Goal: Book appointment/travel/reservation

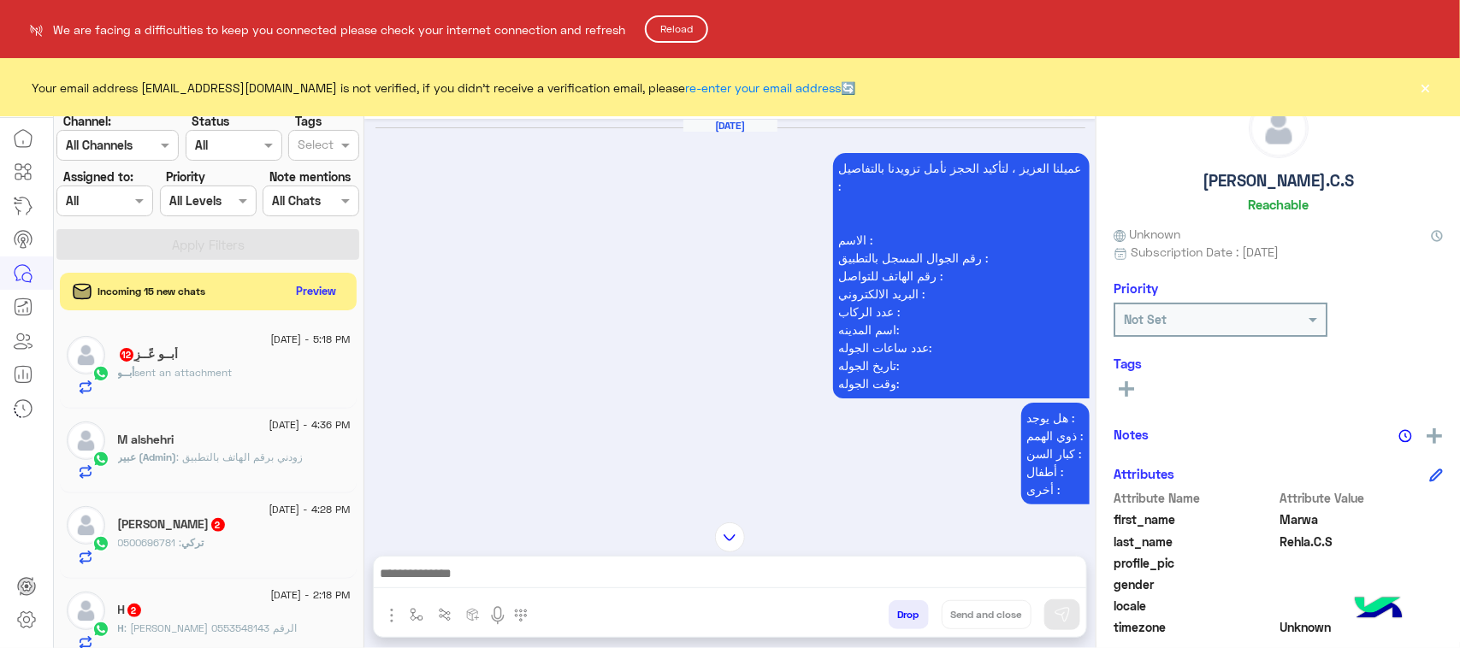
scroll to position [12222, 0]
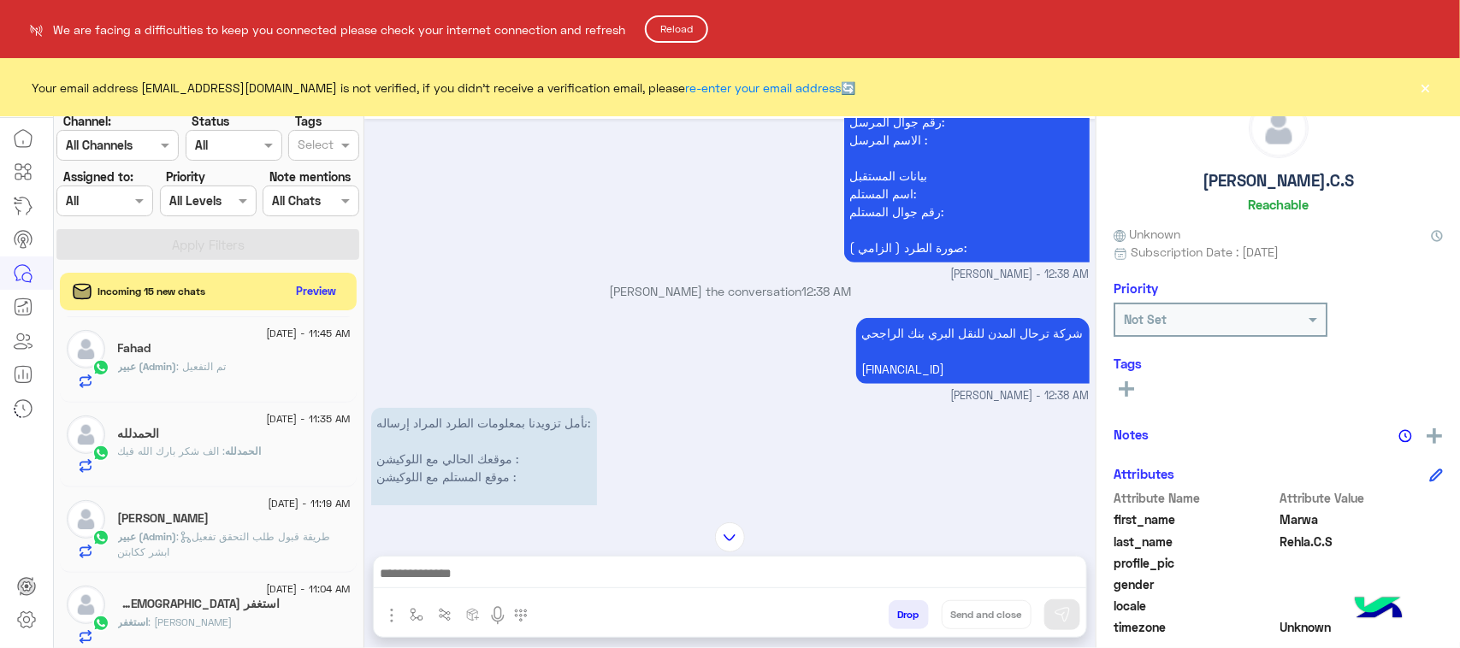
click at [694, 20] on button "Reload" at bounding box center [676, 28] width 63 height 27
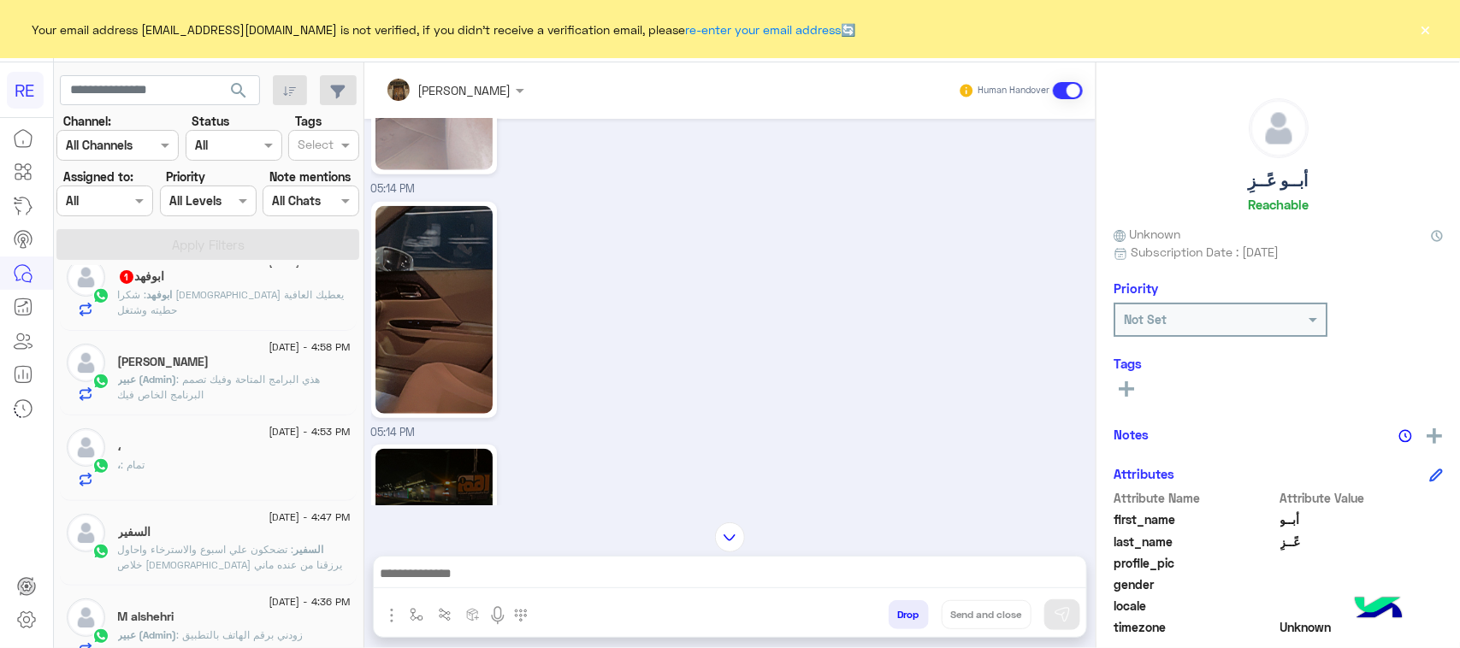
scroll to position [321, 0]
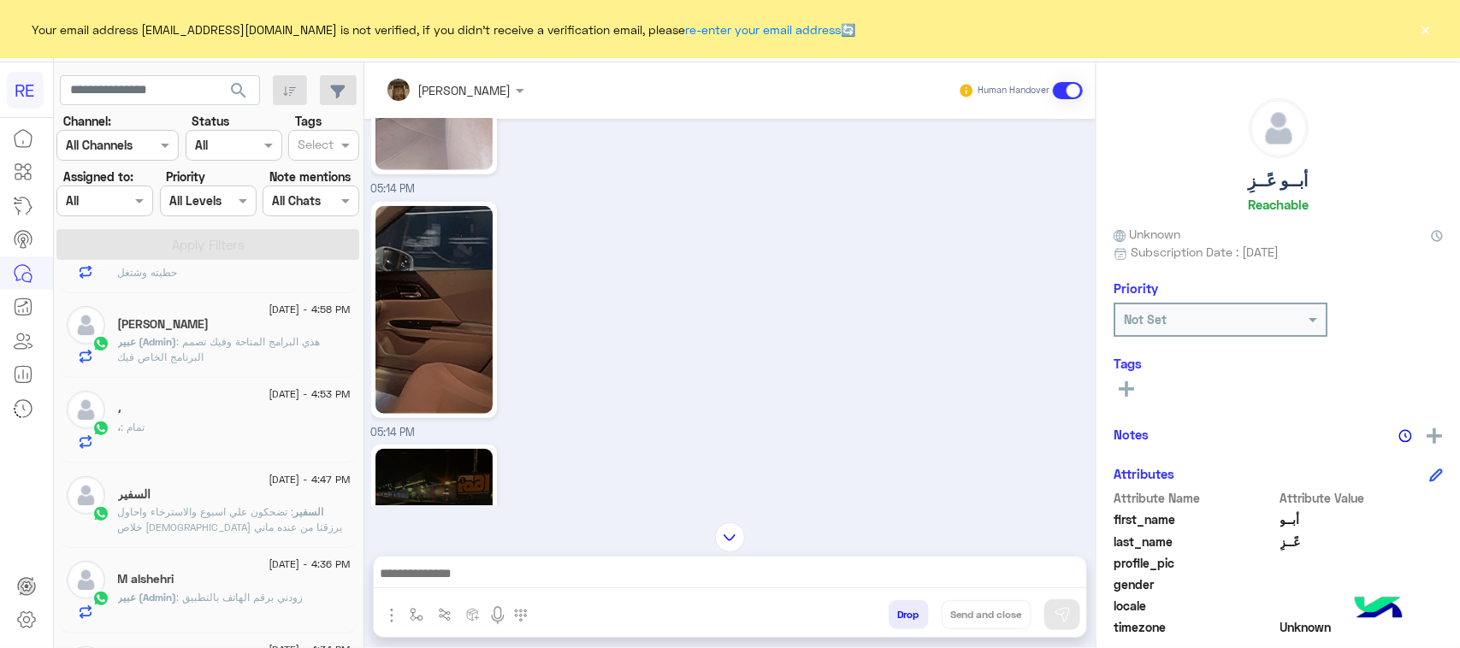
click at [245, 528] on span ": تضحكون علي اسبوع والاسترخاء واحاول خلاص الله يرزقنا من عنده ماني باشحذ ولابه …" at bounding box center [232, 551] width 228 height 90
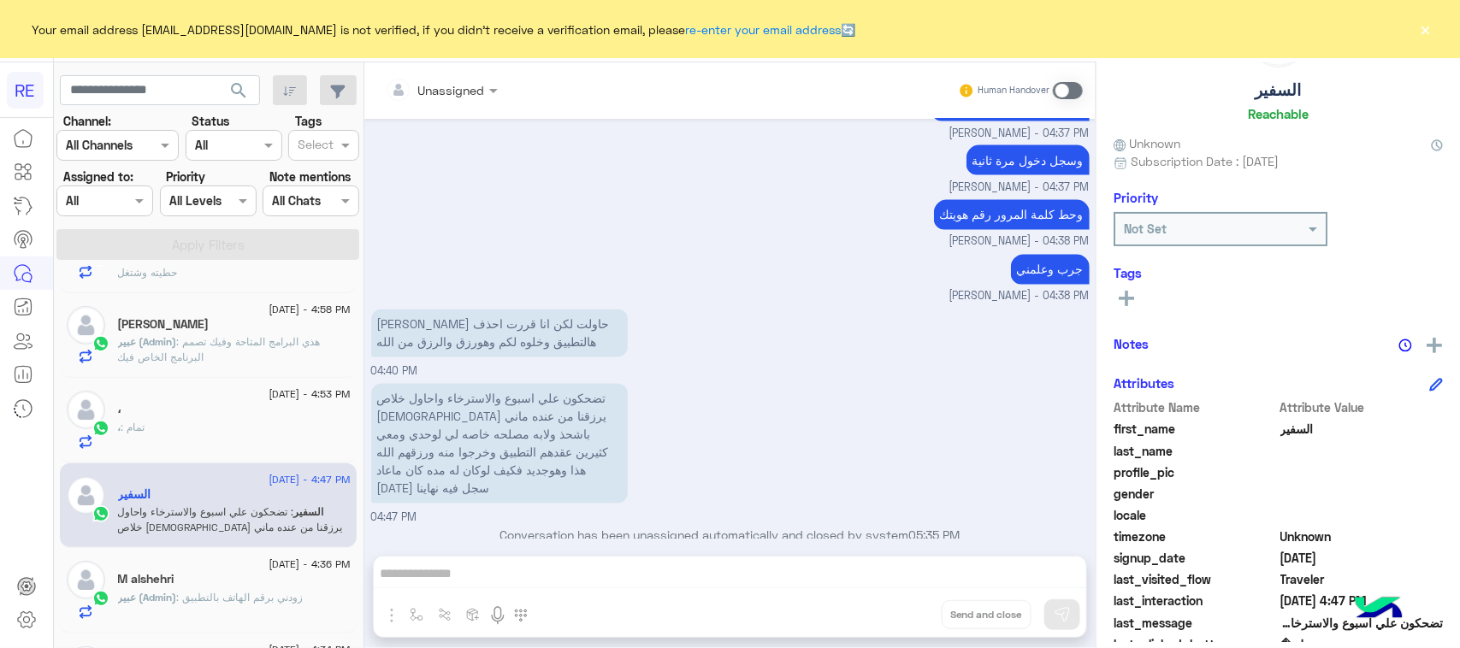
scroll to position [214, 0]
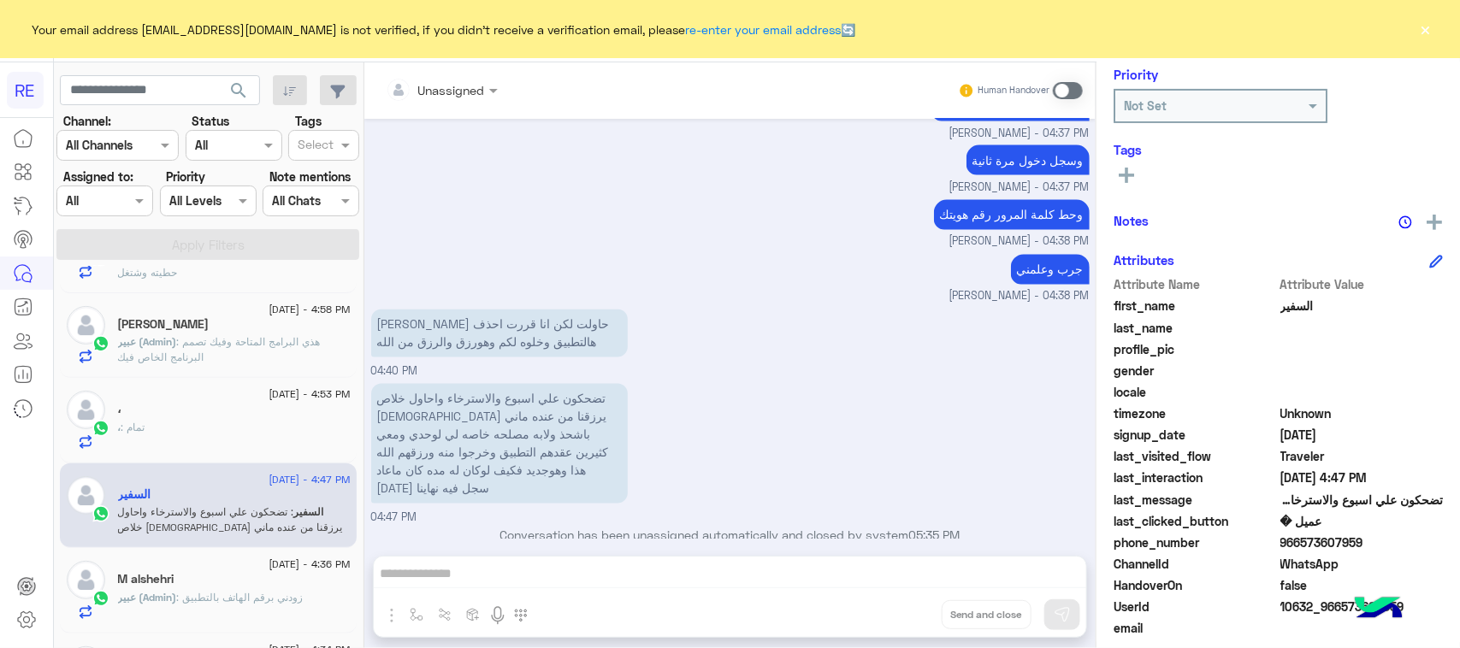
click at [560, 416] on p "تضحكون علي اسبوع والاسترخاء واحاول خلاص الله يرزقنا من عنده ماني باشحذ ولابه مص…" at bounding box center [499, 444] width 257 height 120
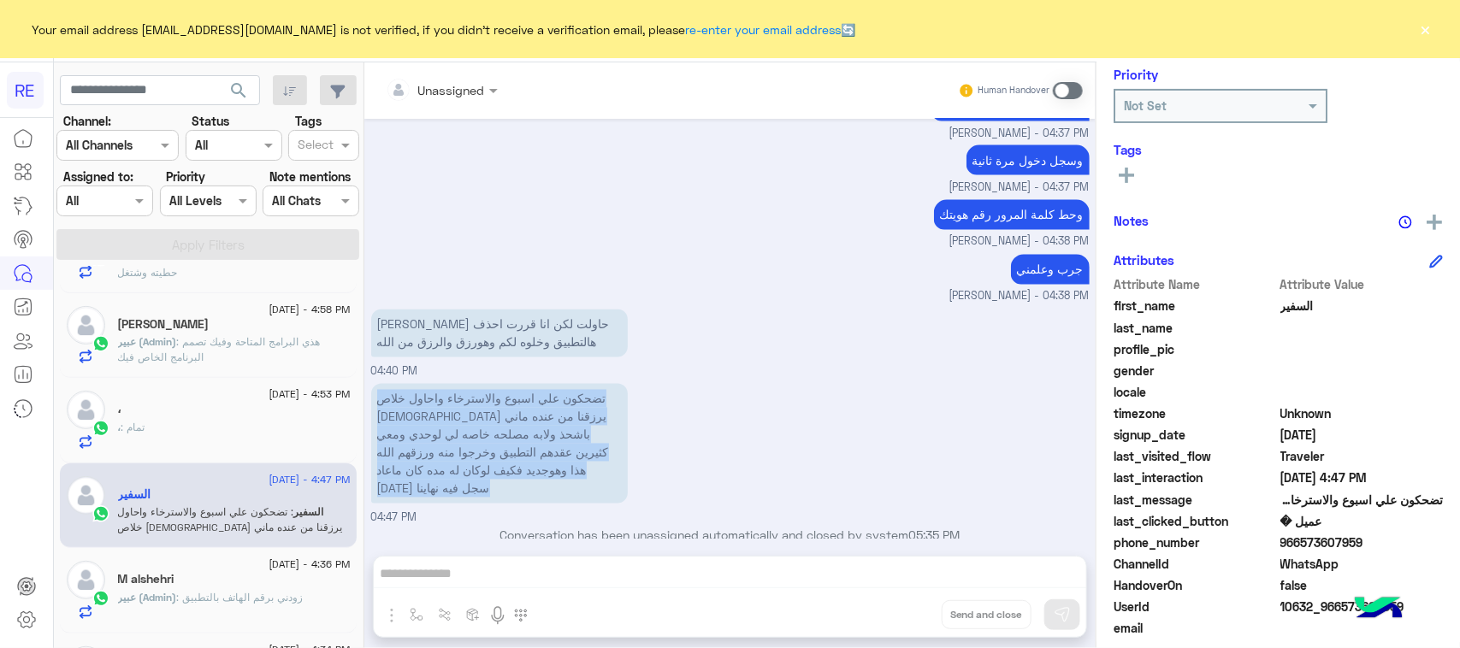
click at [560, 416] on p "تضحكون علي اسبوع والاسترخاء واحاول خلاص الله يرزقنا من عنده ماني باشحذ ولابه مص…" at bounding box center [499, 444] width 257 height 120
click at [488, 464] on p "تضحكون علي اسبوع والاسترخاء واحاول خلاص الله يرزقنا من عنده ماني باشحذ ولابه مص…" at bounding box center [499, 444] width 257 height 120
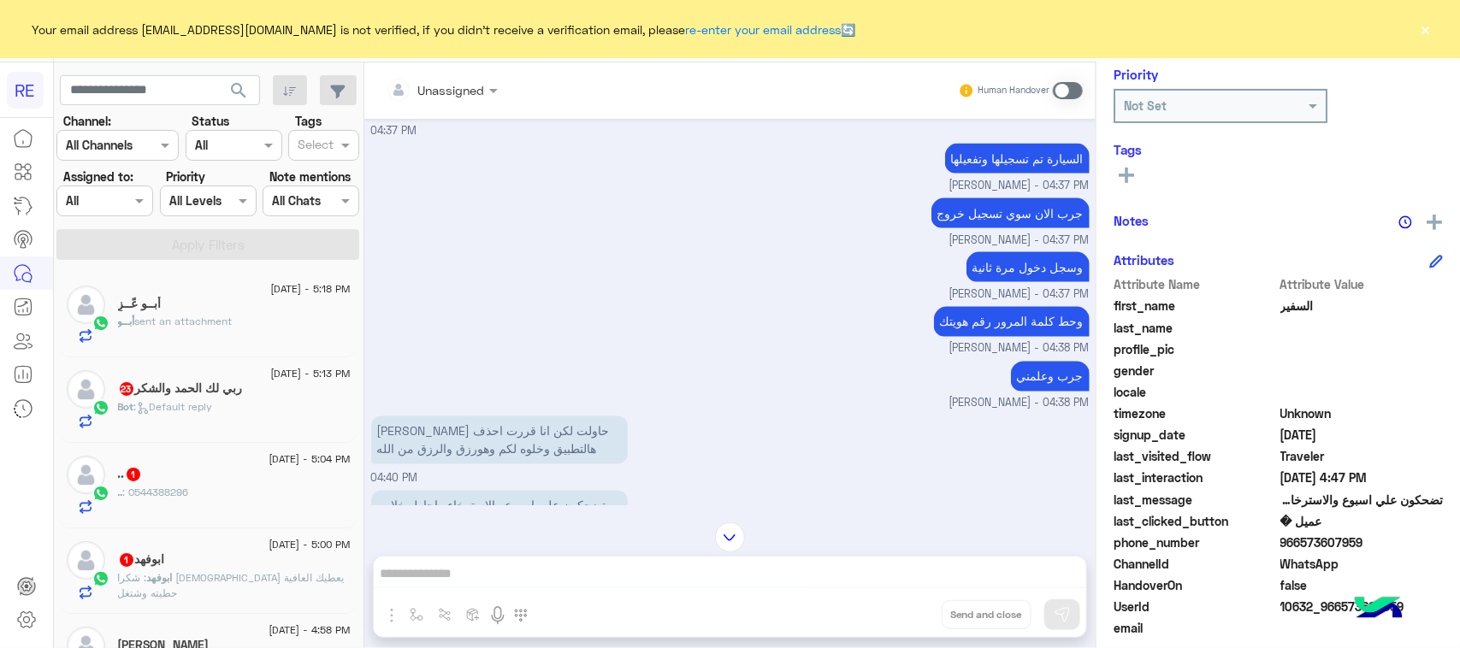
scroll to position [107, 0]
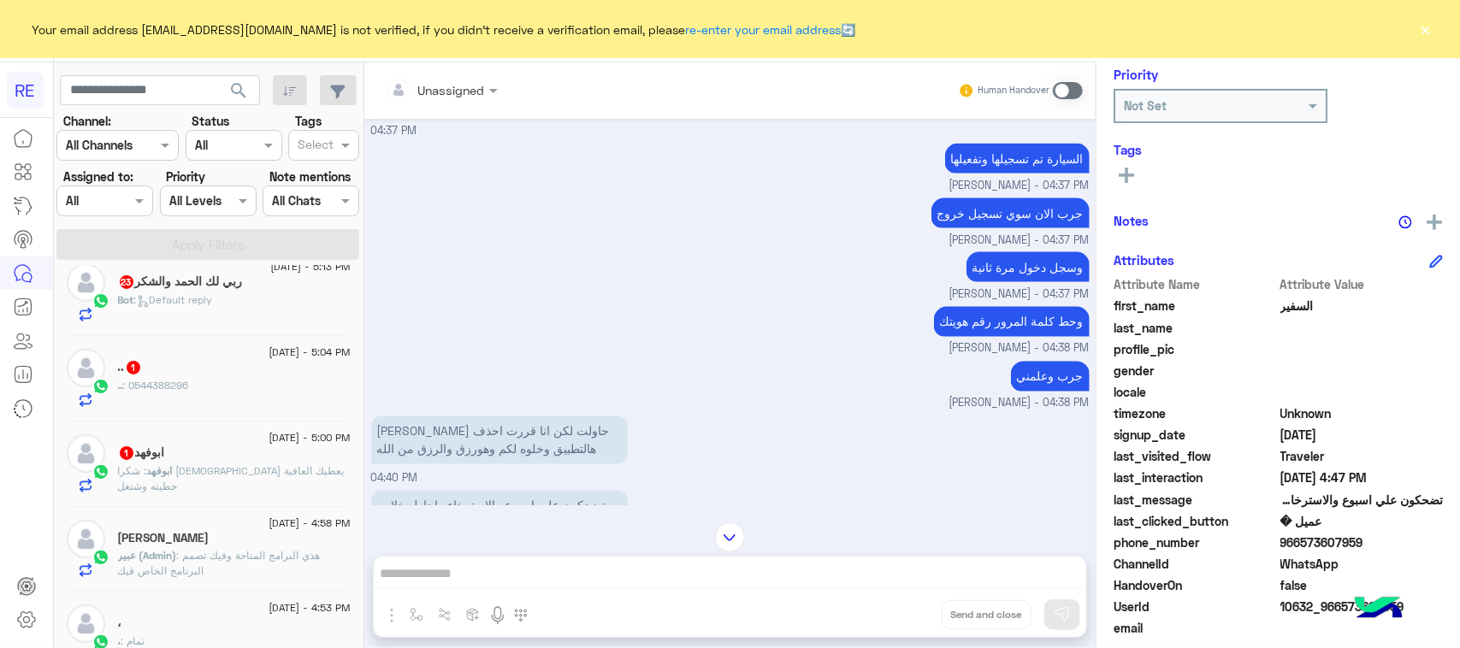
click at [205, 464] on div "ابوفهد 1" at bounding box center [234, 455] width 233 height 18
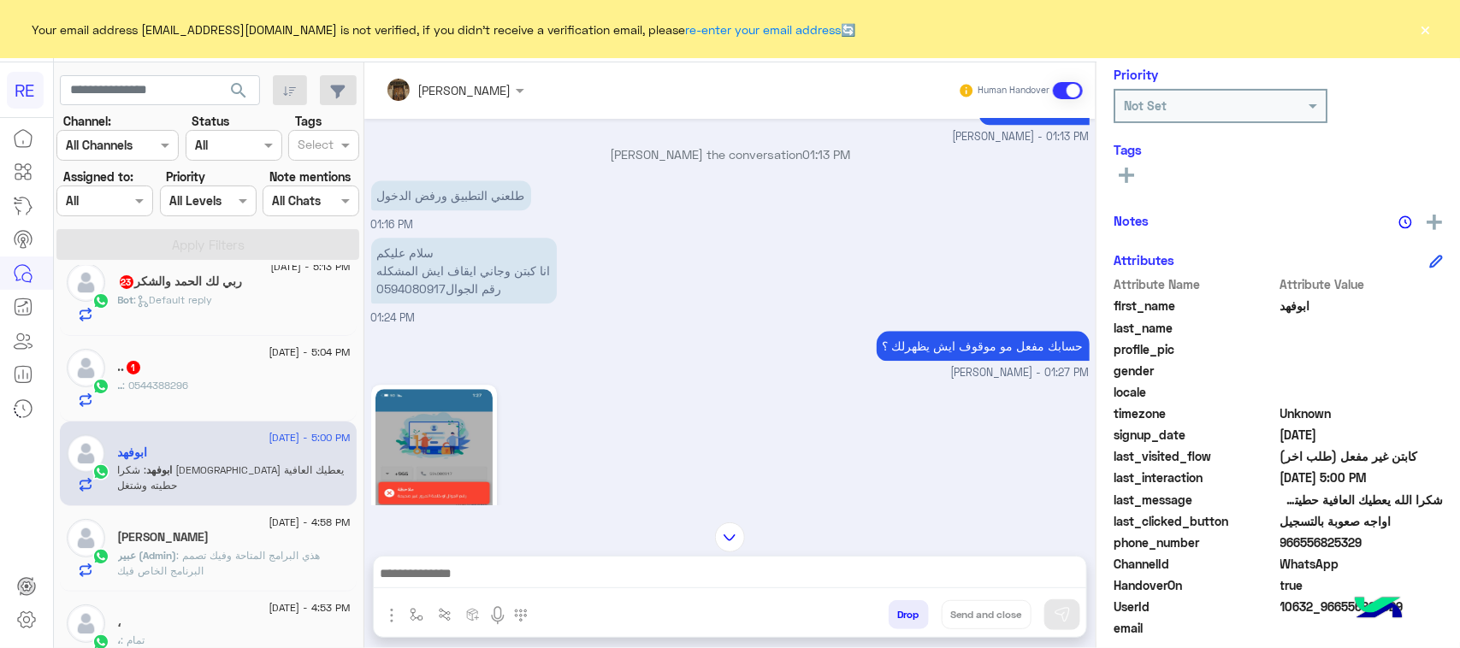
scroll to position [2198, 0]
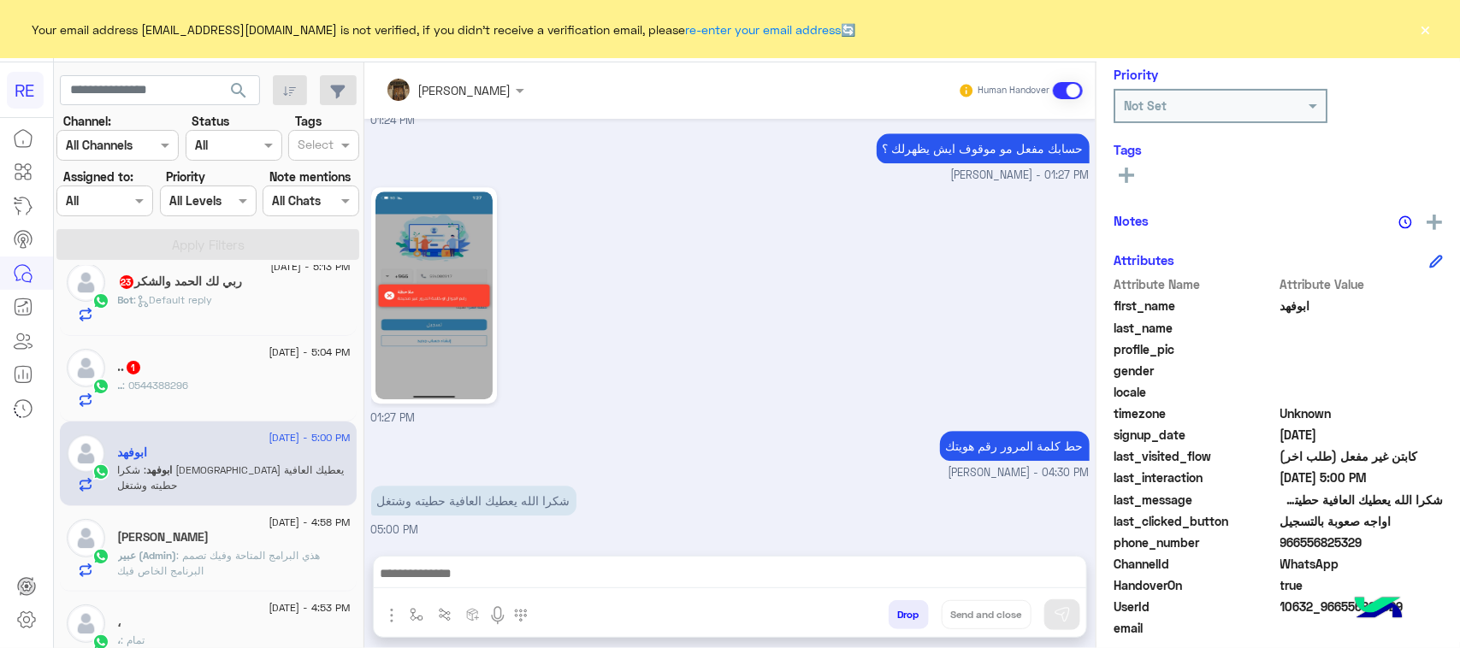
click at [143, 393] on p ".. : 0544388296" at bounding box center [153, 385] width 71 height 15
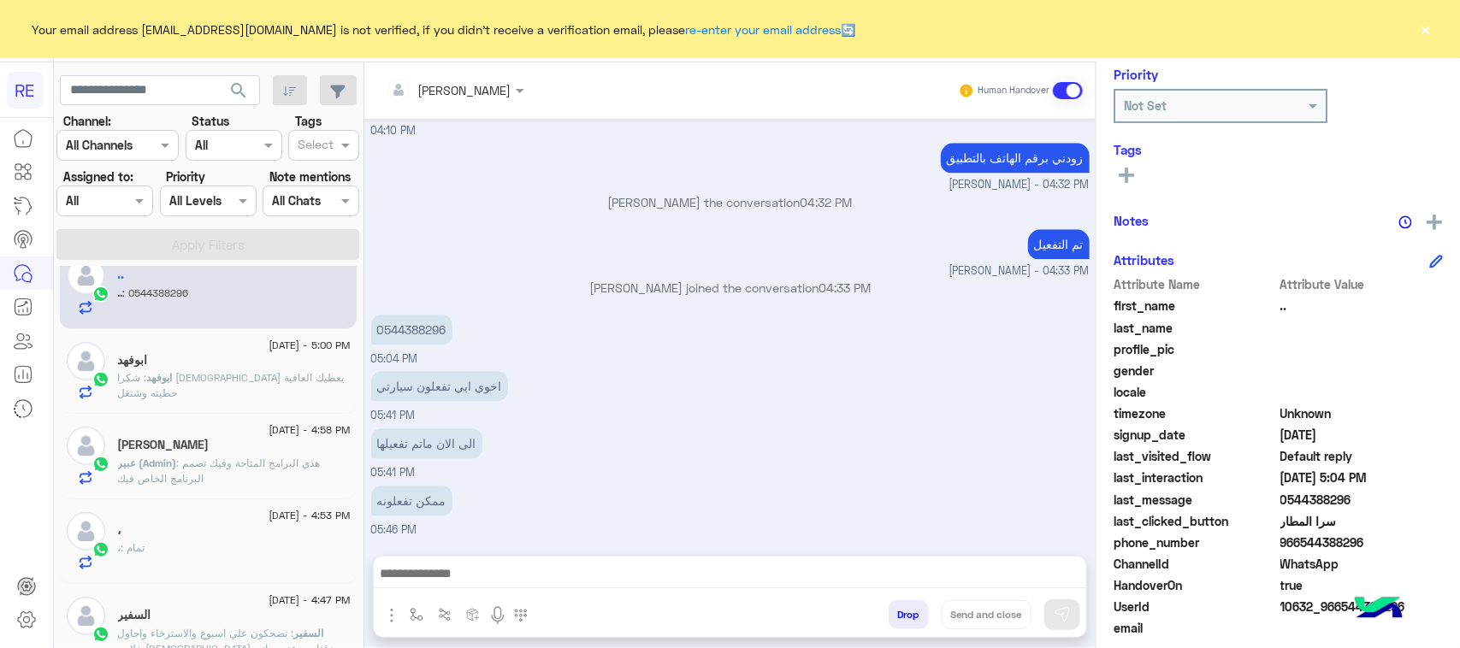
scroll to position [214, 0]
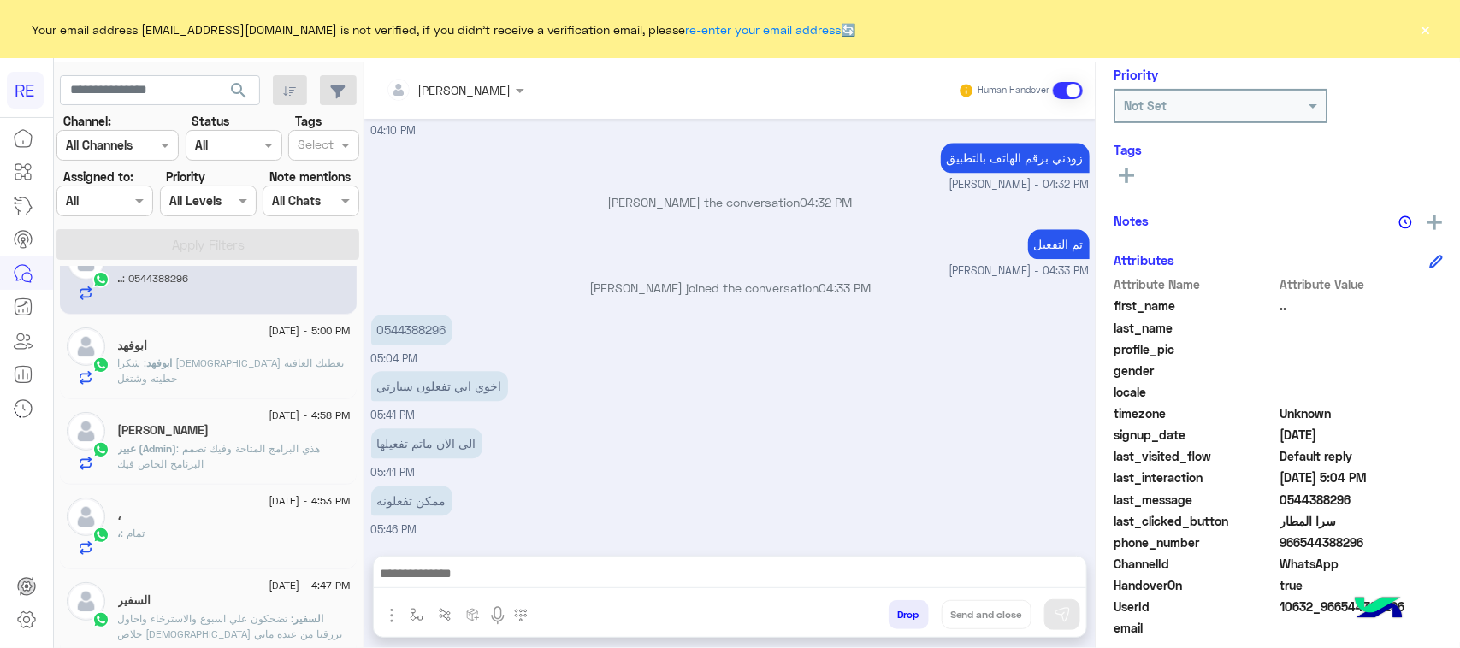
click at [302, 443] on p "عبير (Admin) : هذي البرامج المتاحة وفيك تصمم البرنامج الخاص فيك" at bounding box center [234, 456] width 233 height 31
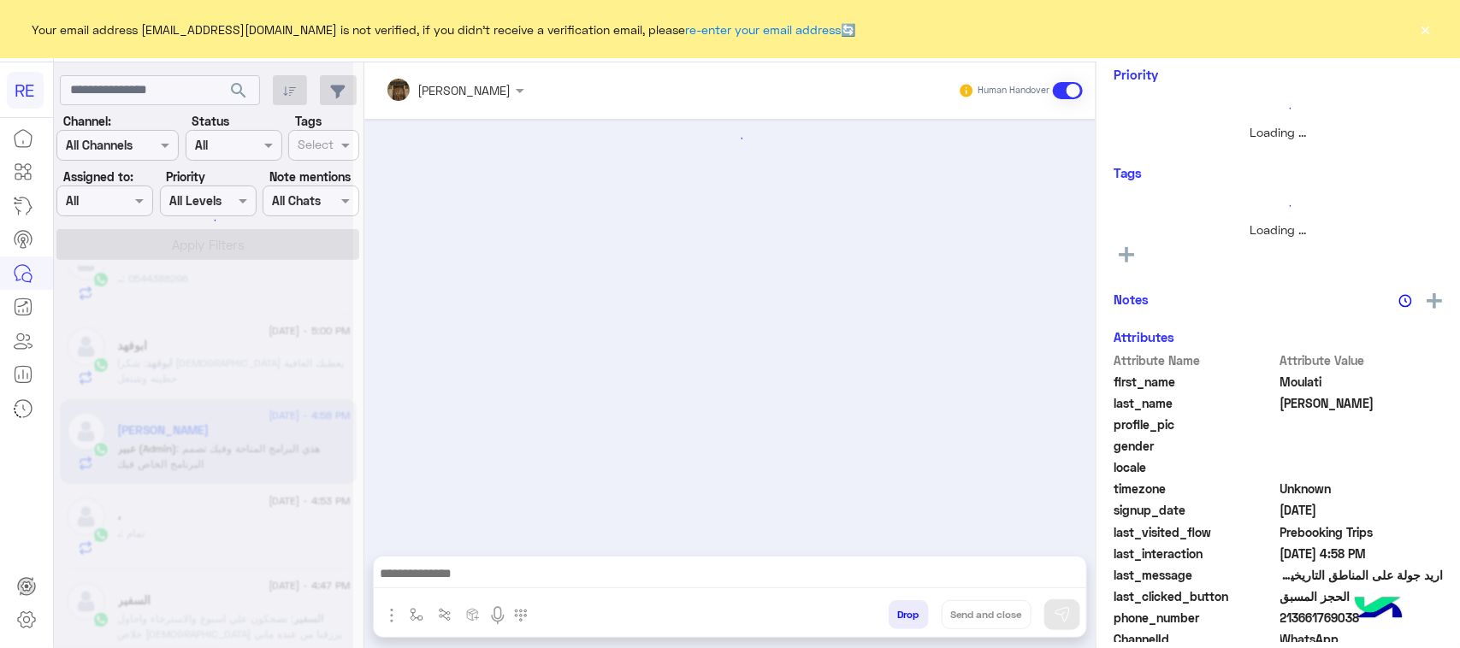
scroll to position [1574, 0]
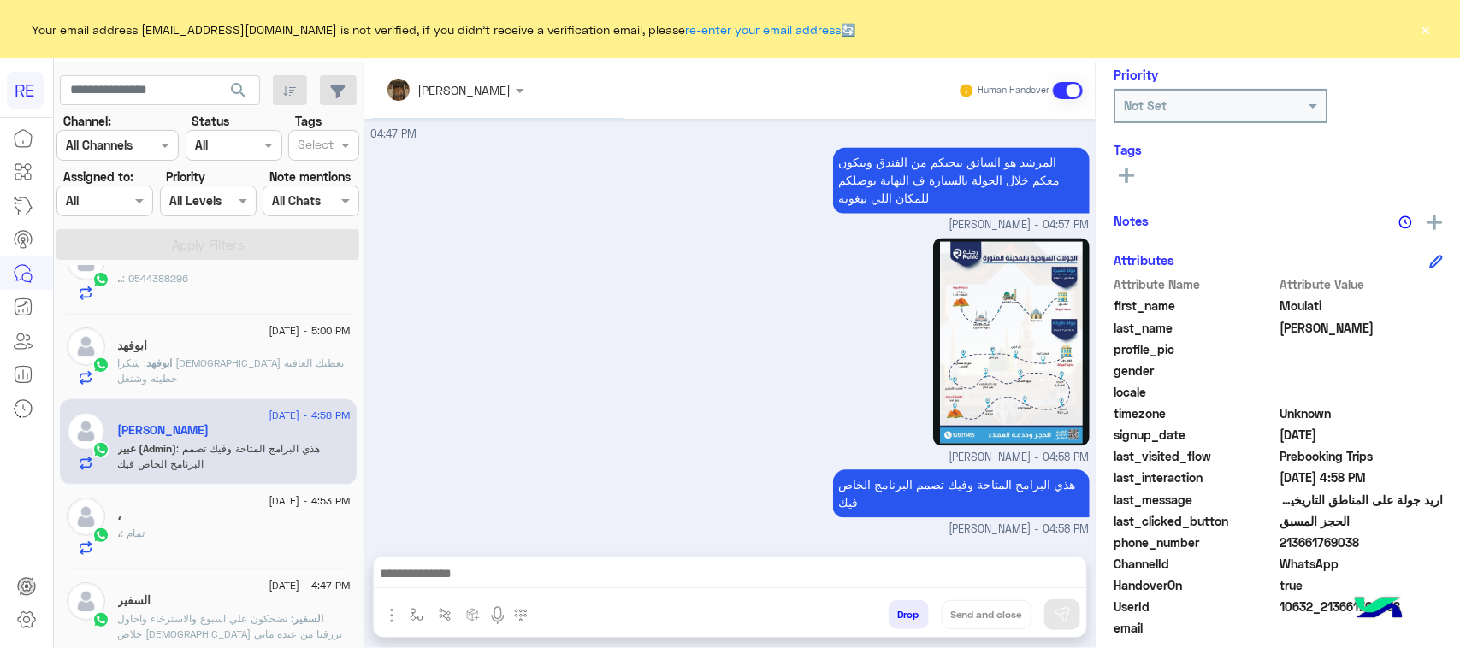
click at [249, 613] on p "السفير : تضحكون علي اسبوع والاسترخاء واحاول خلاص الله يرزقنا من عنده ماني باشحذ…" at bounding box center [234, 658] width 233 height 92
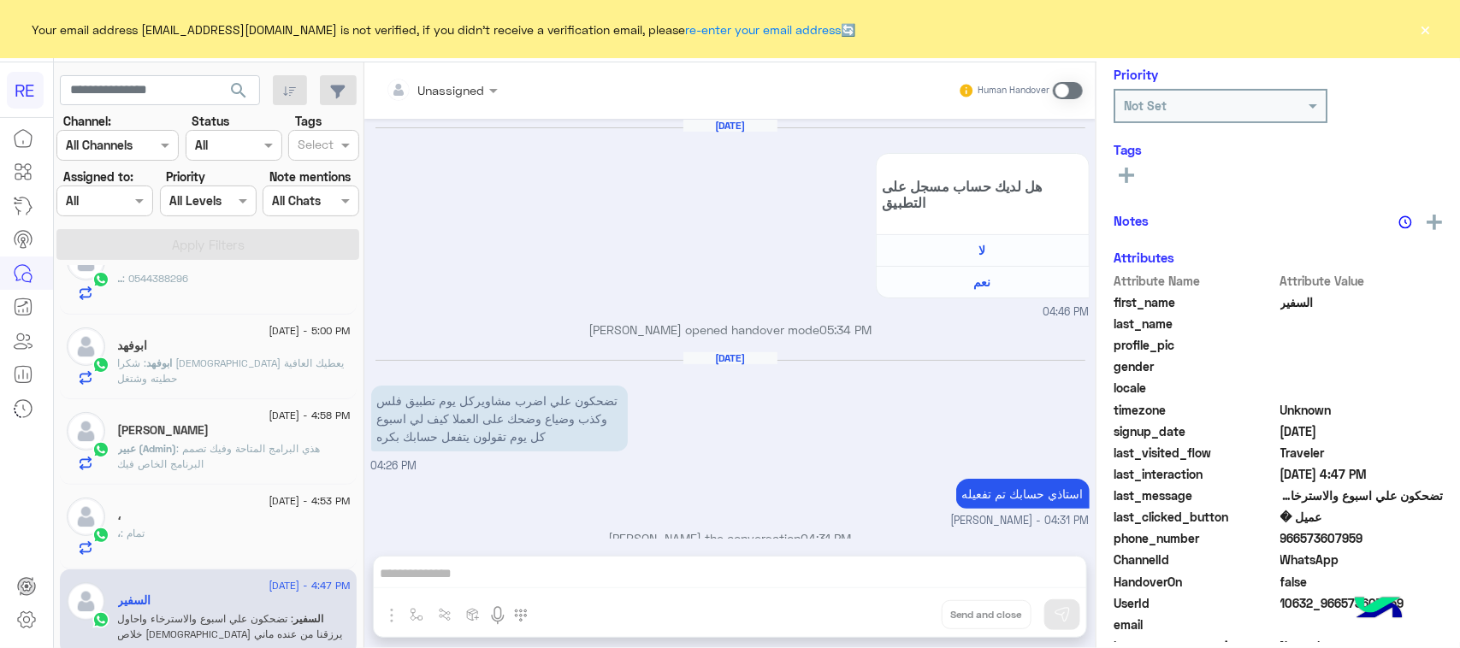
scroll to position [1382, 0]
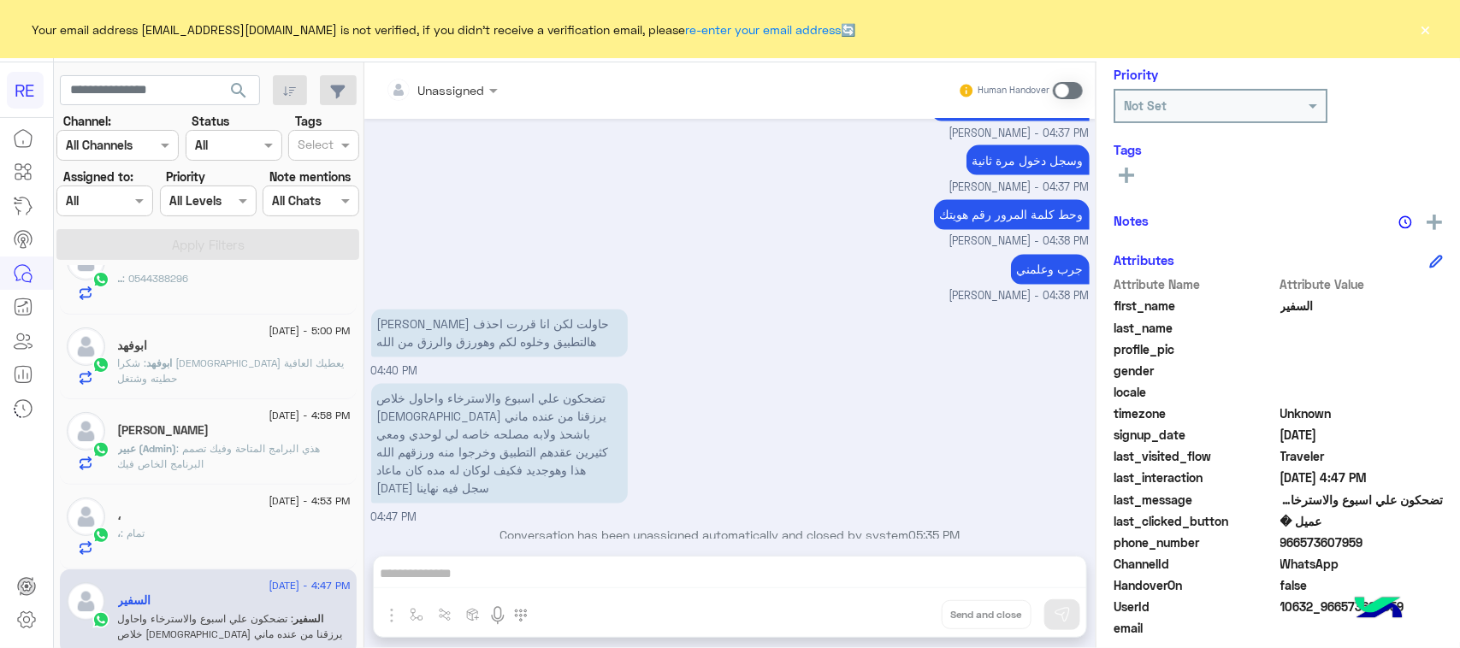
click at [597, 575] on div "Unassigned Human Handover Sep 2, 2025 هل لديك حساب مسجل على التطبيق لا نعم 04:4…" at bounding box center [729, 358] width 731 height 593
click at [1070, 94] on span at bounding box center [1068, 90] width 30 height 17
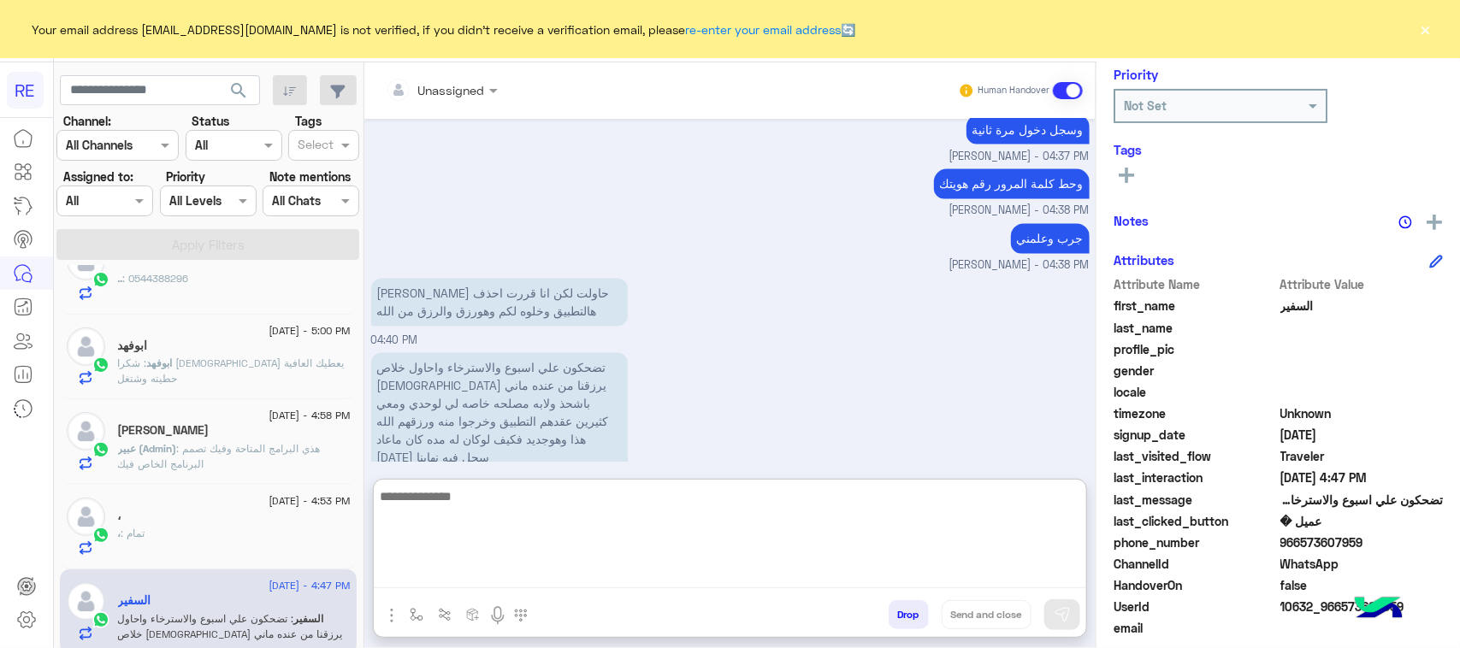
click at [790, 575] on textarea at bounding box center [730, 537] width 713 height 103
type textarea "*"
type textarea "**********"
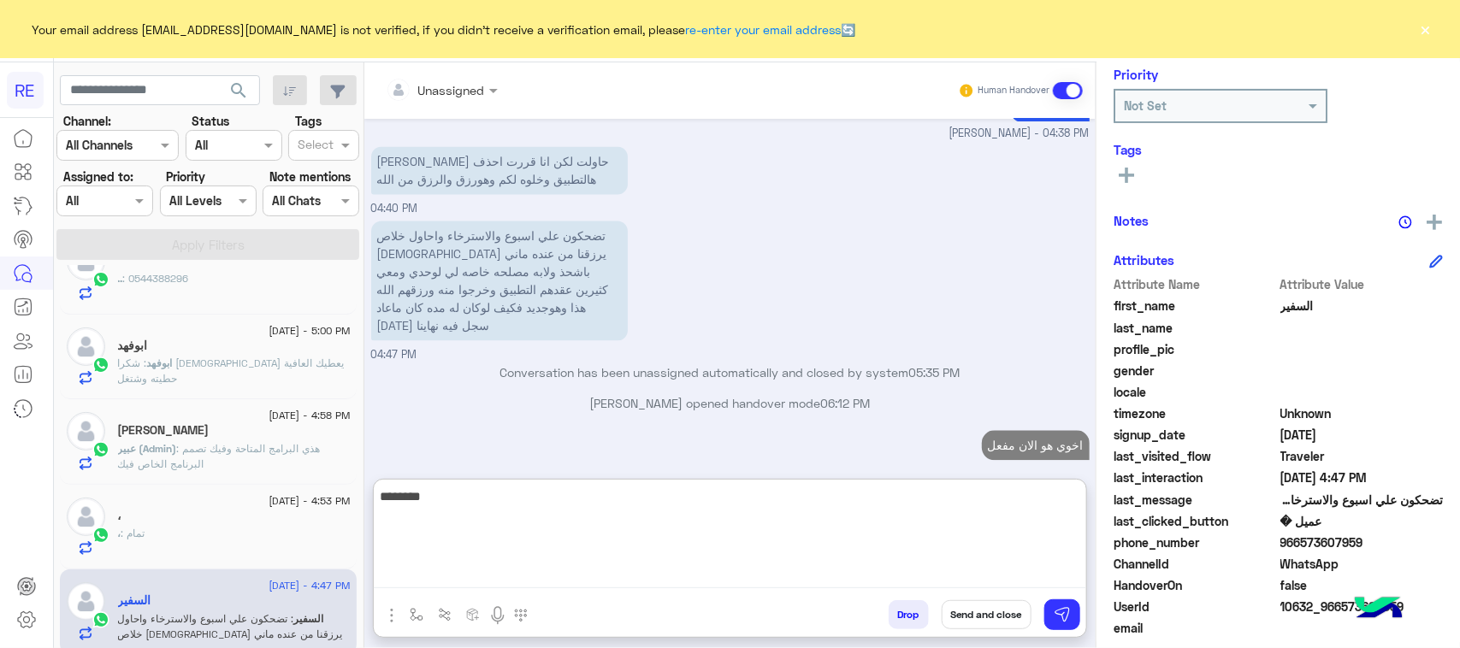
scroll to position [1576, 0]
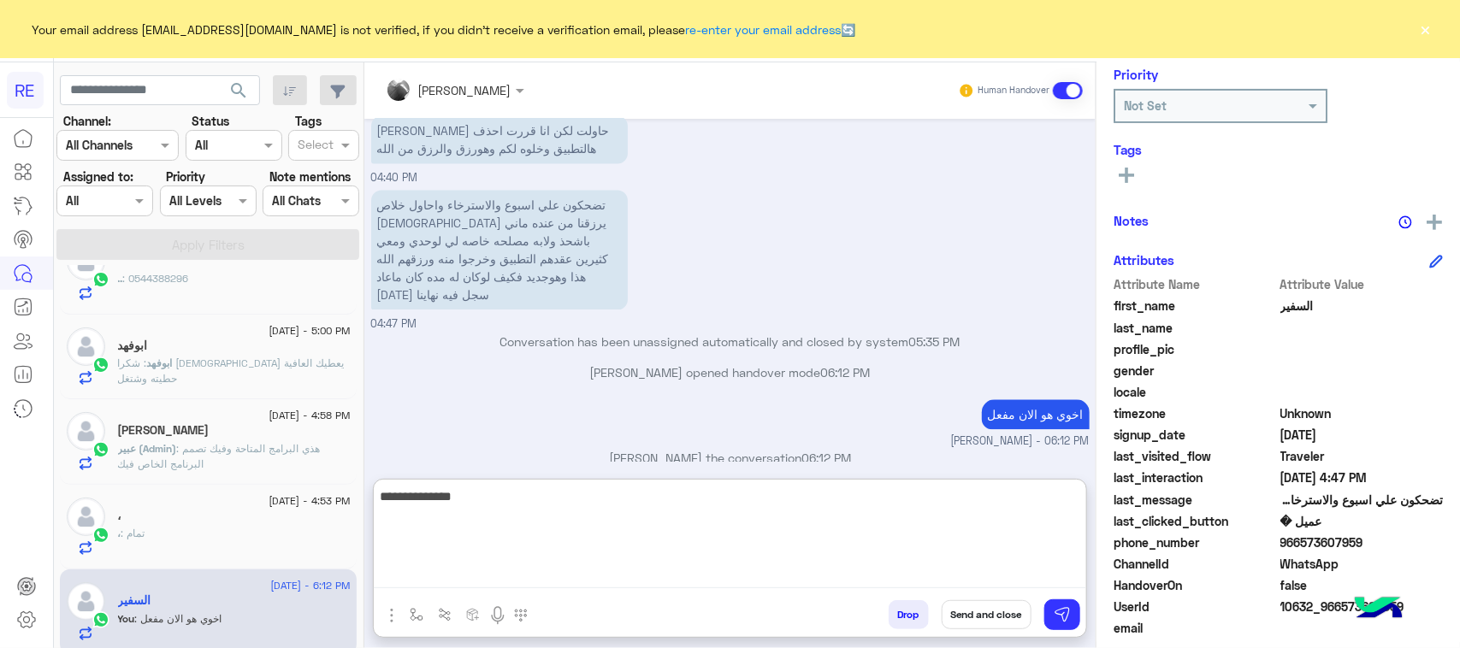
type textarea "**********"
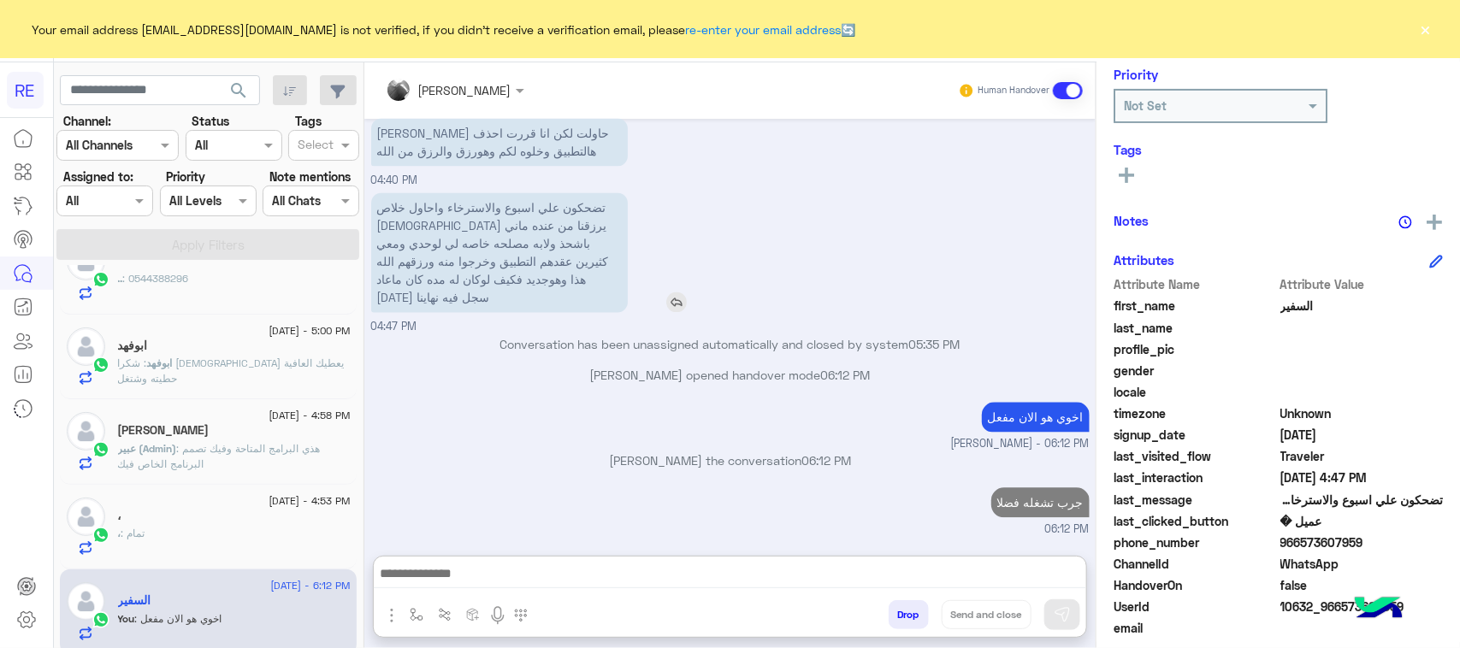
click at [563, 198] on p "تضحكون علي اسبوع والاسترخاء واحاول خلاص الله يرزقنا من عنده ماني باشحذ ولابه مص…" at bounding box center [499, 253] width 257 height 120
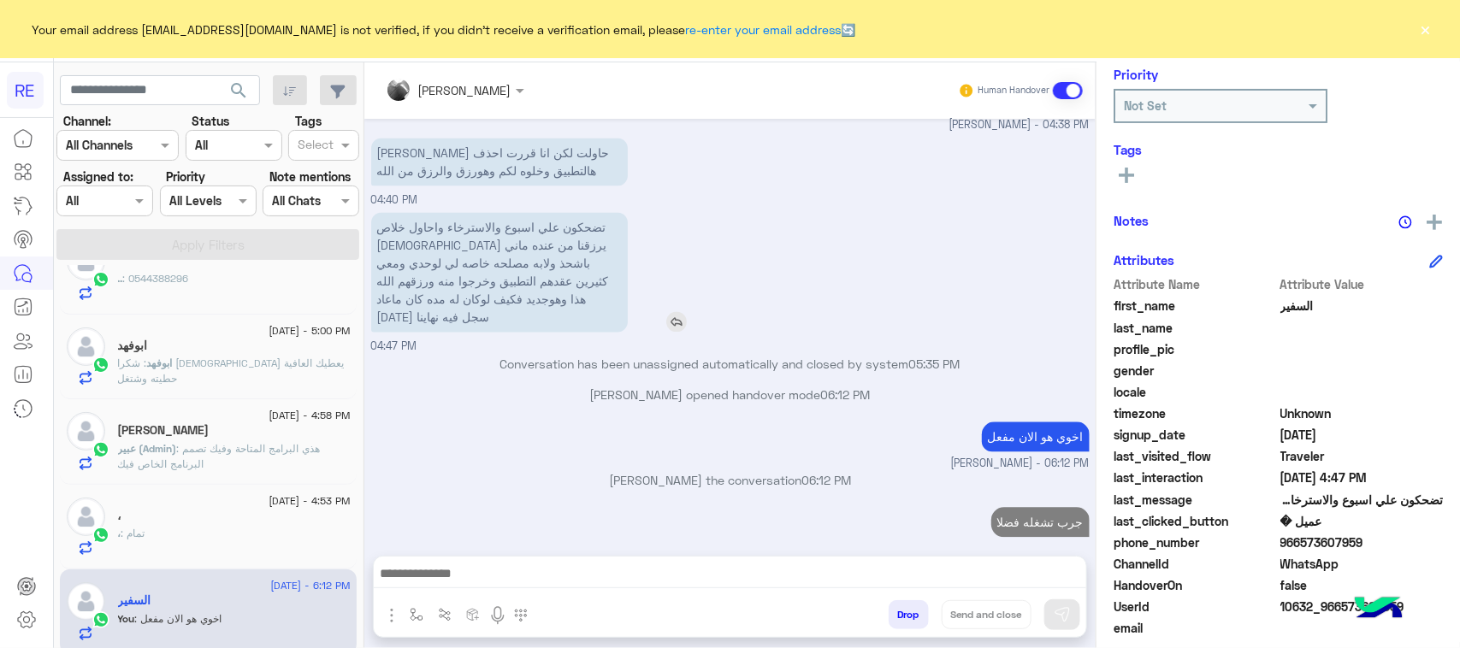
click at [563, 198] on div "يارجال حاولت لكن انا قررت احذف هالتطبيق وخلوه لكم وهورزق والرزق من الله 04:40 PM" at bounding box center [730, 171] width 719 height 75
click at [579, 261] on p "تضحكون علي اسبوع والاسترخاء واحاول خلاص الله يرزقنا من عنده ماني باشحذ ولابه مص…" at bounding box center [499, 273] width 257 height 120
click at [579, 263] on p "تضحكون علي اسبوع والاسترخاء واحاول خلاص الله يرزقنا من عنده ماني باشحذ ولابه مص…" at bounding box center [499, 273] width 257 height 120
click at [257, 547] on div "، : تمام" at bounding box center [234, 541] width 233 height 30
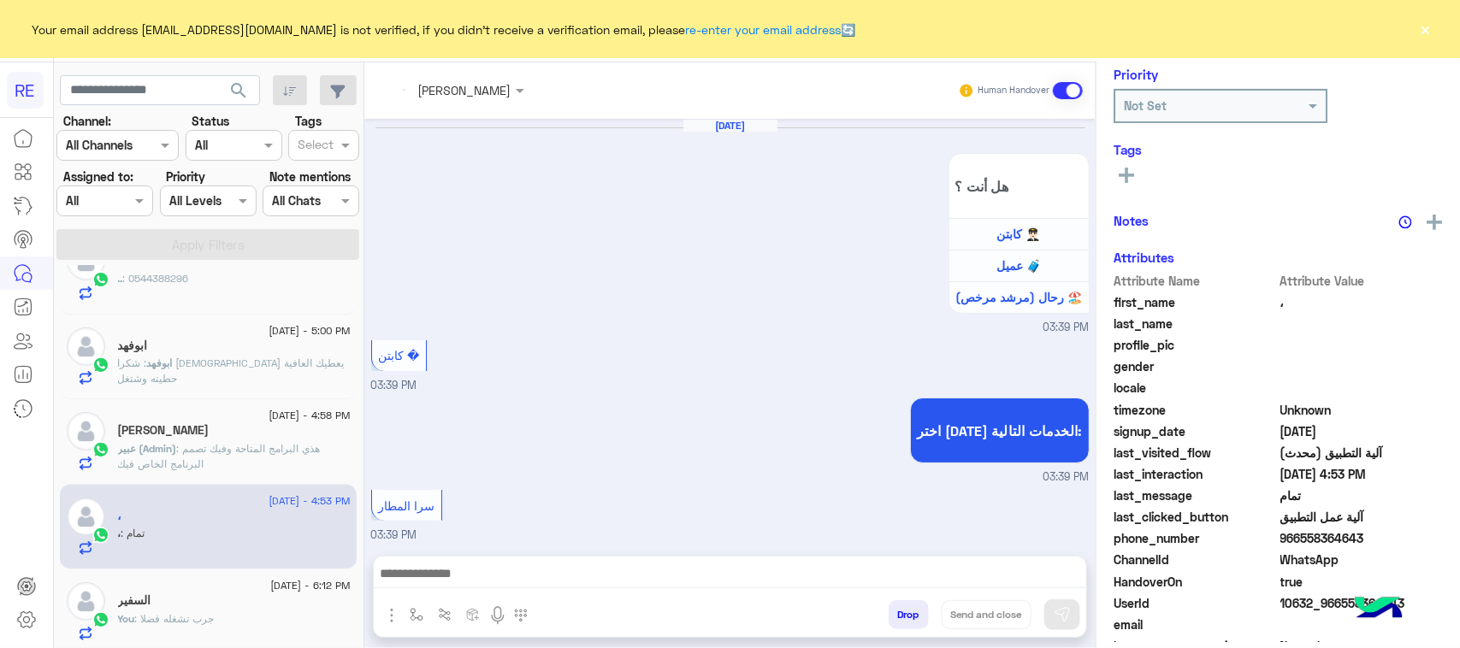
scroll to position [2348, 0]
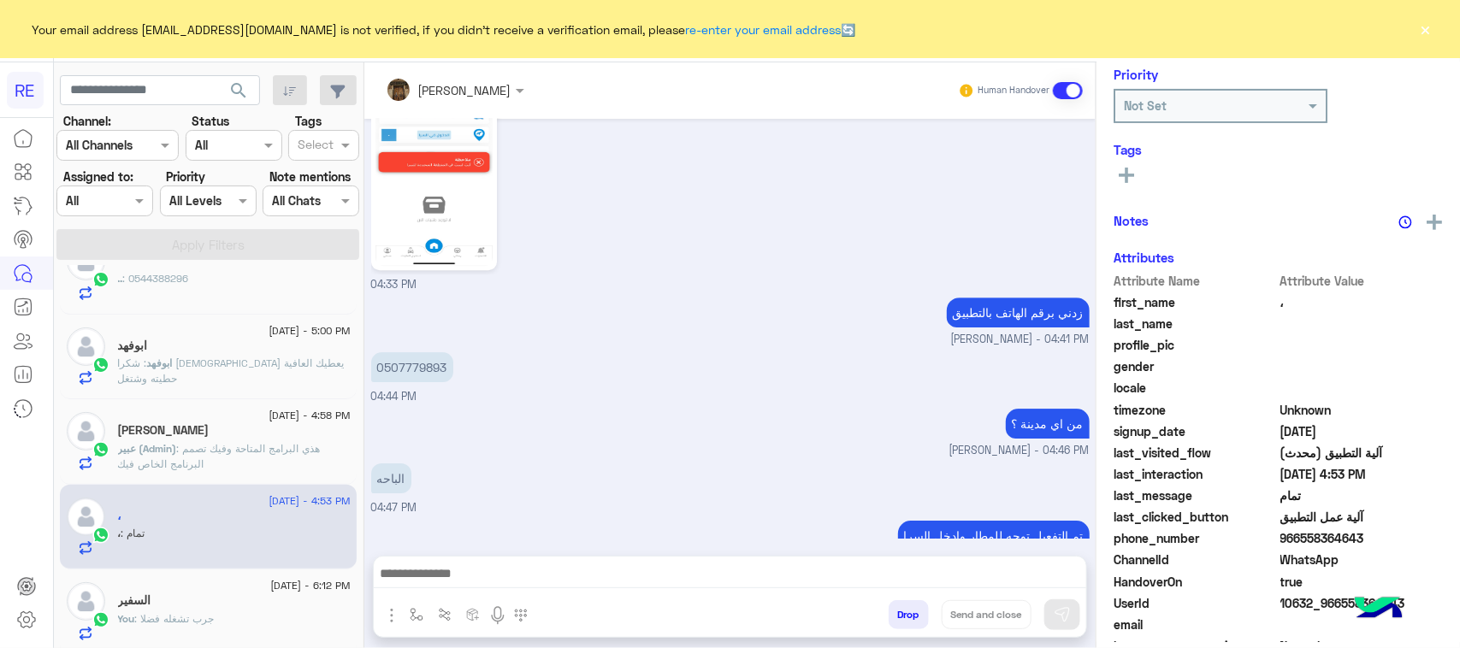
click at [270, 434] on div "Moulati Abdelaziz" at bounding box center [234, 432] width 233 height 18
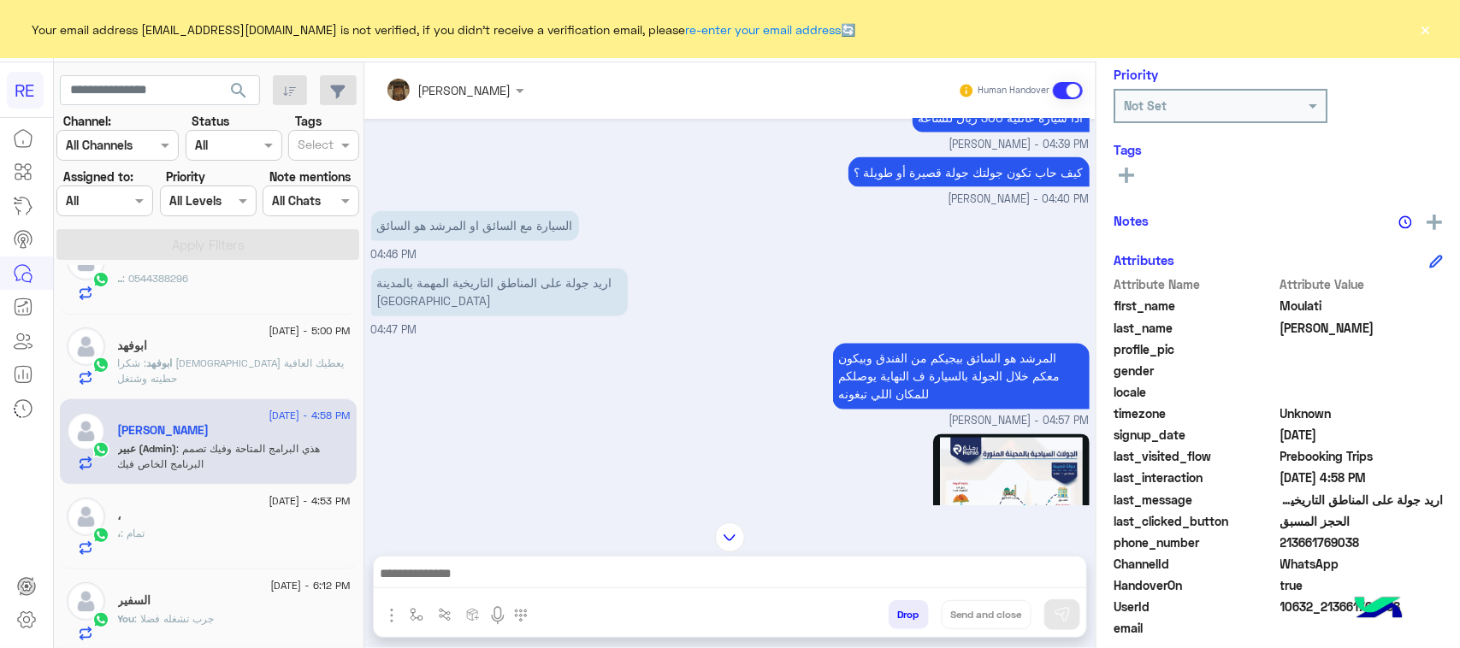
scroll to position [1360, 0]
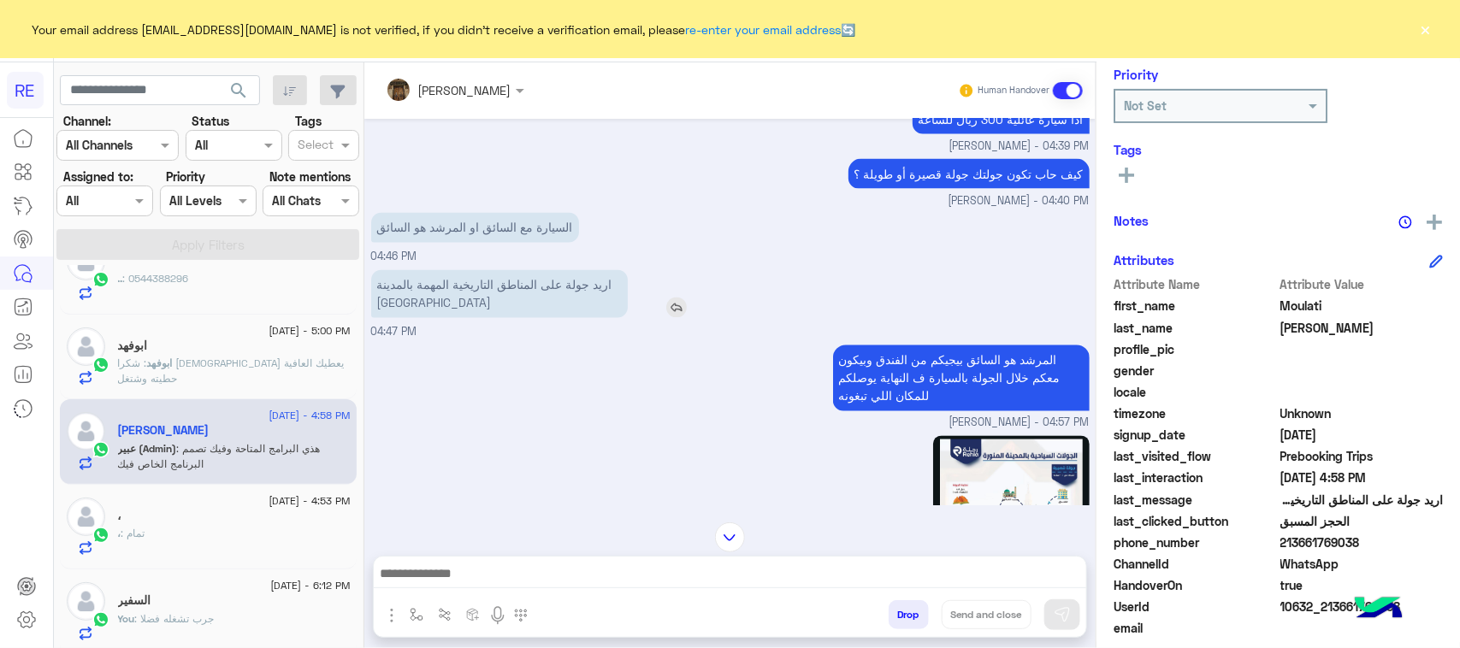
click at [547, 297] on p "اريد جولة على المناطق التاريخية المهمة بالمدينة المنورة" at bounding box center [499, 294] width 257 height 48
click at [549, 341] on div "اريد جولة على المناطق التاريخية المهمة بالمدينة المنورة 04:47 PM" at bounding box center [730, 303] width 719 height 75
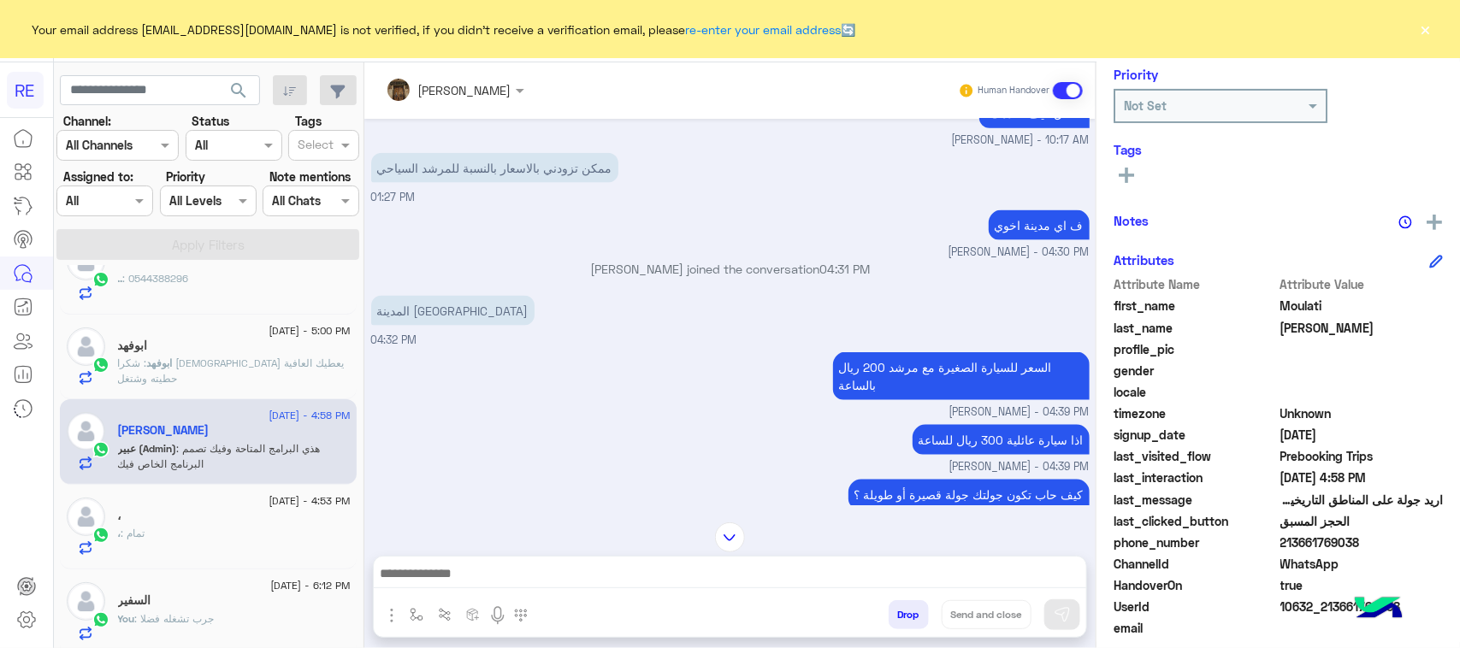
scroll to position [932, 0]
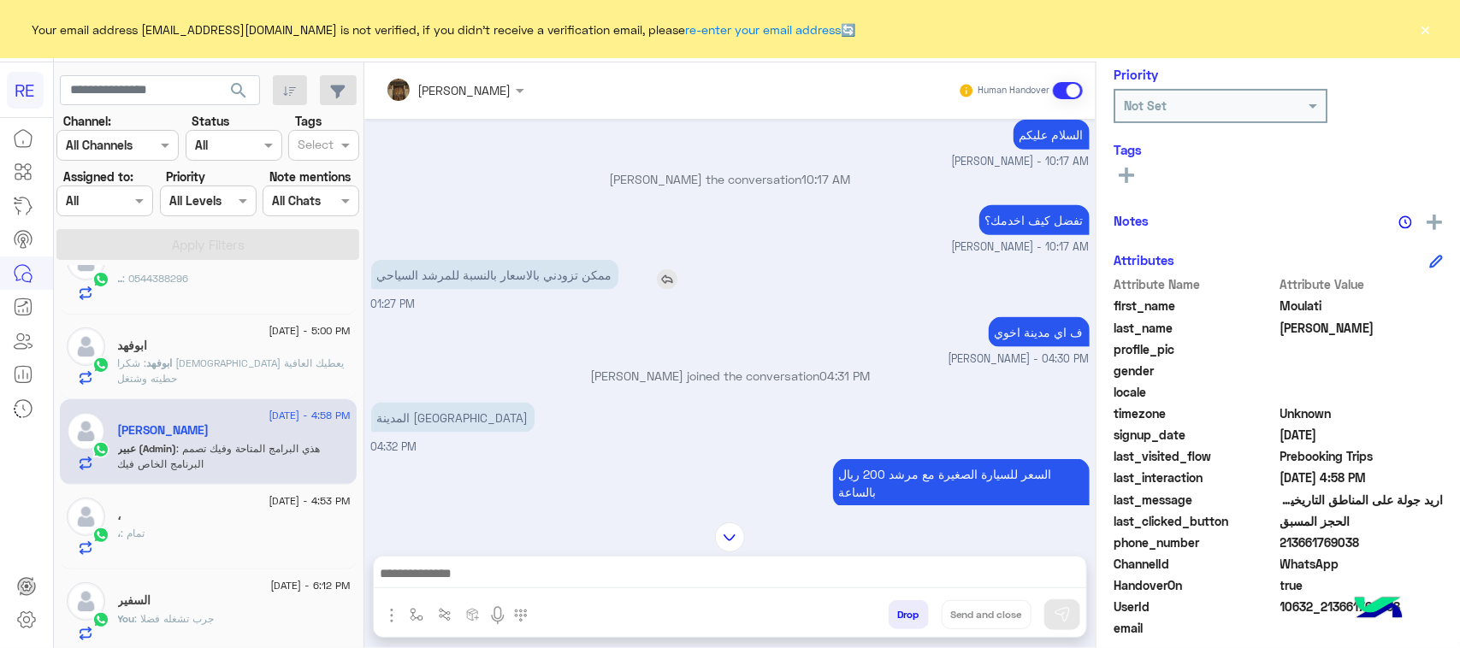
click at [528, 290] on p "ممكن تزودني بالاسعار بالنسبة للمرشد السياحي" at bounding box center [494, 275] width 247 height 30
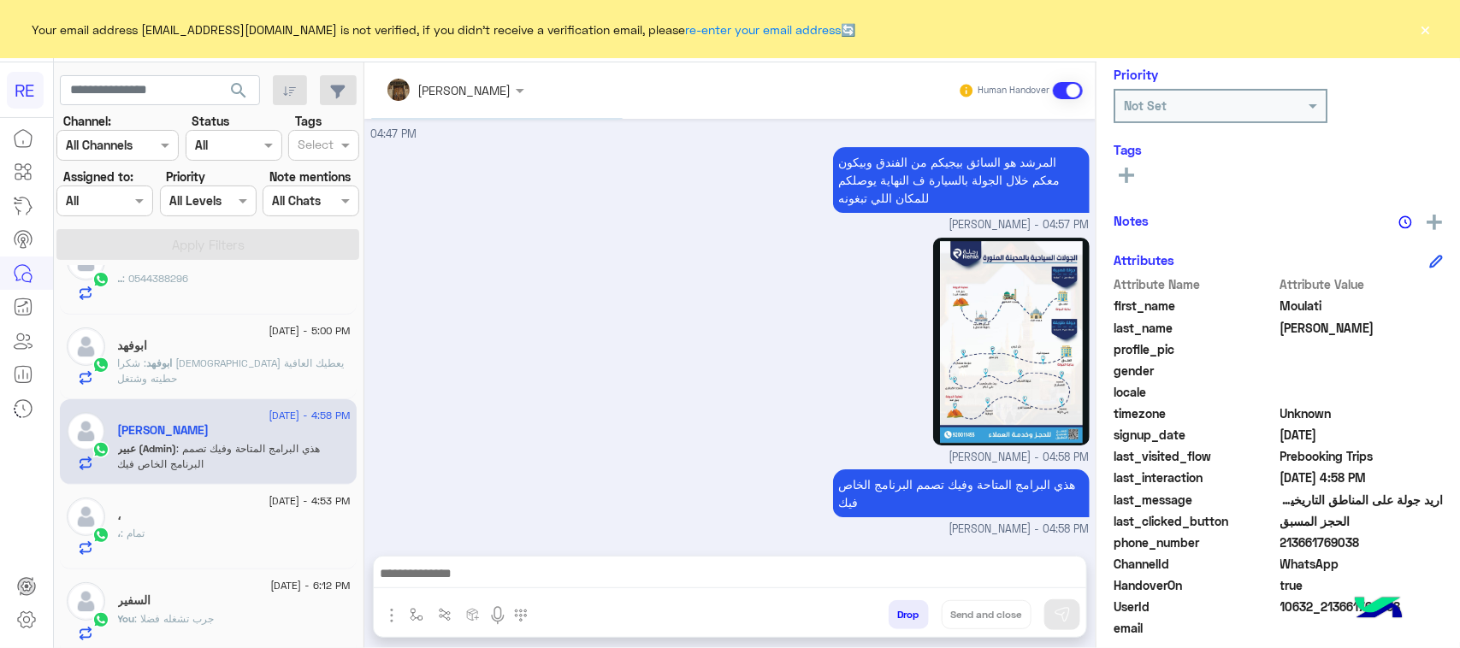
scroll to position [2562, 0]
click at [977, 484] on p "هذي البرامج المتاحة وفيك تصمم البرنامج الخاص فيك" at bounding box center [961, 494] width 257 height 48
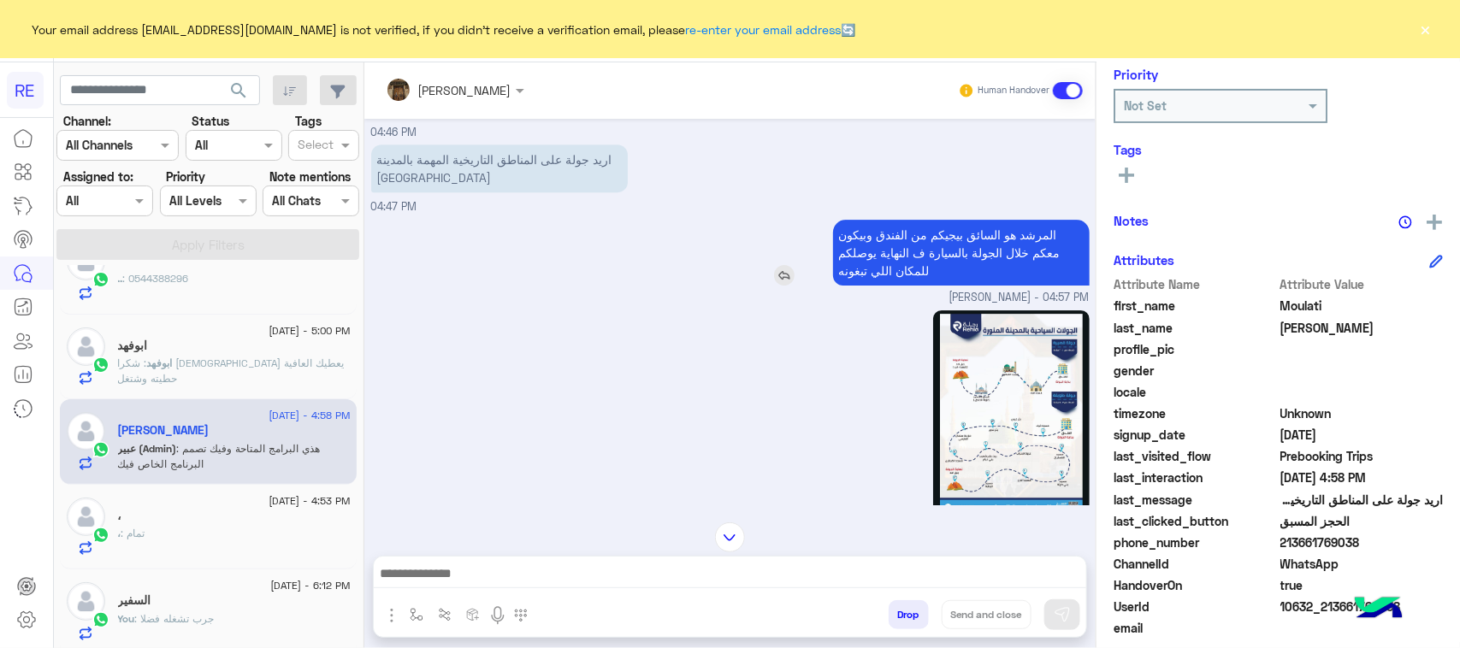
scroll to position [2455, 0]
click at [945, 287] on p "المرشد هو السائق بيجيكم من الفندق وبيكون معكم خلال الجولة بالسيارة ف النهاية يو…" at bounding box center [961, 254] width 257 height 66
click at [836, 366] on div at bounding box center [963, 415] width 254 height 208
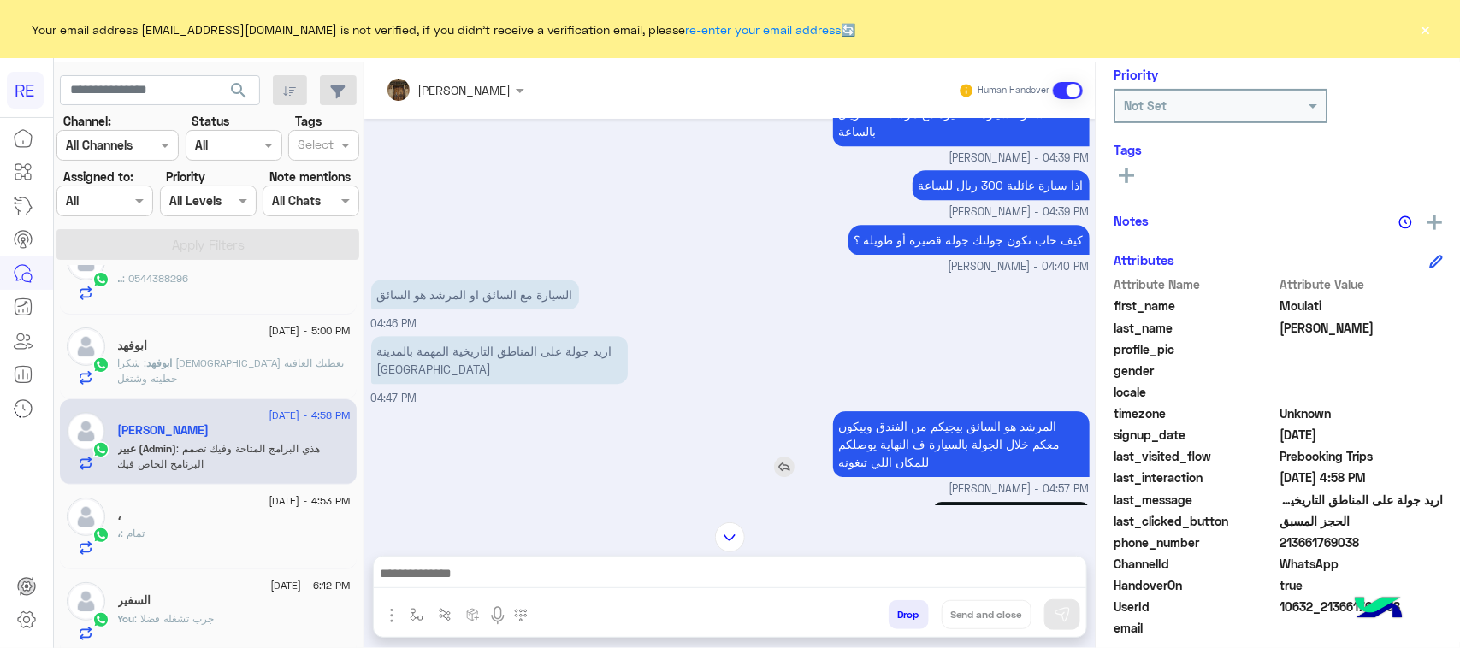
scroll to position [2241, 0]
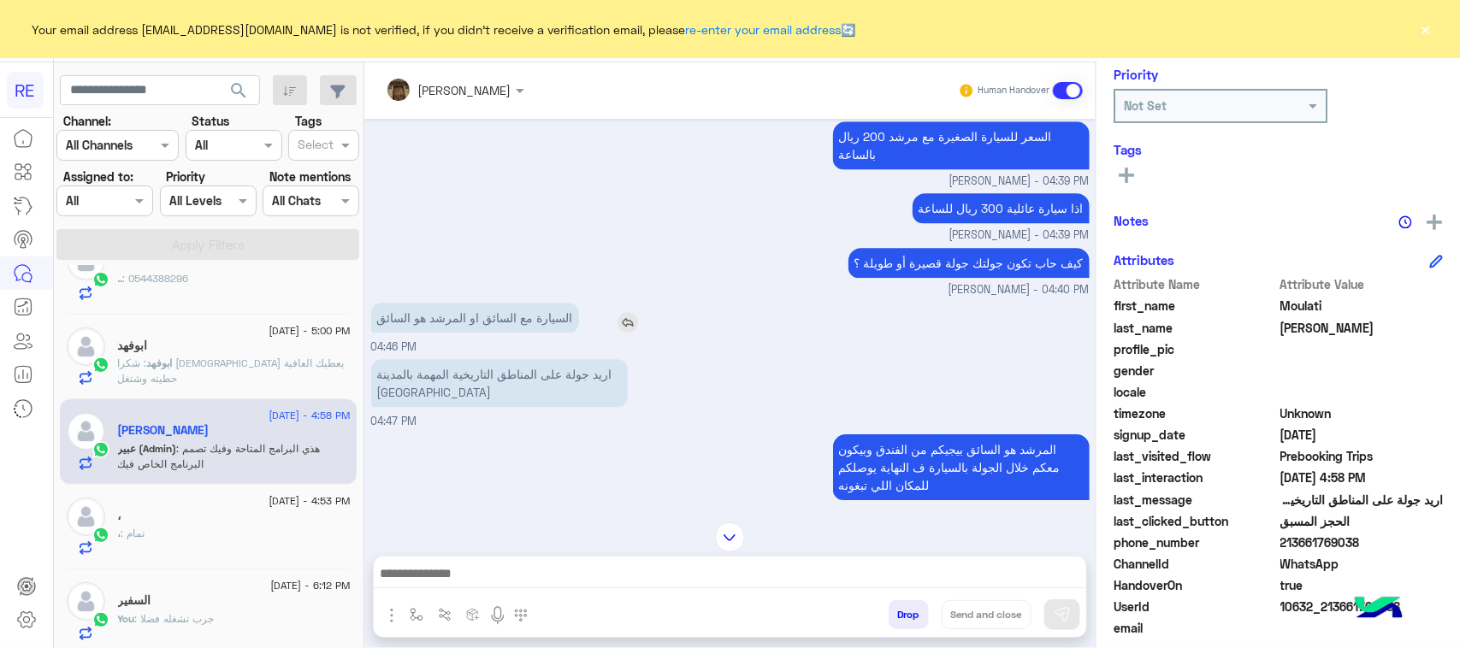
click at [453, 333] on p "السيارة مع السائق او المرشد هو السائق" at bounding box center [475, 318] width 208 height 30
click at [627, 333] on img at bounding box center [628, 322] width 21 height 21
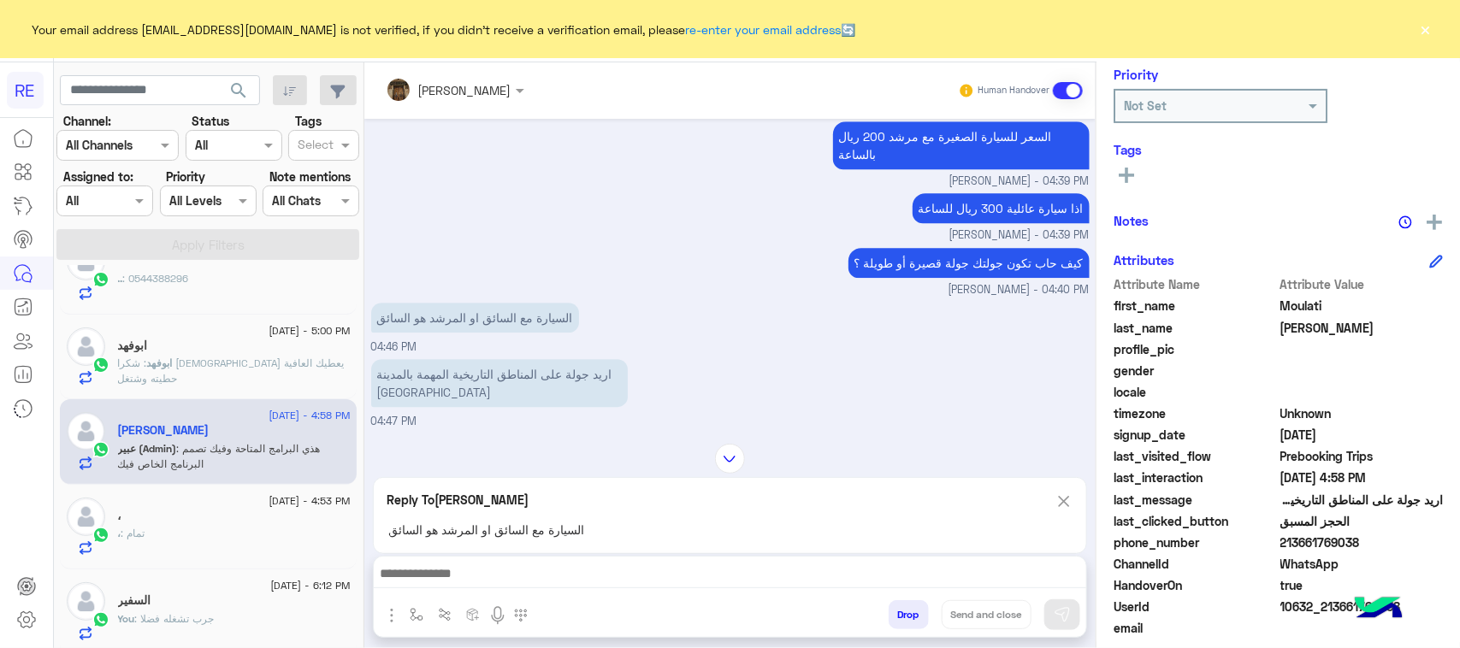
drag, startPoint x: 639, startPoint y: 603, endPoint x: 622, endPoint y: 571, distance: 36.7
click at [638, 603] on div "Drop Send and close" at bounding box center [814, 619] width 546 height 38
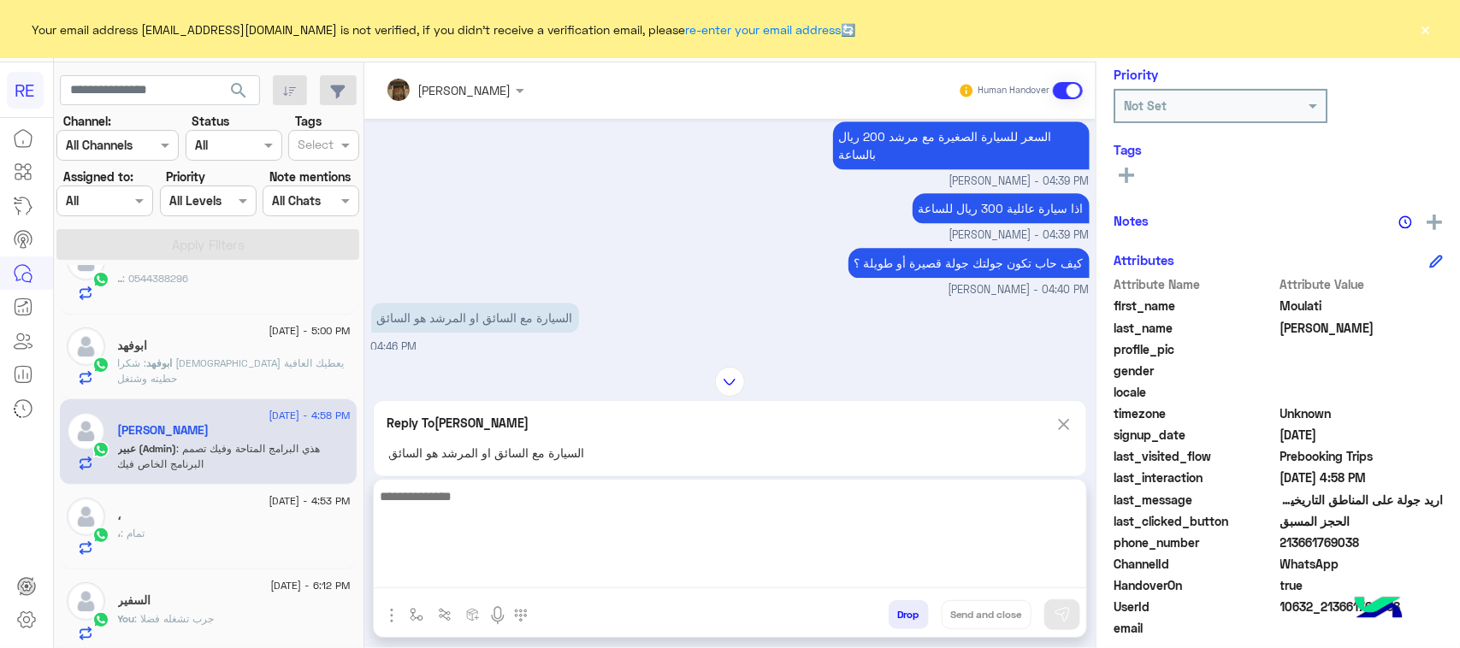
click at [620, 571] on textarea at bounding box center [730, 537] width 713 height 103
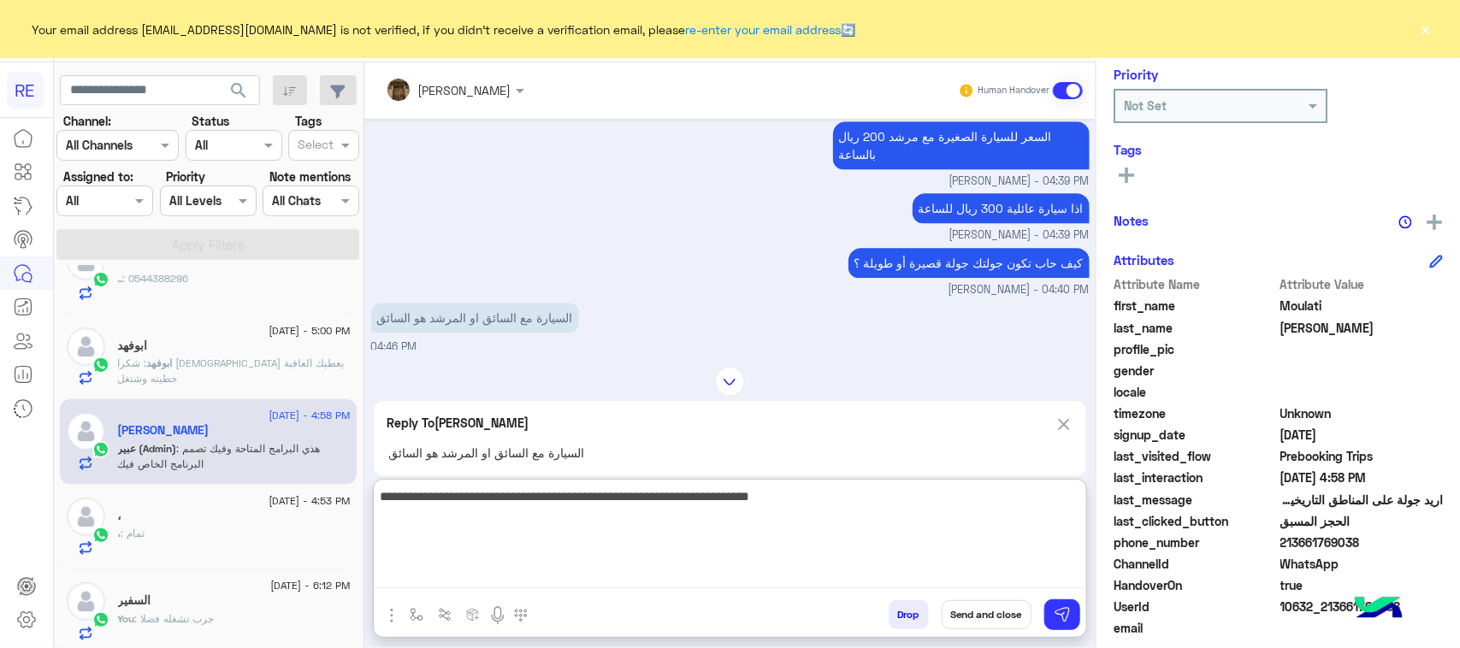
type textarea "**********"
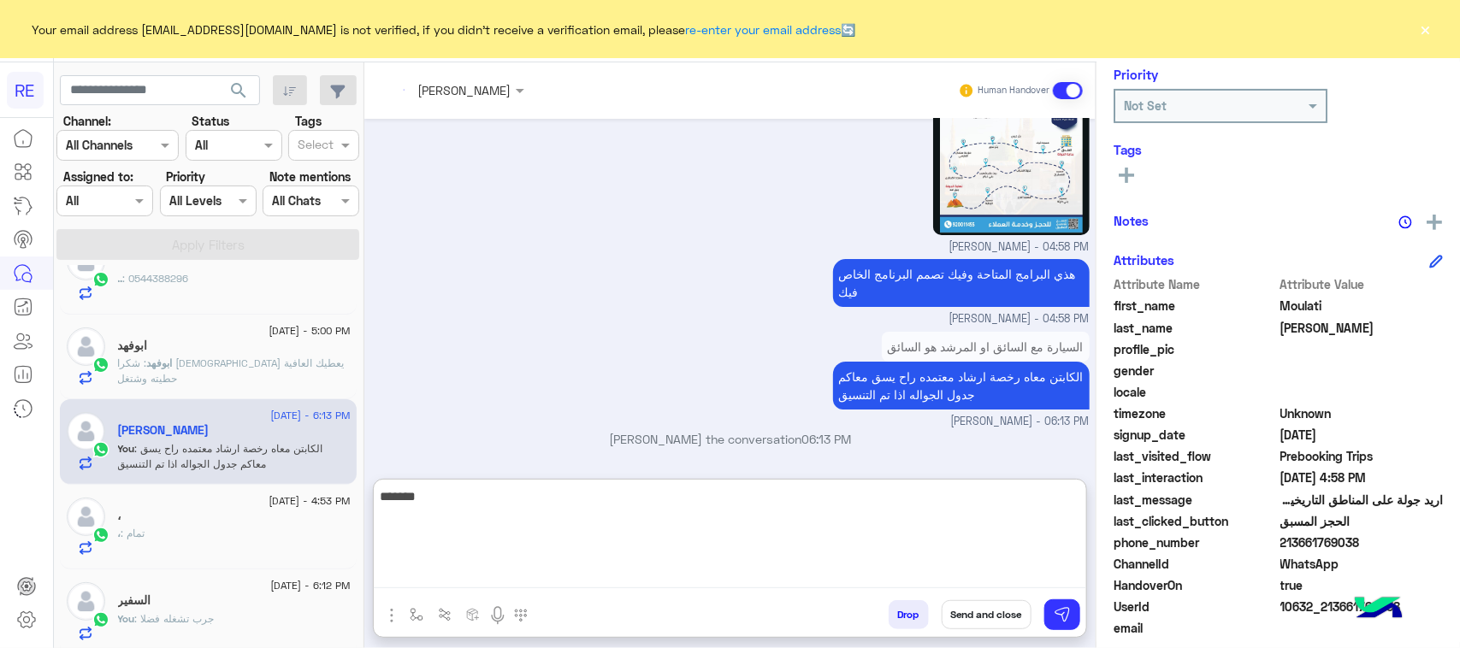
scroll to position [2772, 0]
type textarea "**********"
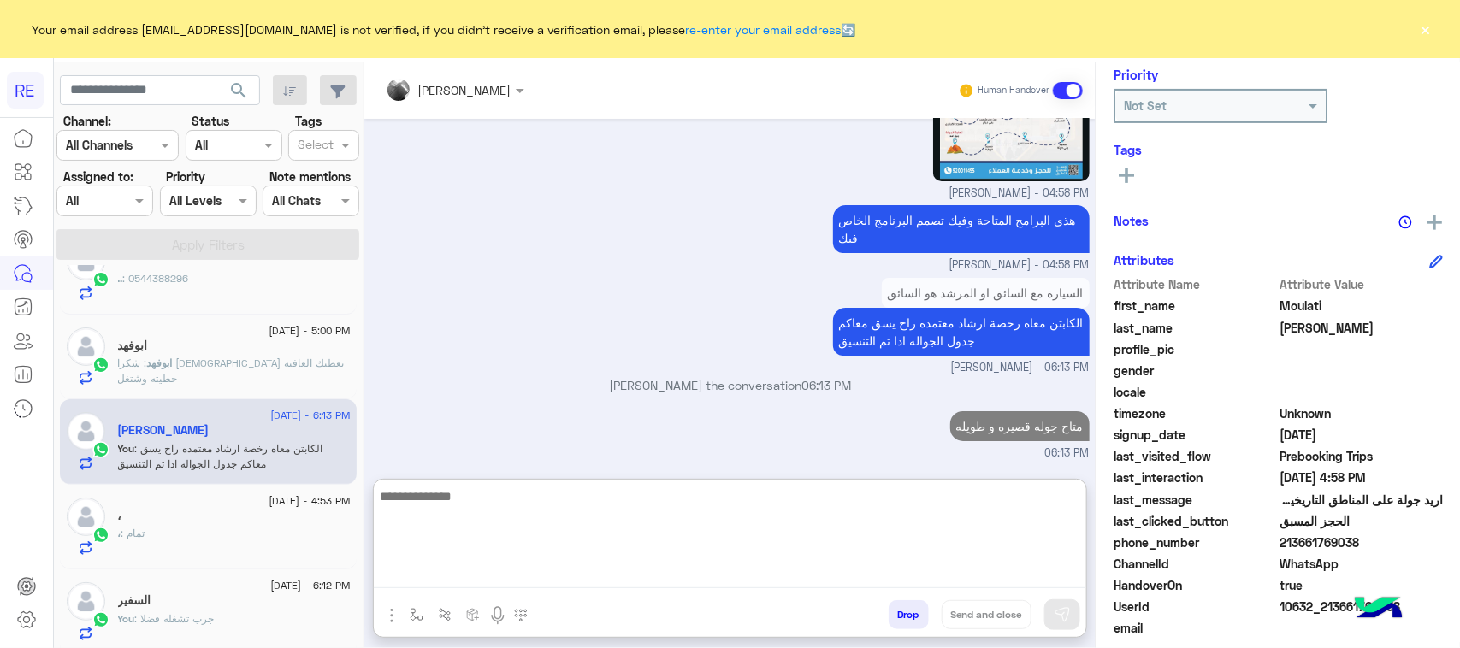
type textarea "*"
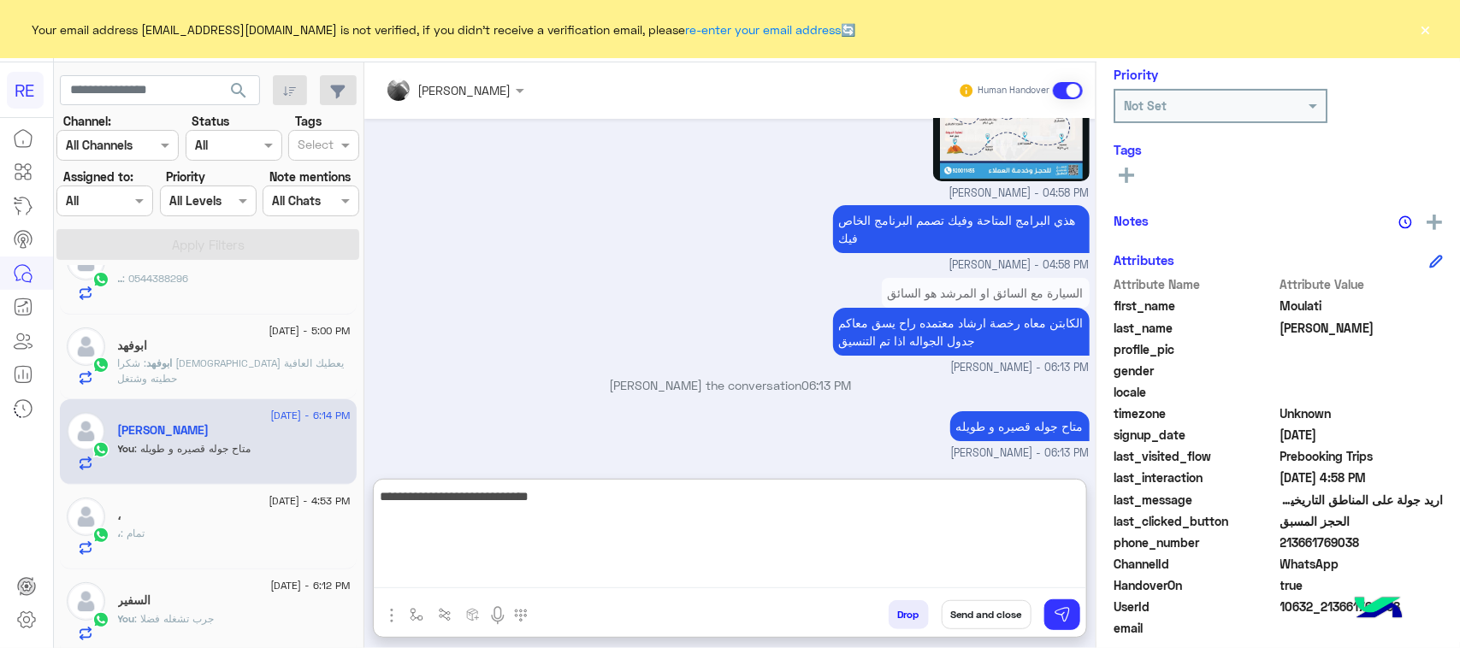
type textarea "**********"
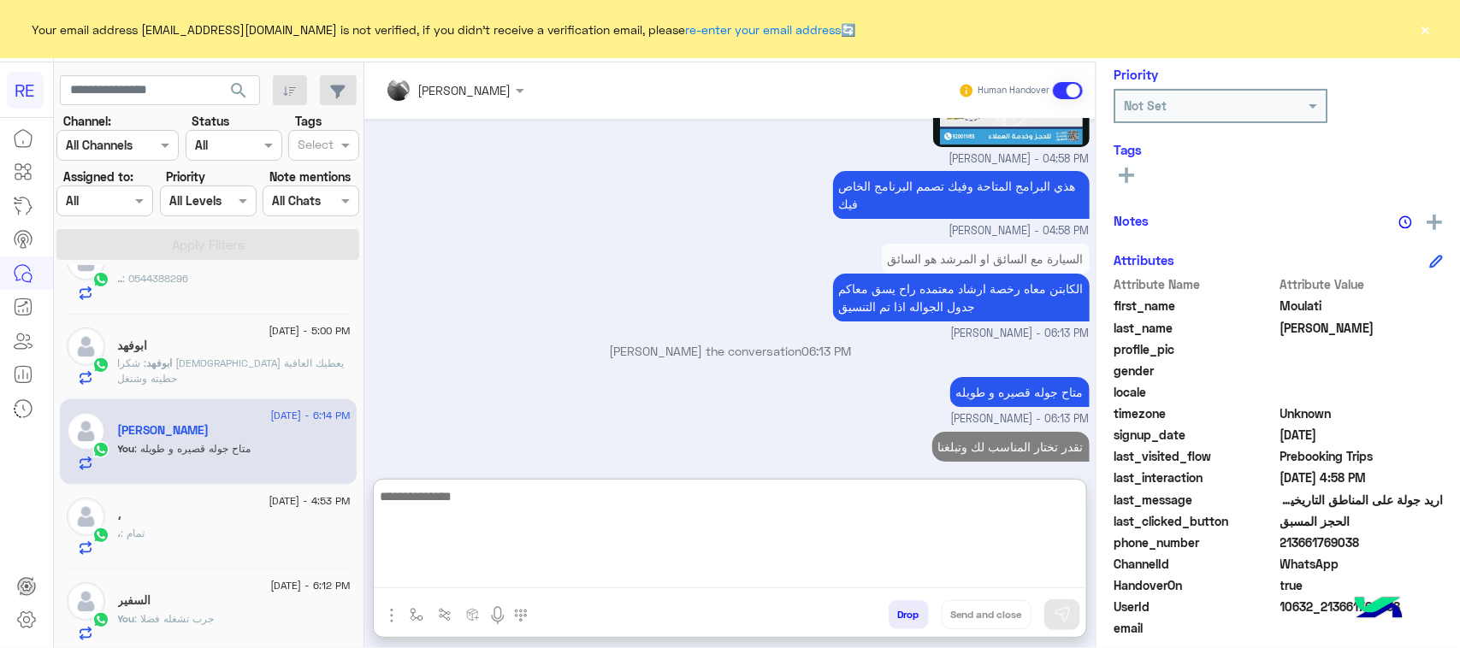
scroll to position [2881, 0]
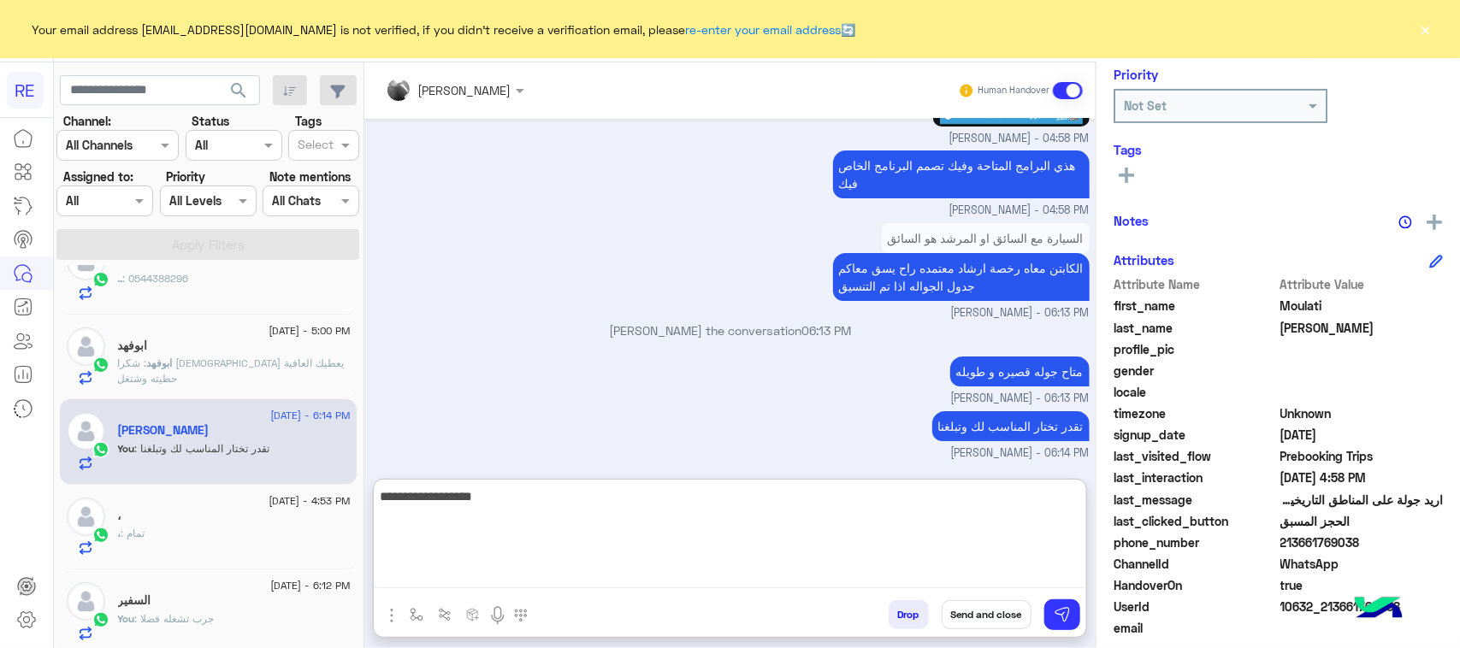
type textarea "**********"
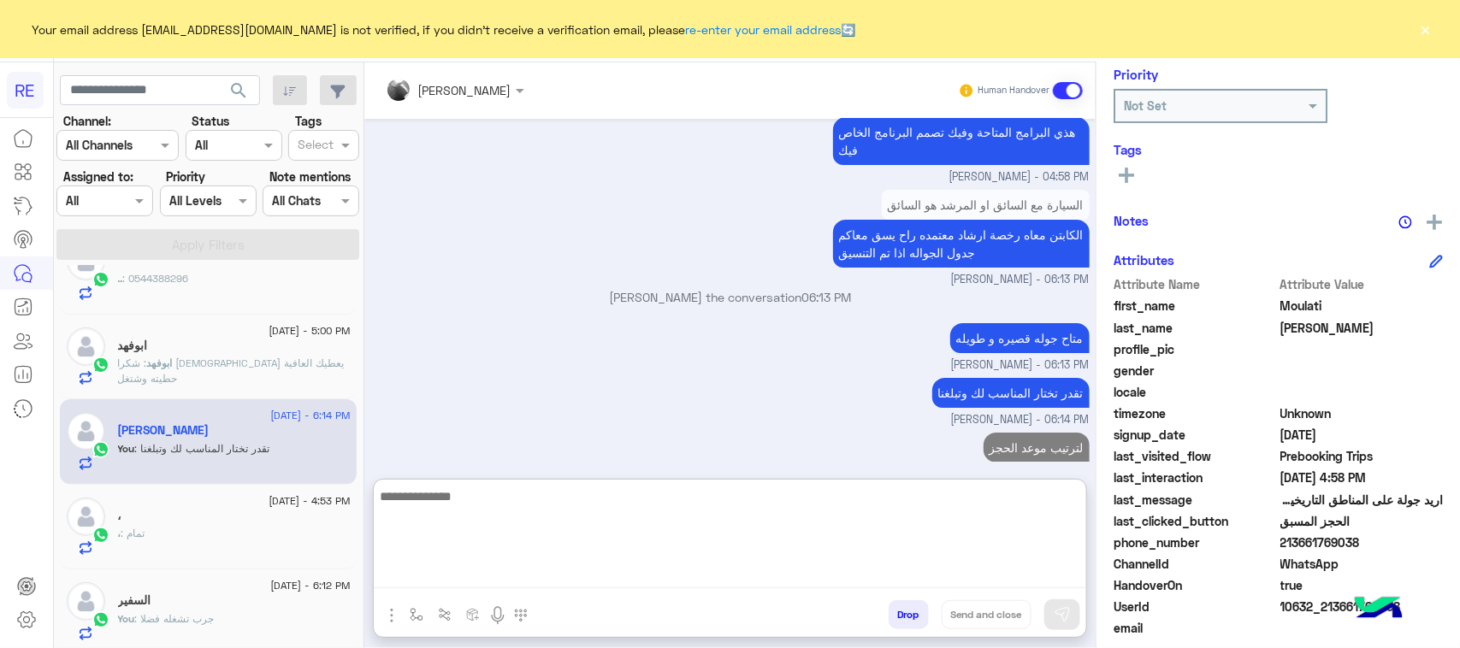
scroll to position [2936, 0]
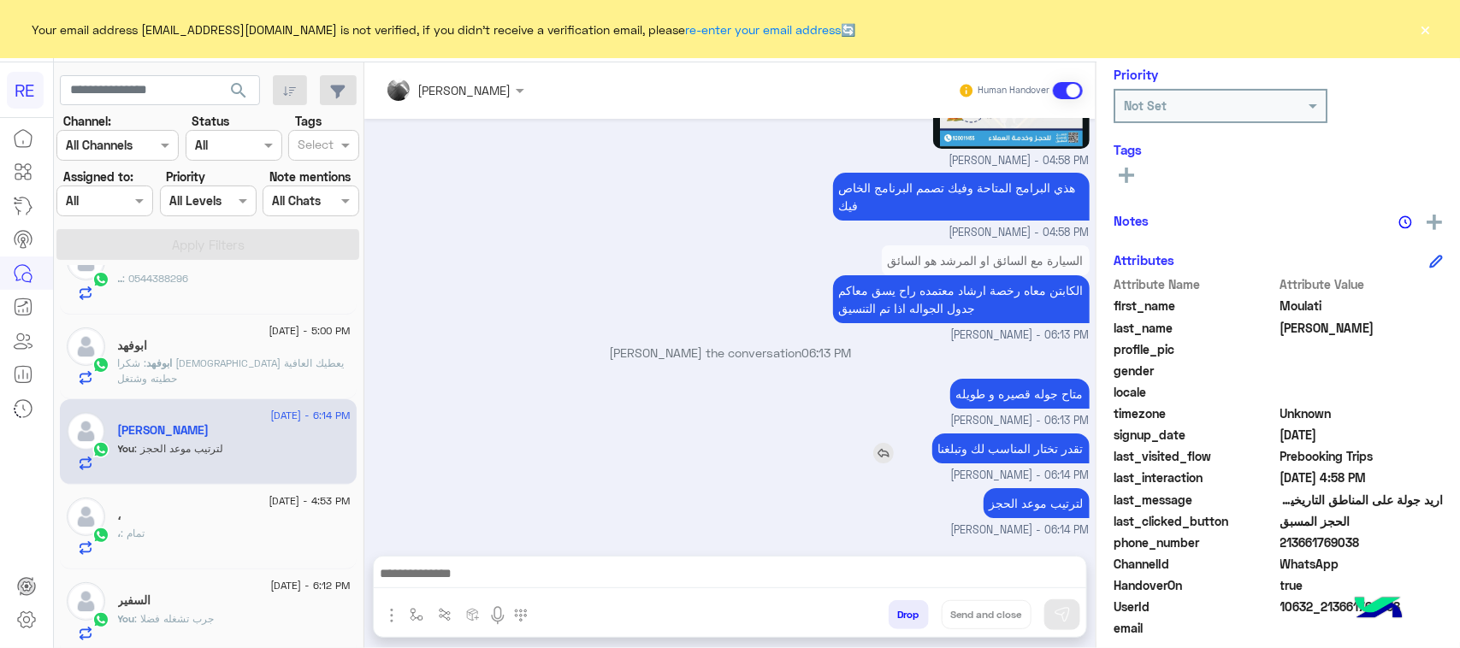
click at [975, 434] on p "تقدر تختار المناسب لك وتبلغنا" at bounding box center [1010, 449] width 157 height 30
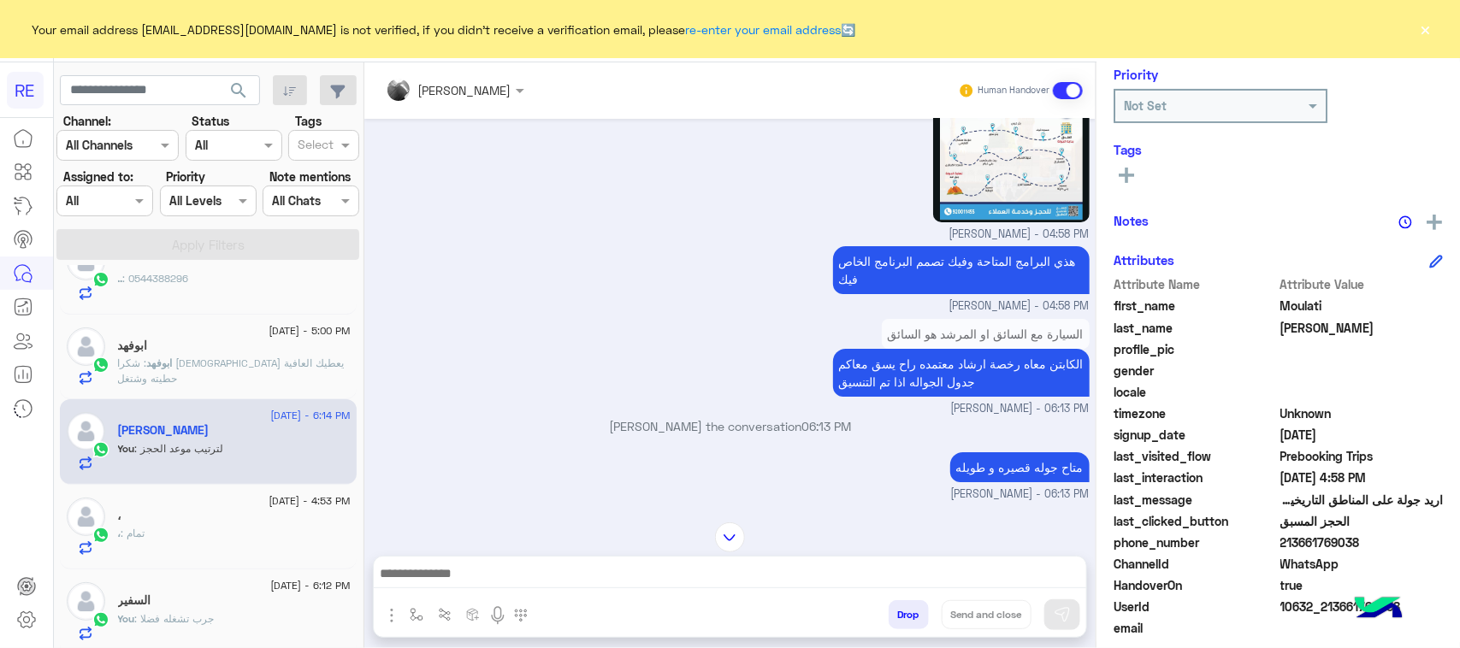
click at [901, 417] on small "مروه احمد - 06:13 PM" at bounding box center [730, 409] width 719 height 16
click at [900, 397] on p "الكابتن معاه رخصة ارشاد معتمده راح يسق معاكم جدول الجواله اذا تم التنسيق" at bounding box center [961, 373] width 257 height 48
click at [899, 397] on p "الكابتن معاه رخصة ارشاد معتمده راح يسق معاكم جدول الجواله اذا تم التنسيق" at bounding box center [961, 373] width 257 height 48
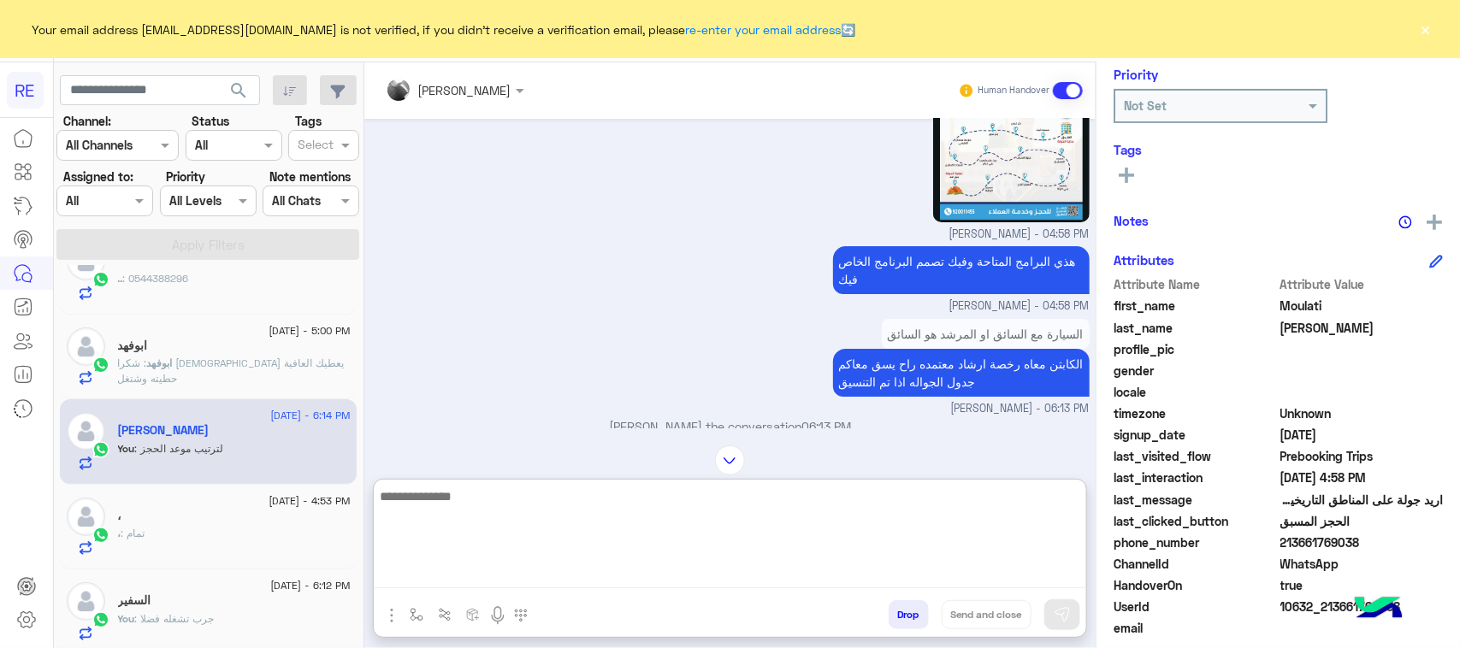
click at [570, 588] on textarea at bounding box center [730, 537] width 713 height 103
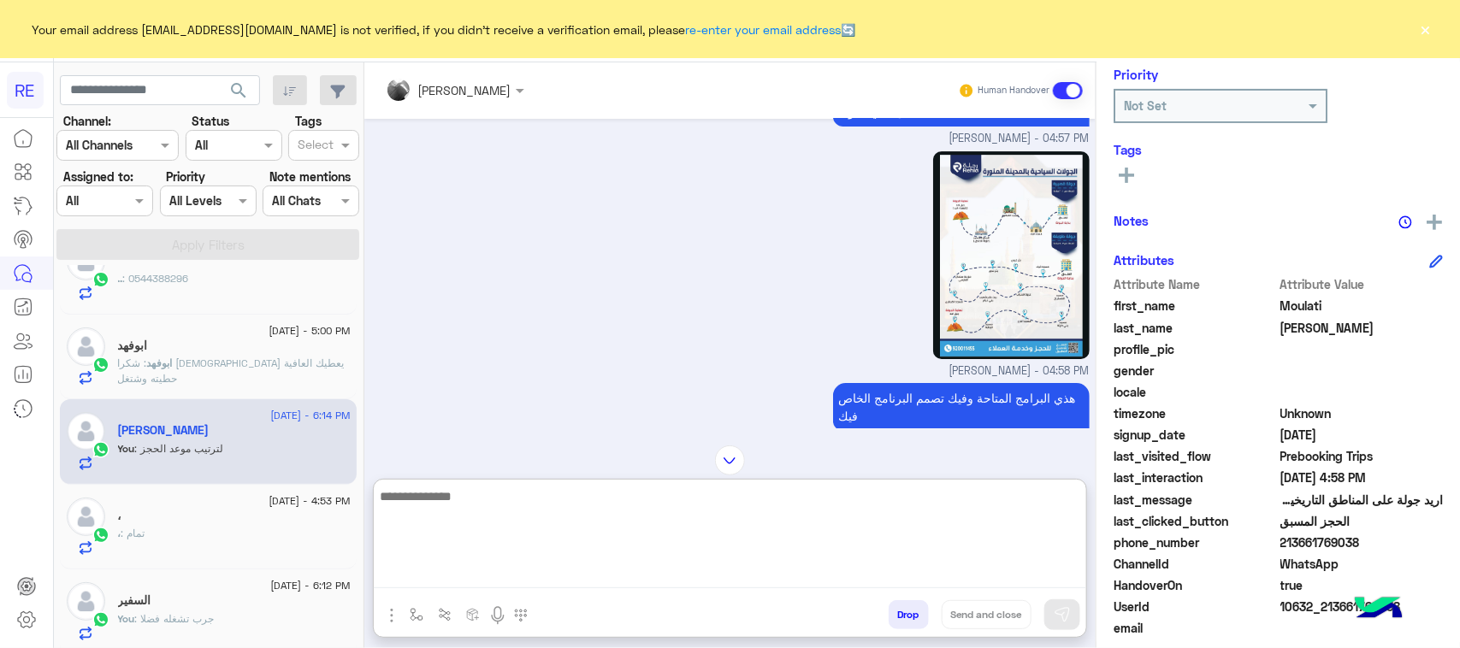
scroll to position [2508, 0]
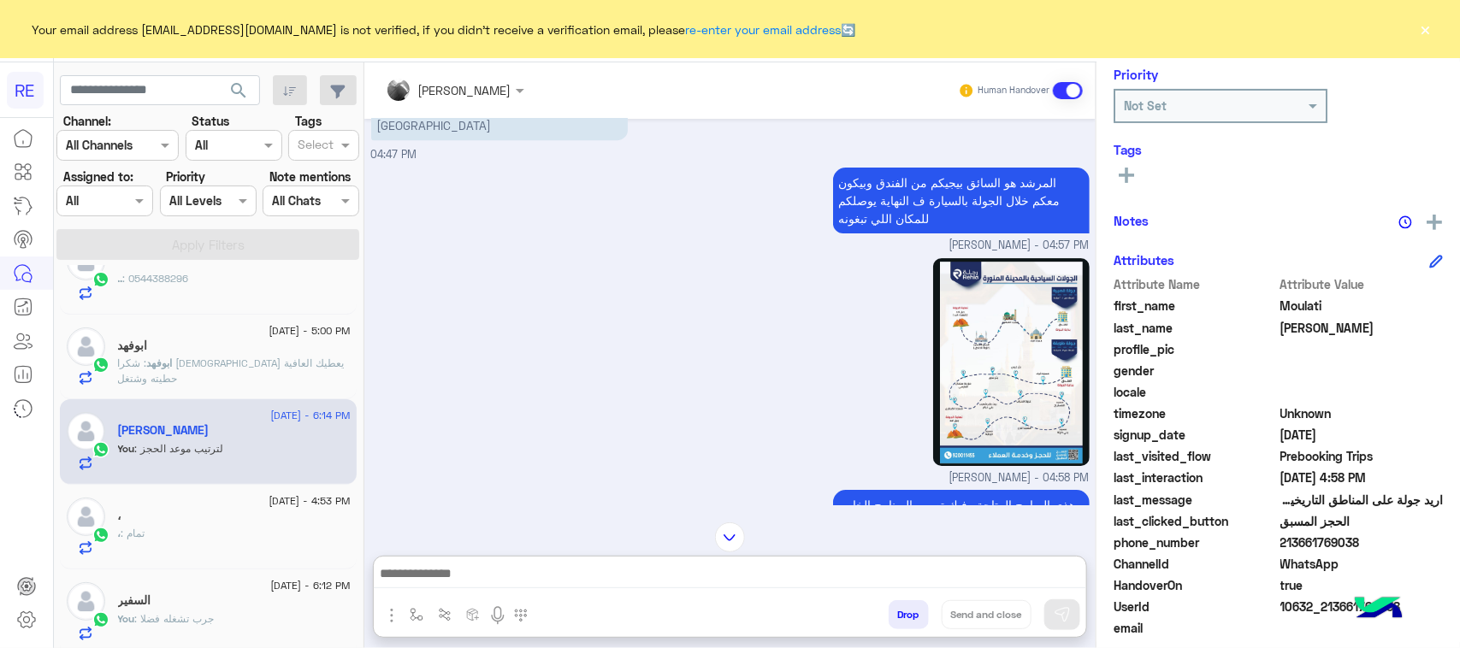
click at [210, 364] on span ": شكرا الله يعطيك العافية حطيته وشتغل" at bounding box center [231, 371] width 227 height 28
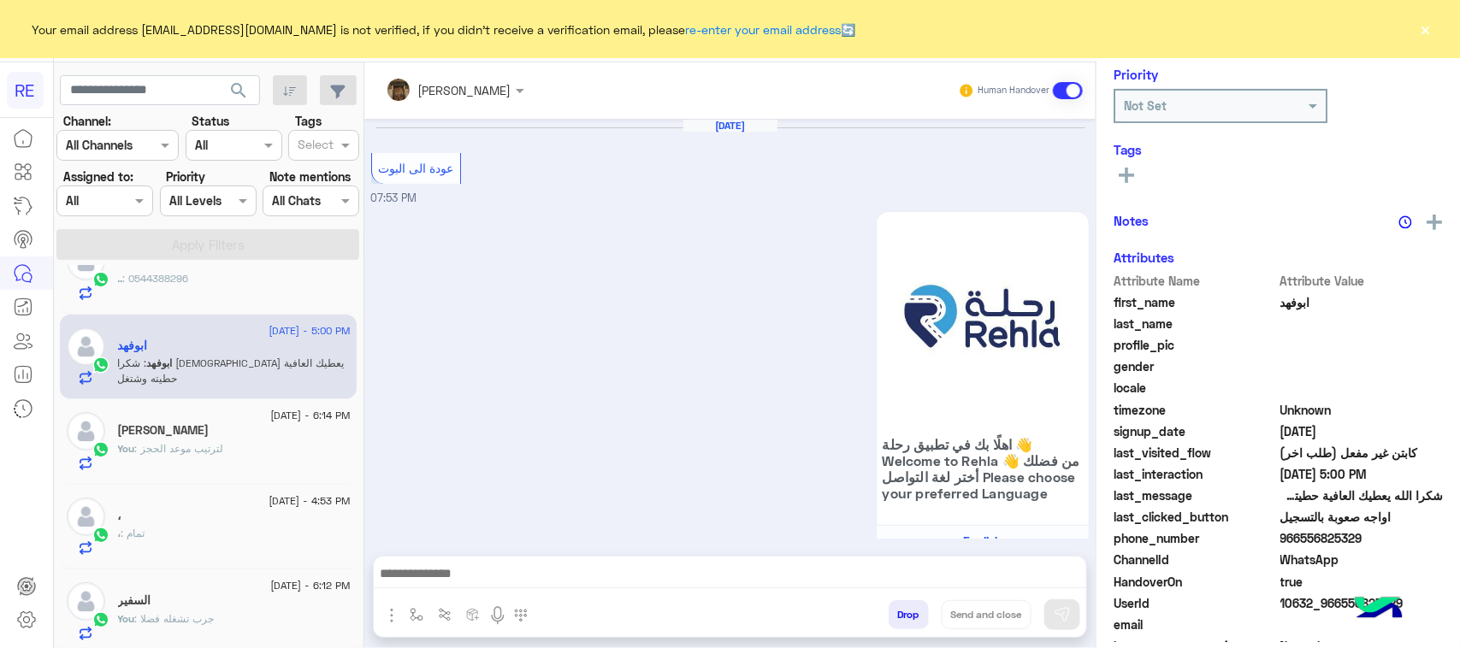
scroll to position [2198, 0]
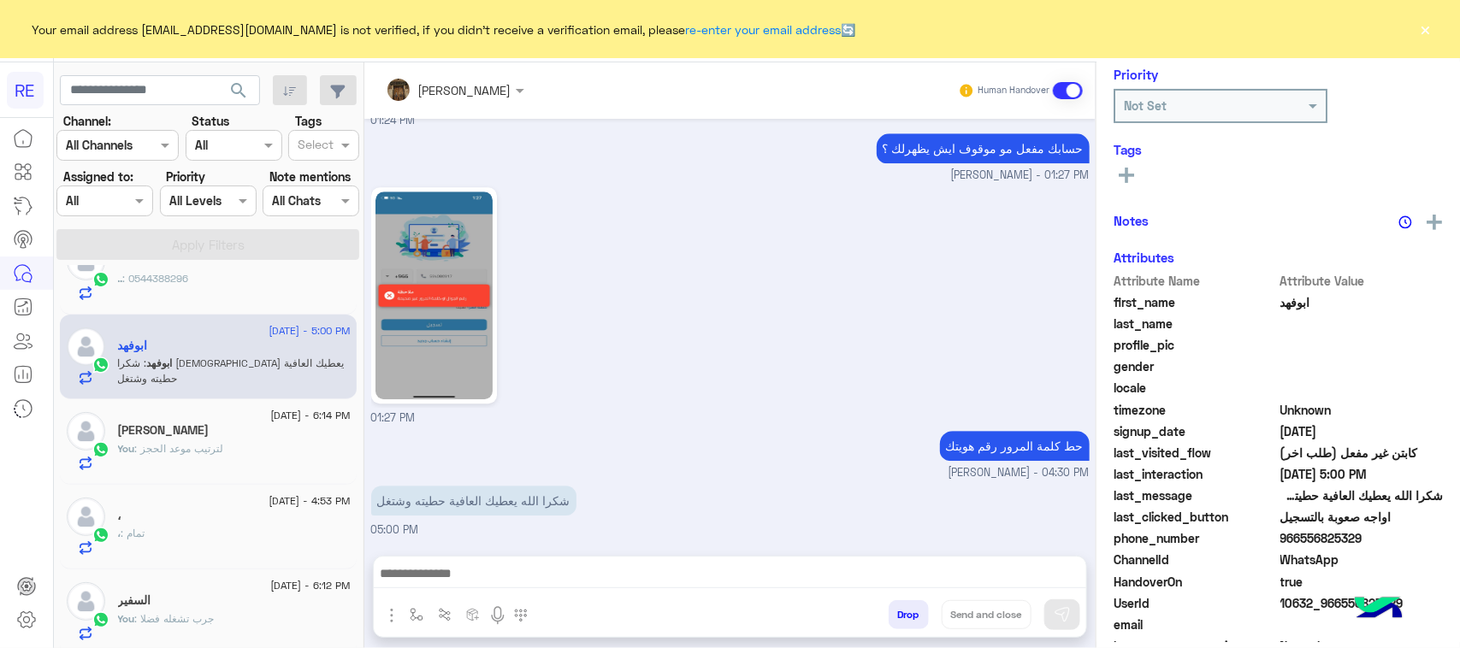
click at [245, 445] on div "You : لترتيب موعد الحجز" at bounding box center [234, 456] width 233 height 30
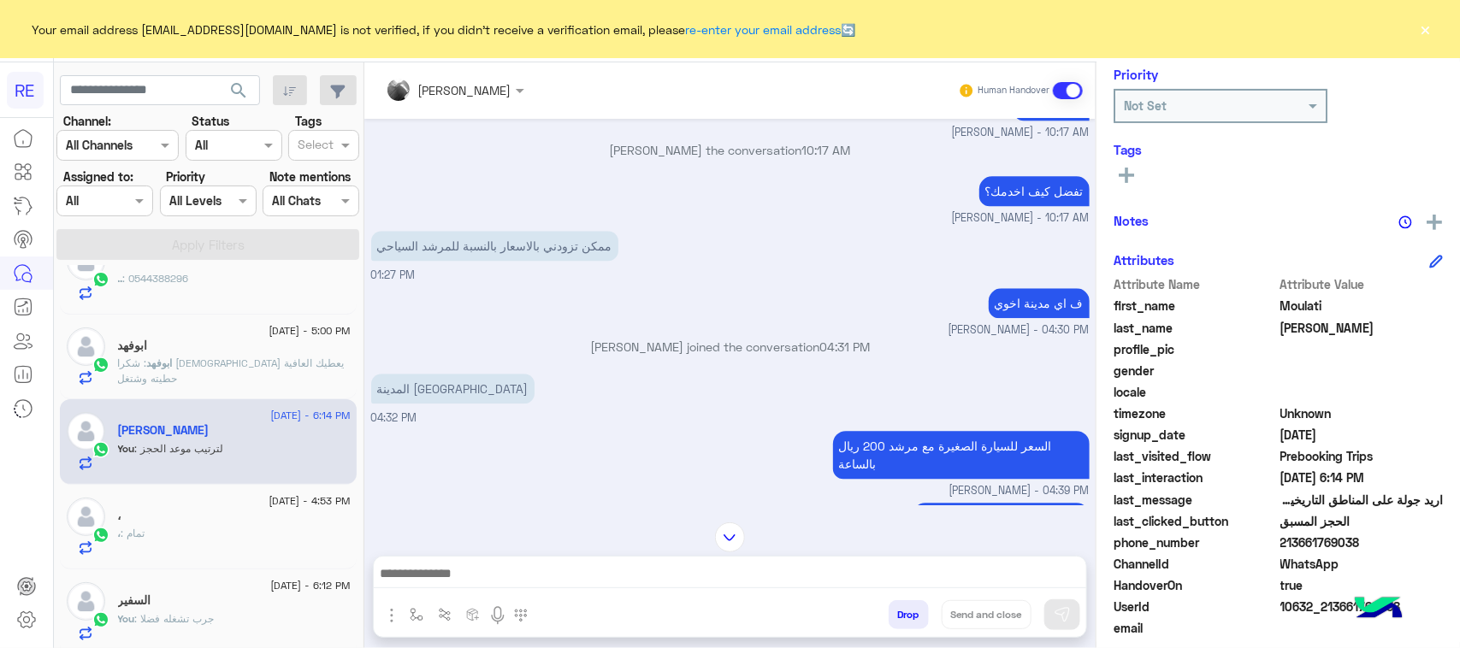
scroll to position [2080, 0]
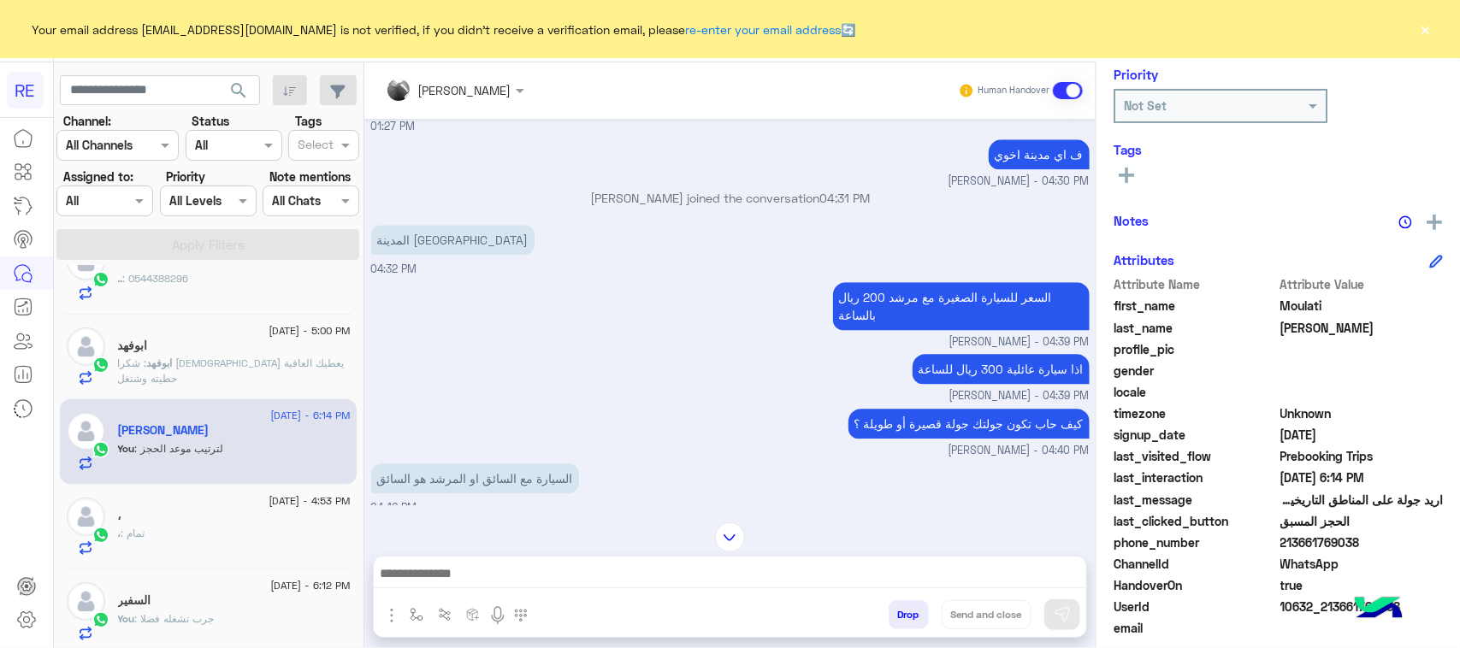
click at [175, 339] on div "3 September - 5:00 PM" at bounding box center [234, 333] width 233 height 11
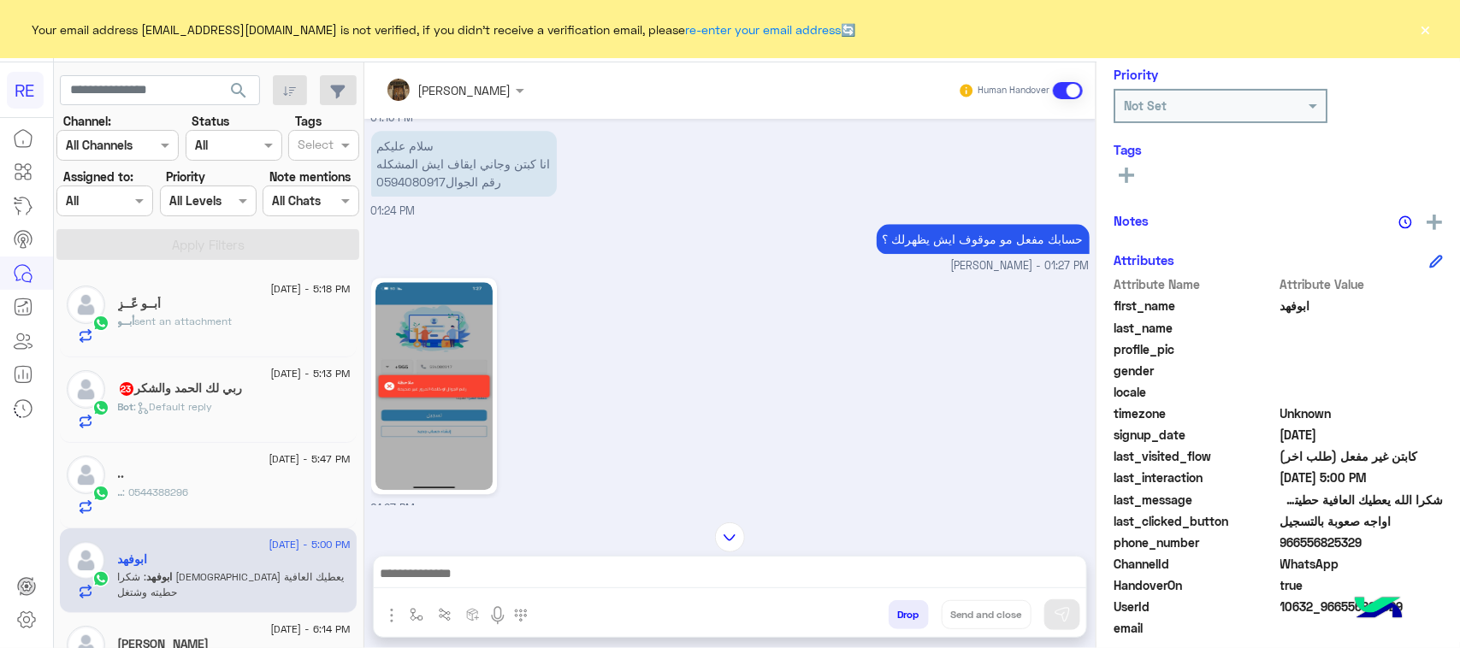
click at [266, 492] on div ".. : 0544388296" at bounding box center [234, 500] width 233 height 30
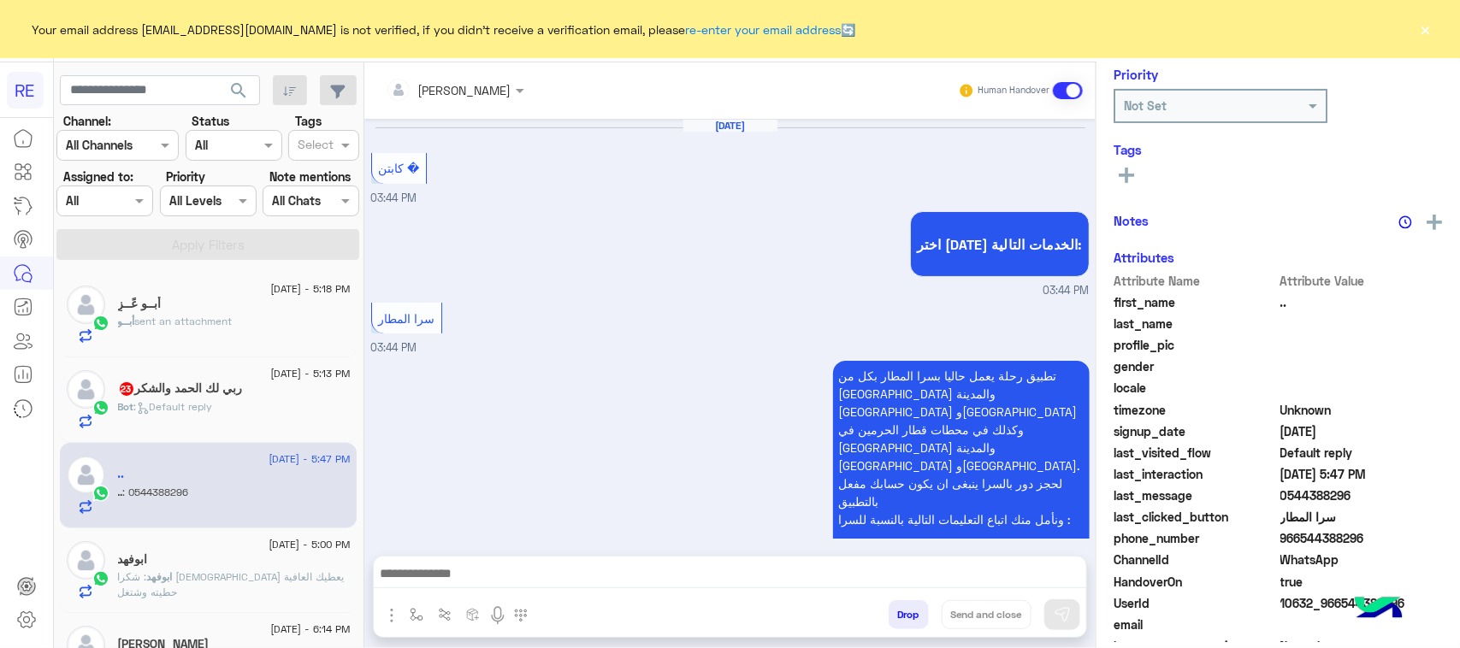
scroll to position [1310, 0]
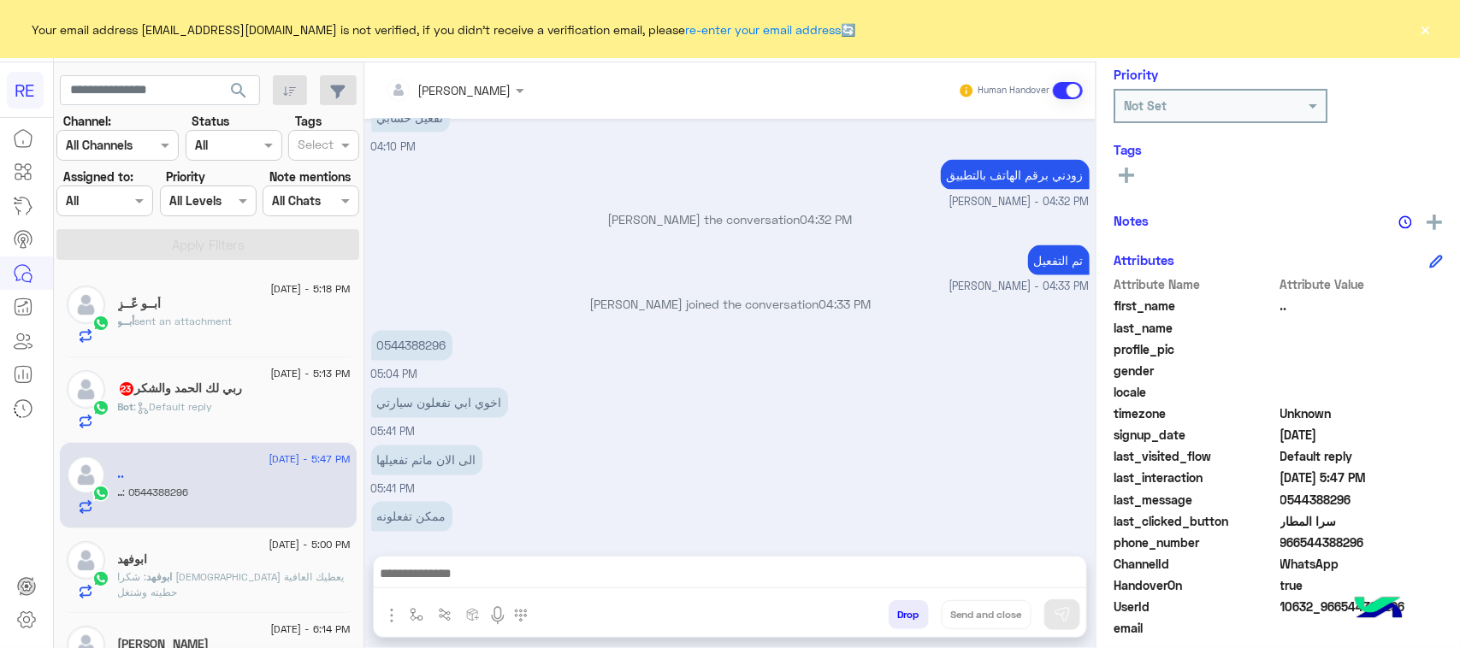
click at [233, 391] on h5 "ربي لك الحمد والشكر 23" at bounding box center [180, 388] width 125 height 15
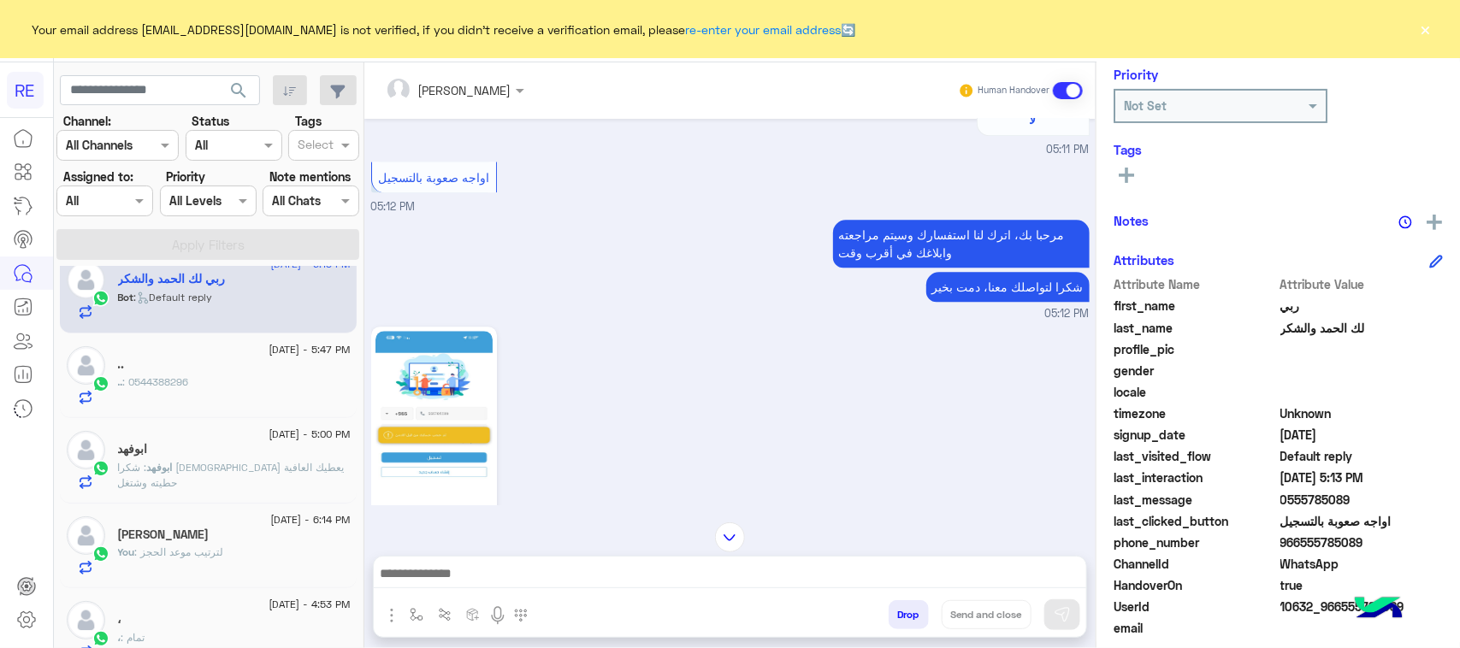
scroll to position [214, 0]
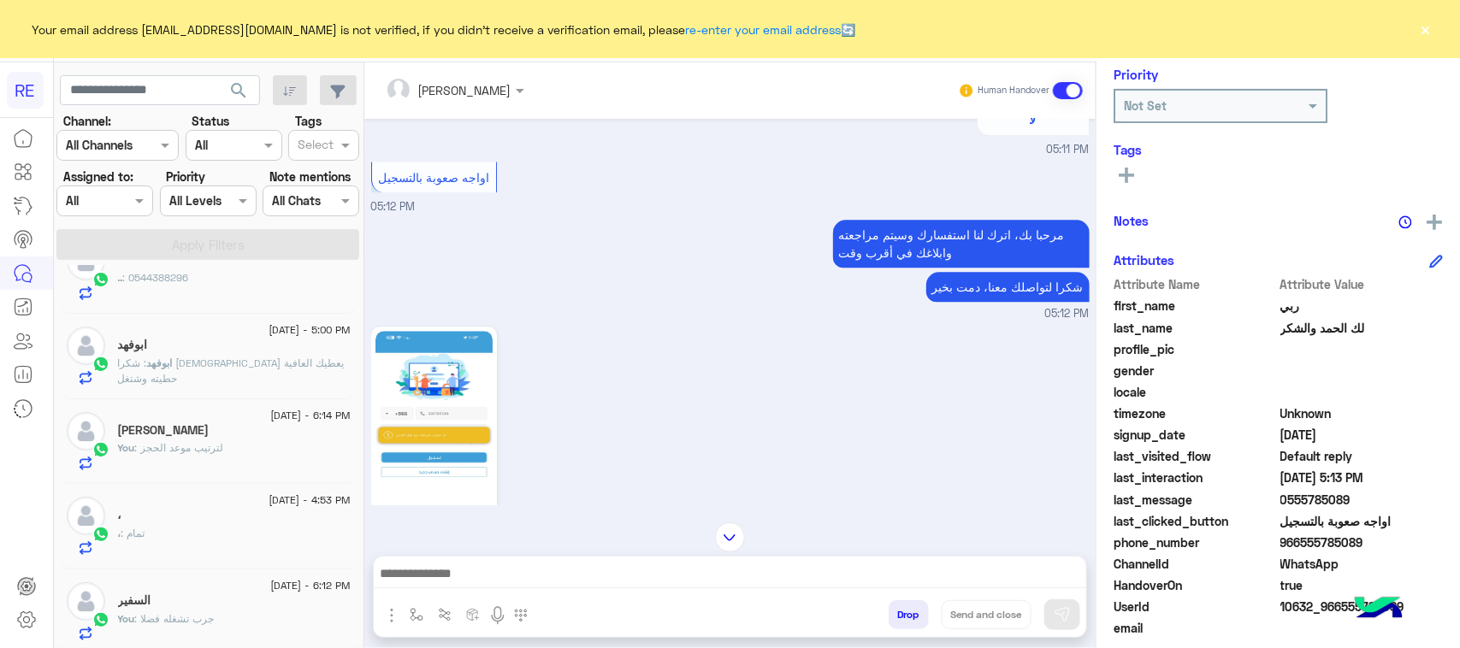
click at [263, 429] on div "Moulati Abdelaziz" at bounding box center [234, 432] width 233 height 18
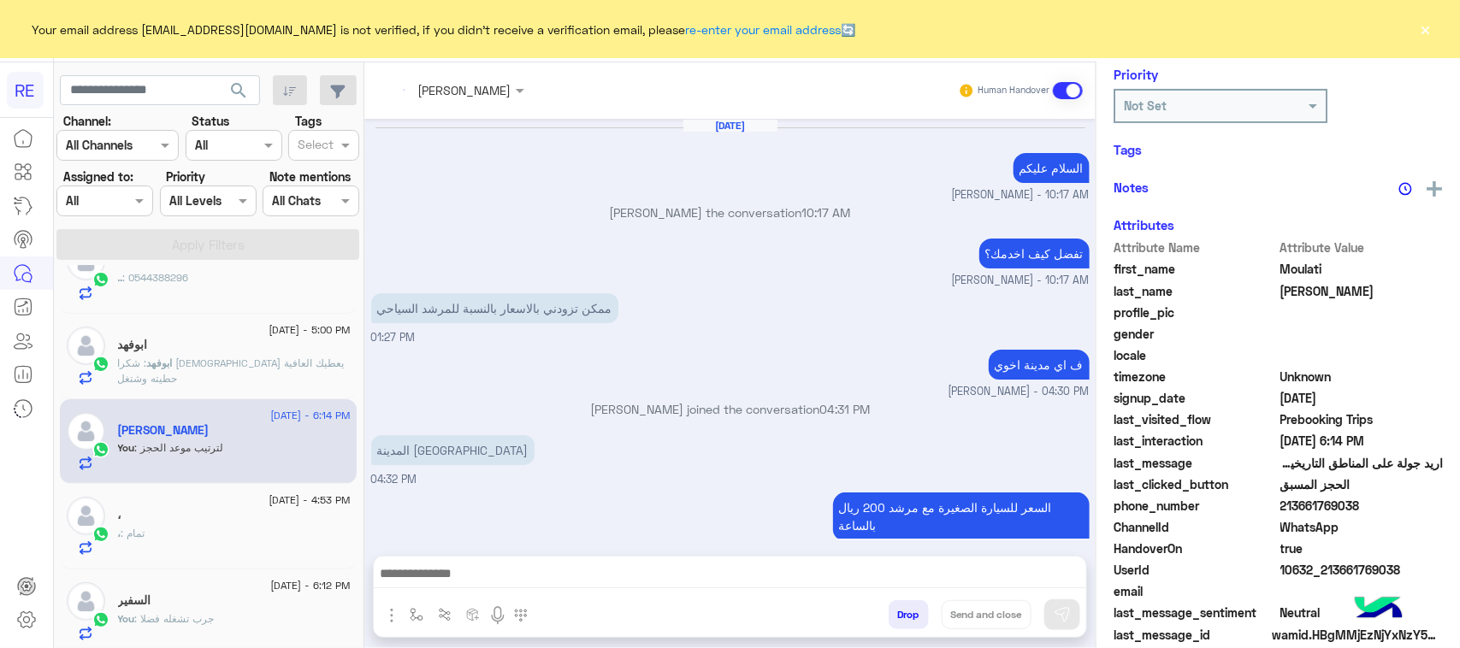
scroll to position [955, 0]
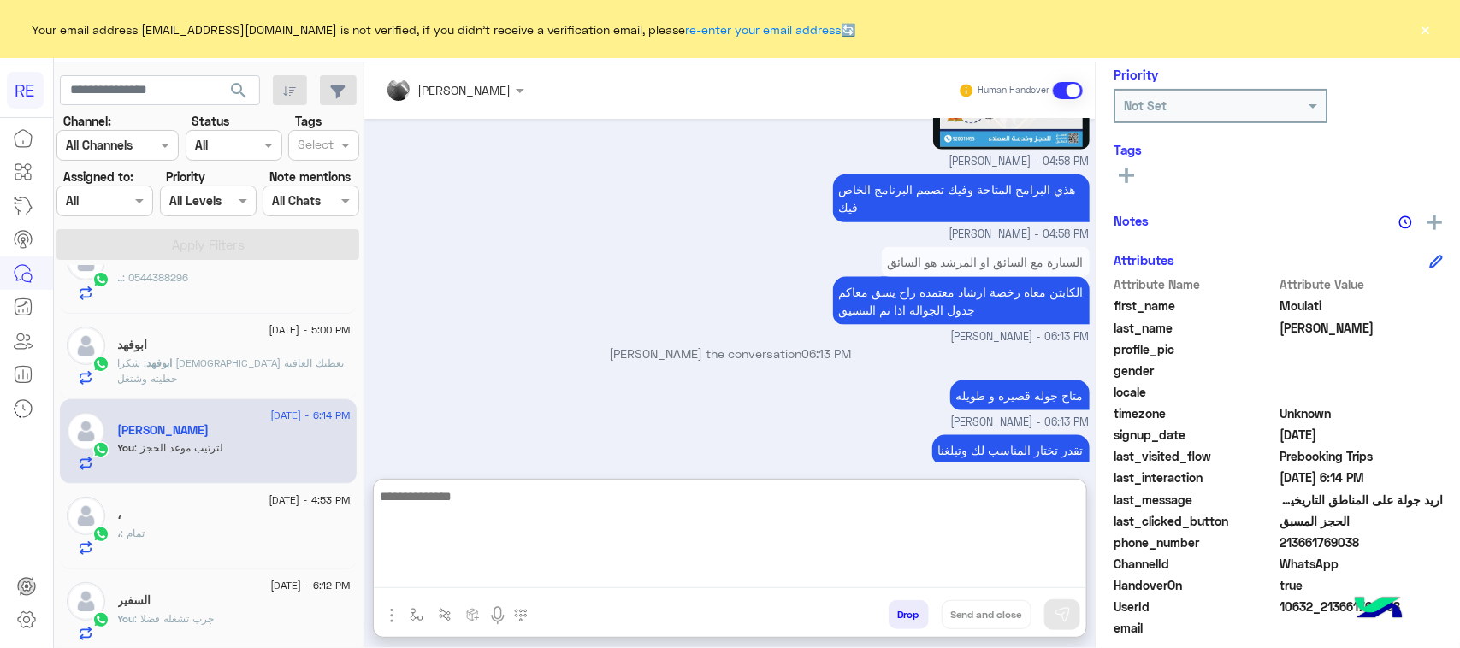
click at [860, 569] on textarea at bounding box center [730, 537] width 713 height 103
type textarea "**********"
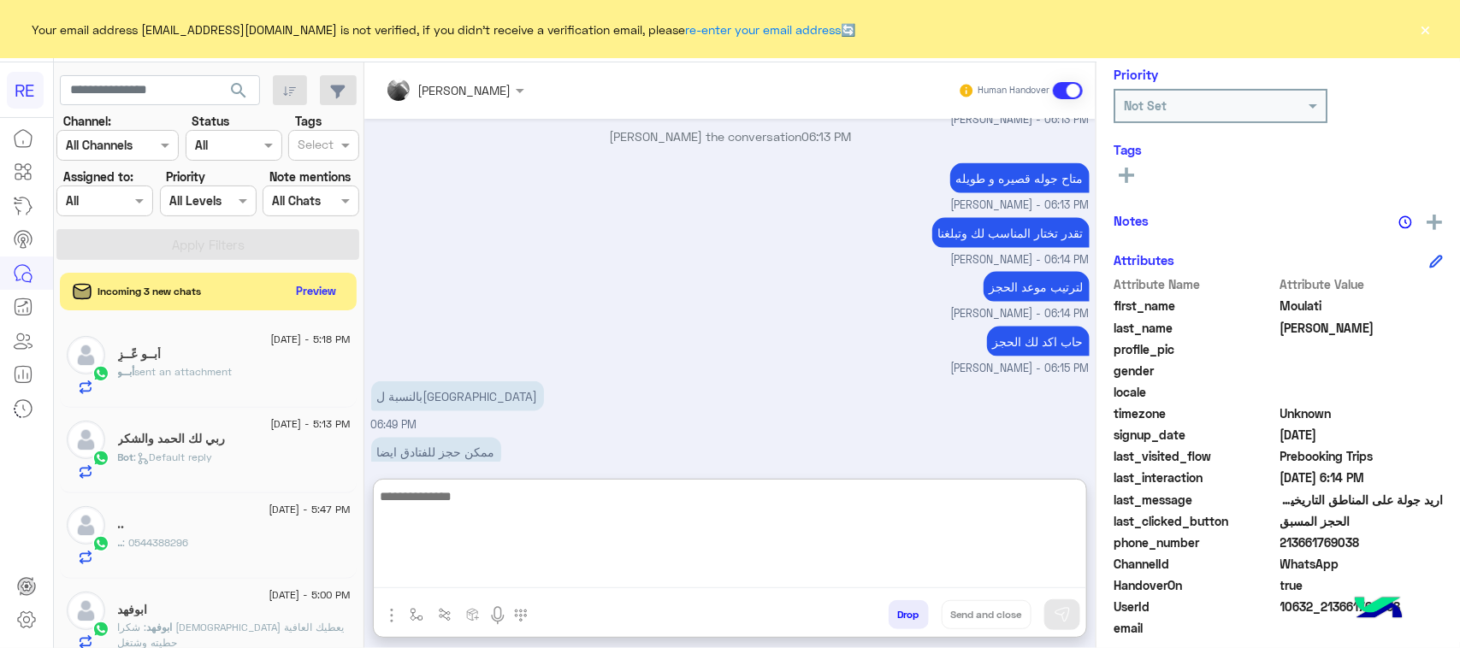
scroll to position [1198, 0]
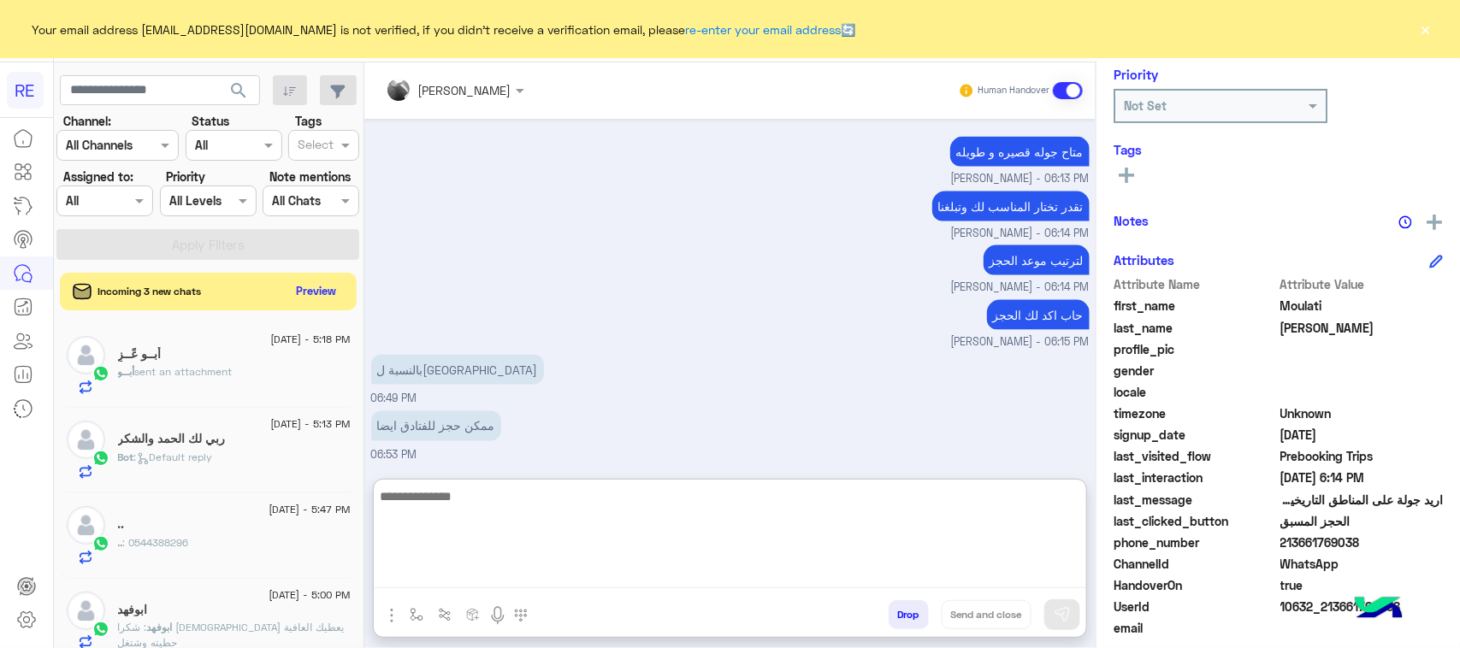
click at [633, 515] on textarea at bounding box center [730, 537] width 713 height 103
type textarea "**********"
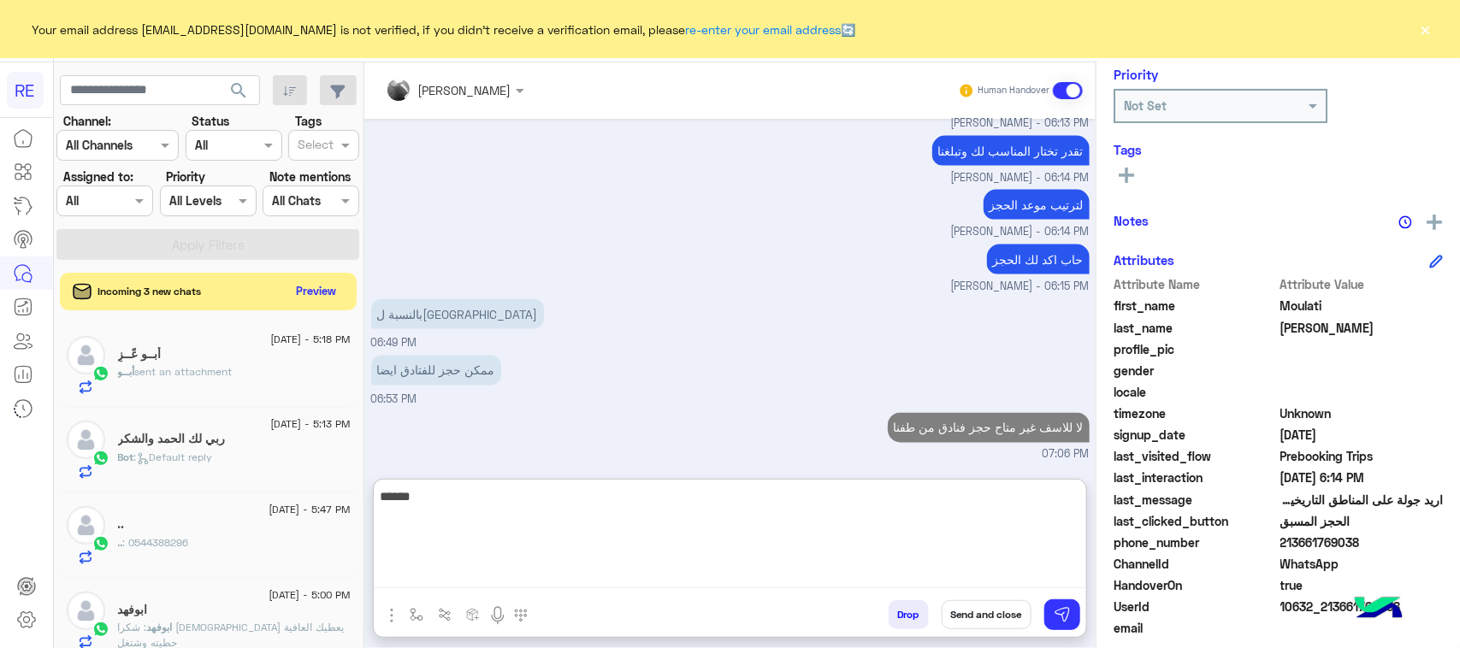
type textarea "*******"
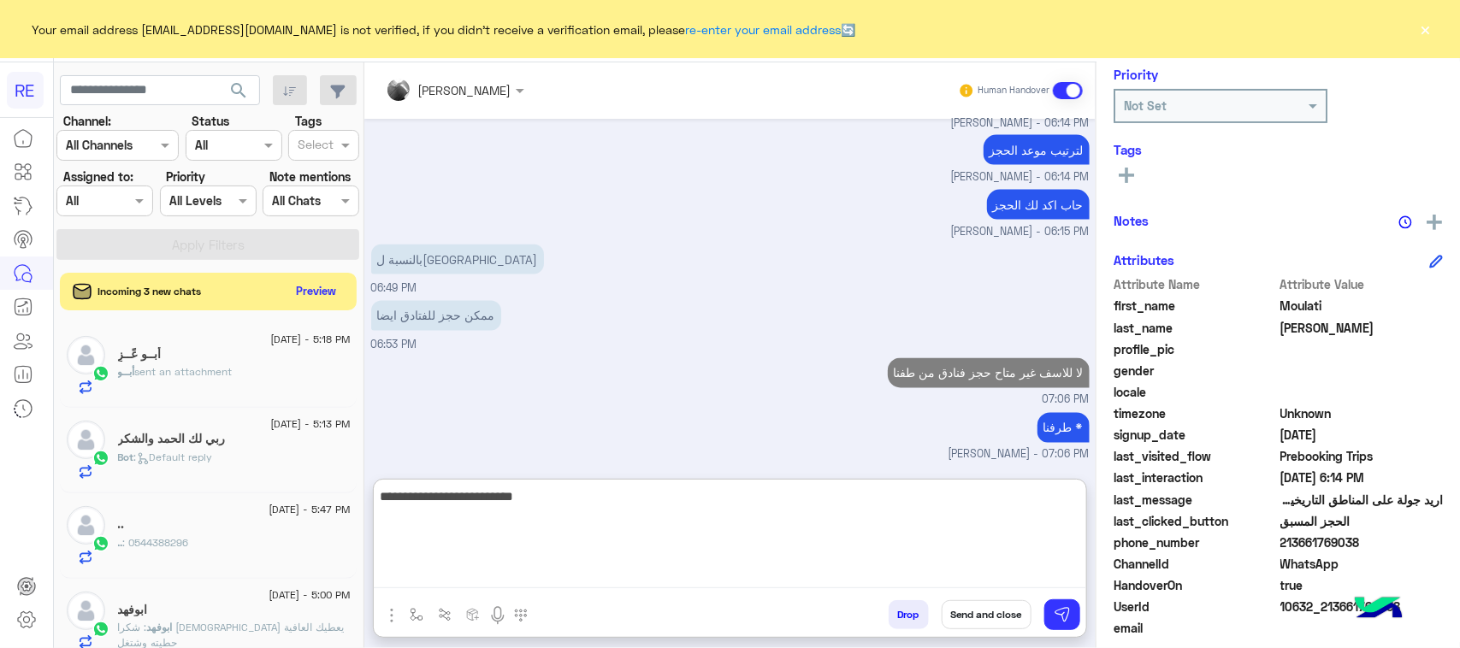
type textarea "**********"
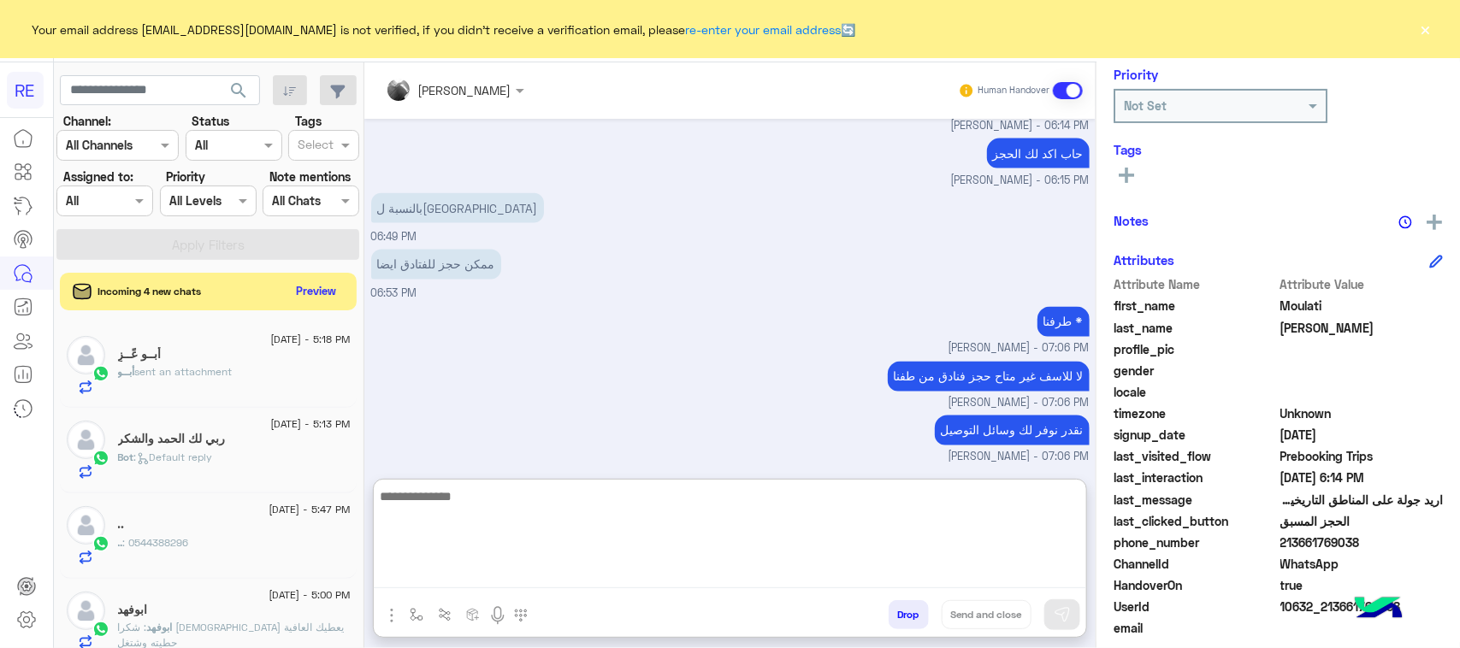
scroll to position [1362, 0]
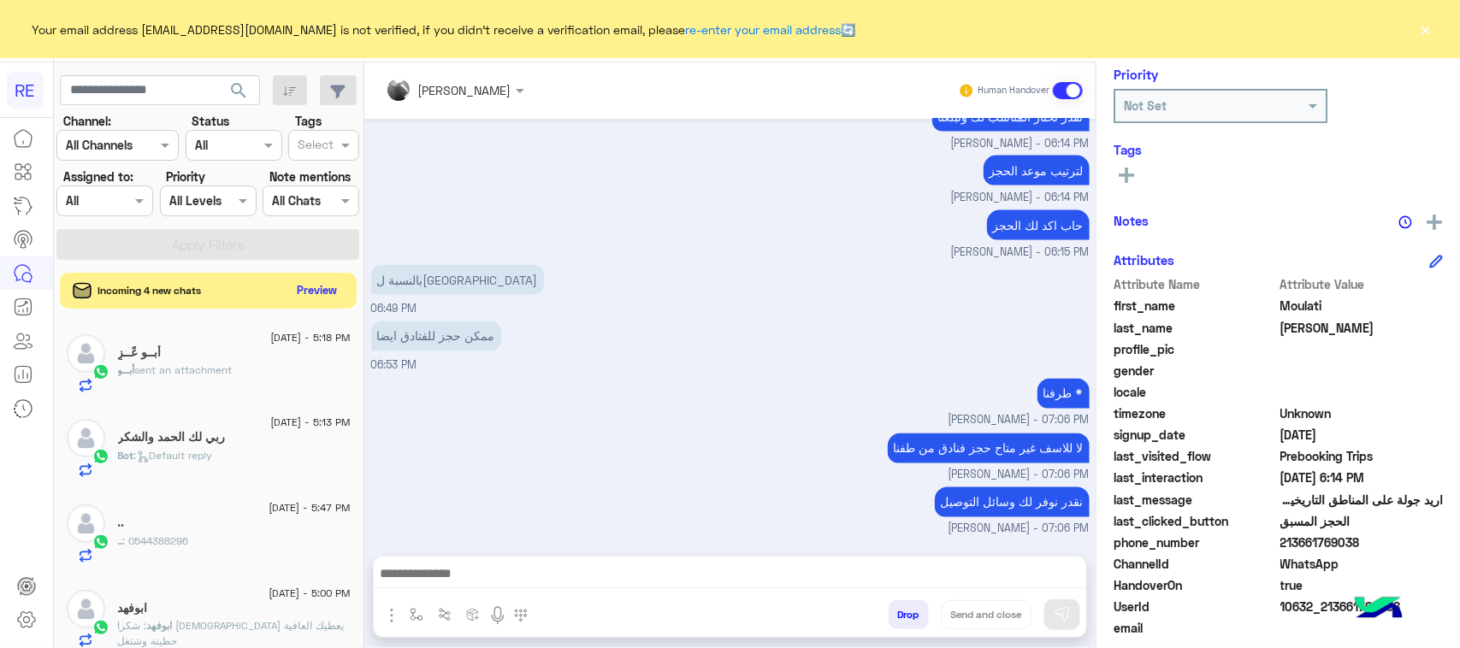
click at [321, 288] on button "Preview" at bounding box center [317, 290] width 53 height 23
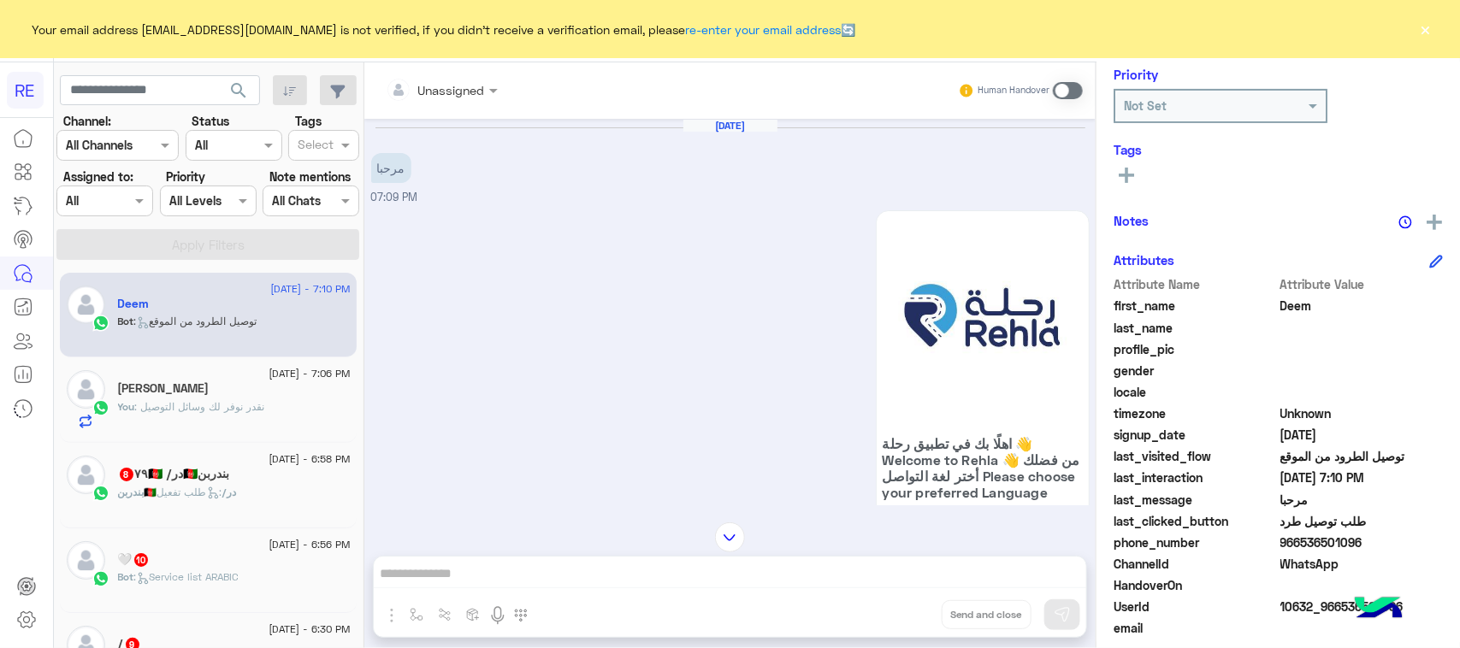
click at [1075, 90] on span at bounding box center [1068, 90] width 30 height 17
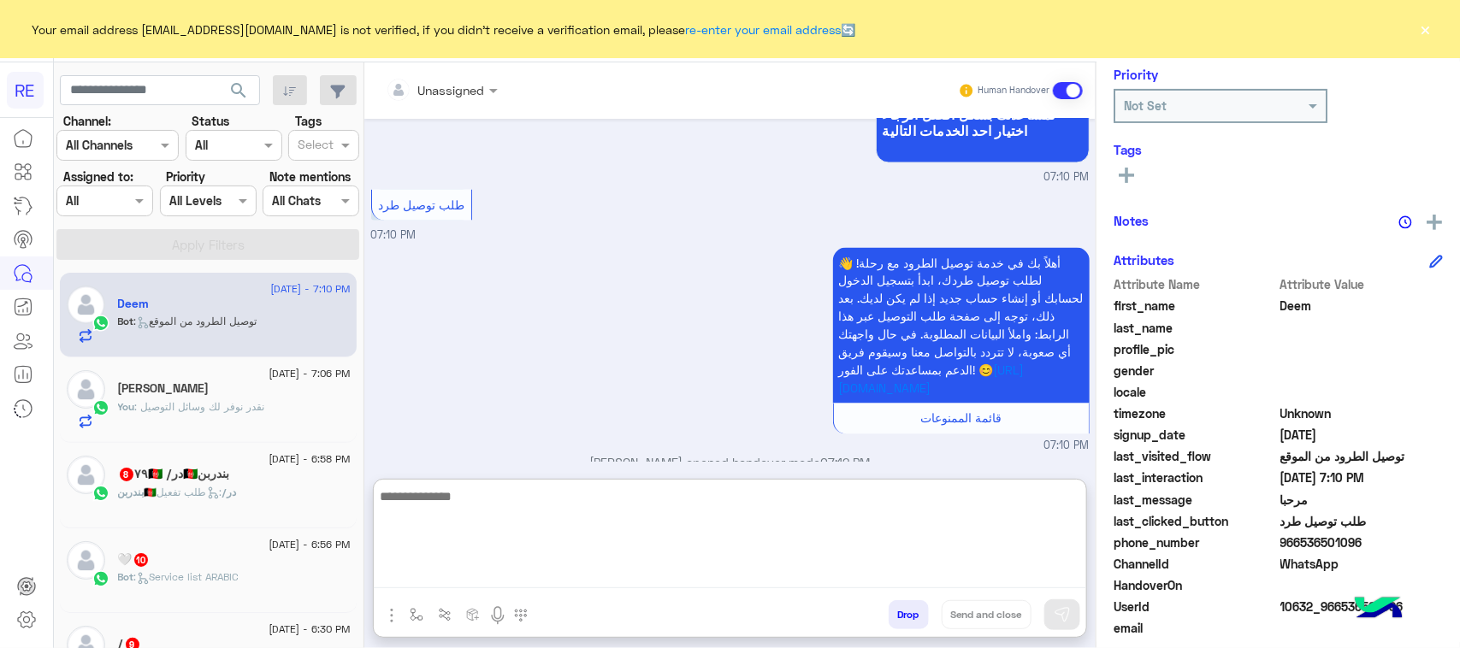
click at [405, 570] on textarea at bounding box center [730, 537] width 713 height 103
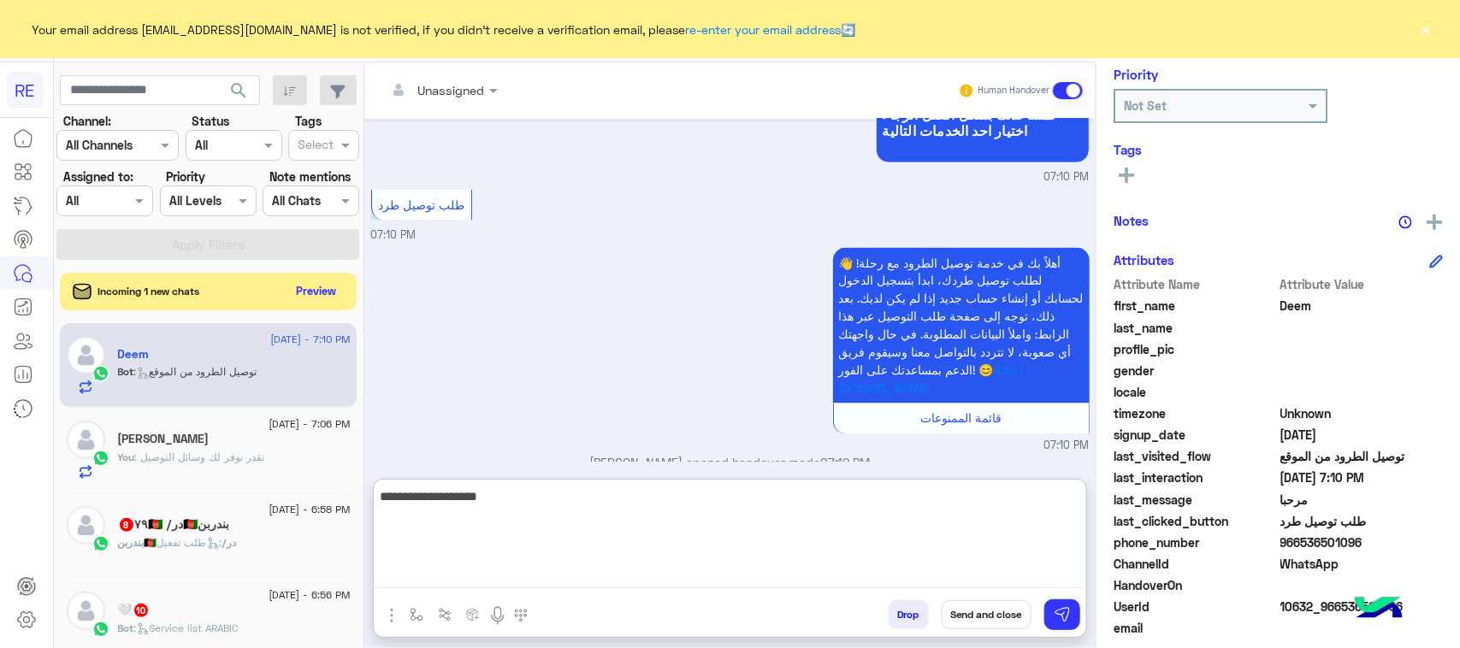
type textarea "**********"
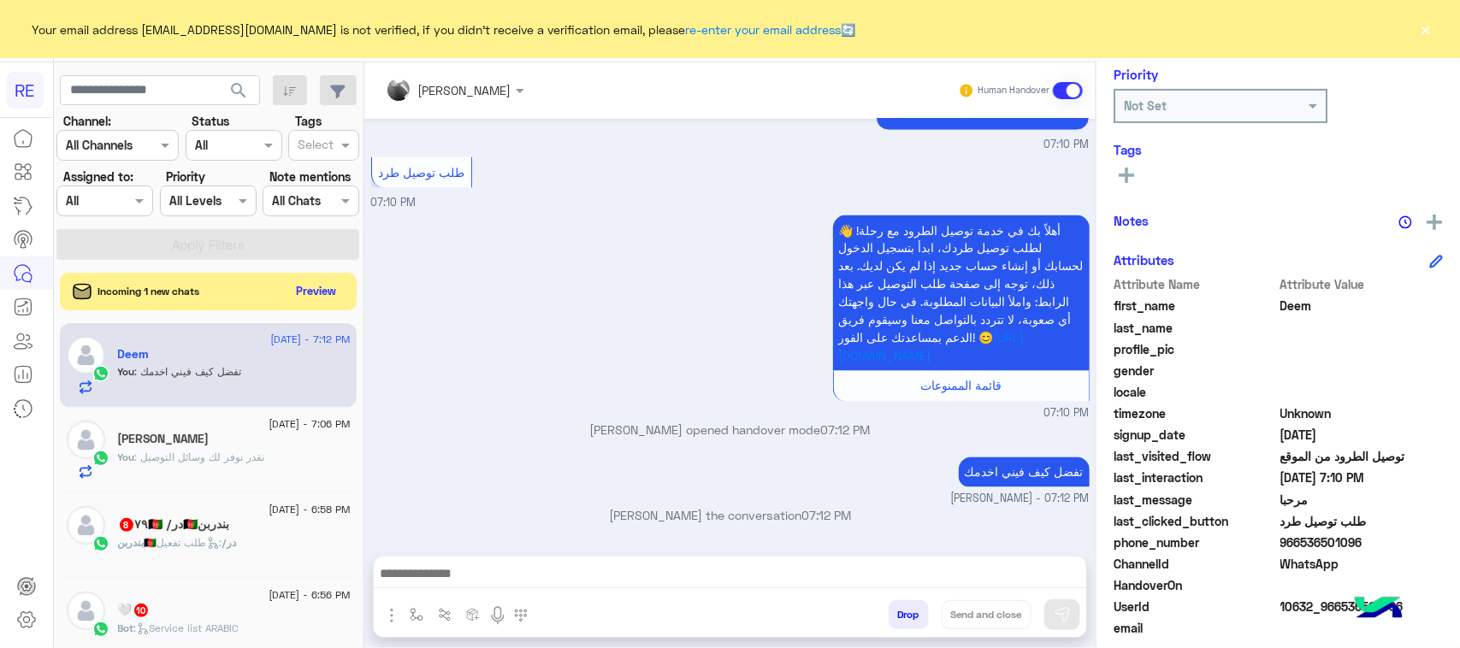
scroll to position [1387, 0]
click at [708, 644] on div "مروه احمد Human Handover Sep 3, 2025 مرحبا 07:09 PM اهلًا بك في تطبيق رحلة 👋 We…" at bounding box center [729, 358] width 731 height 593
click at [0, 283] on link at bounding box center [23, 273] width 46 height 33
click at [328, 287] on button "Preview" at bounding box center [317, 290] width 53 height 23
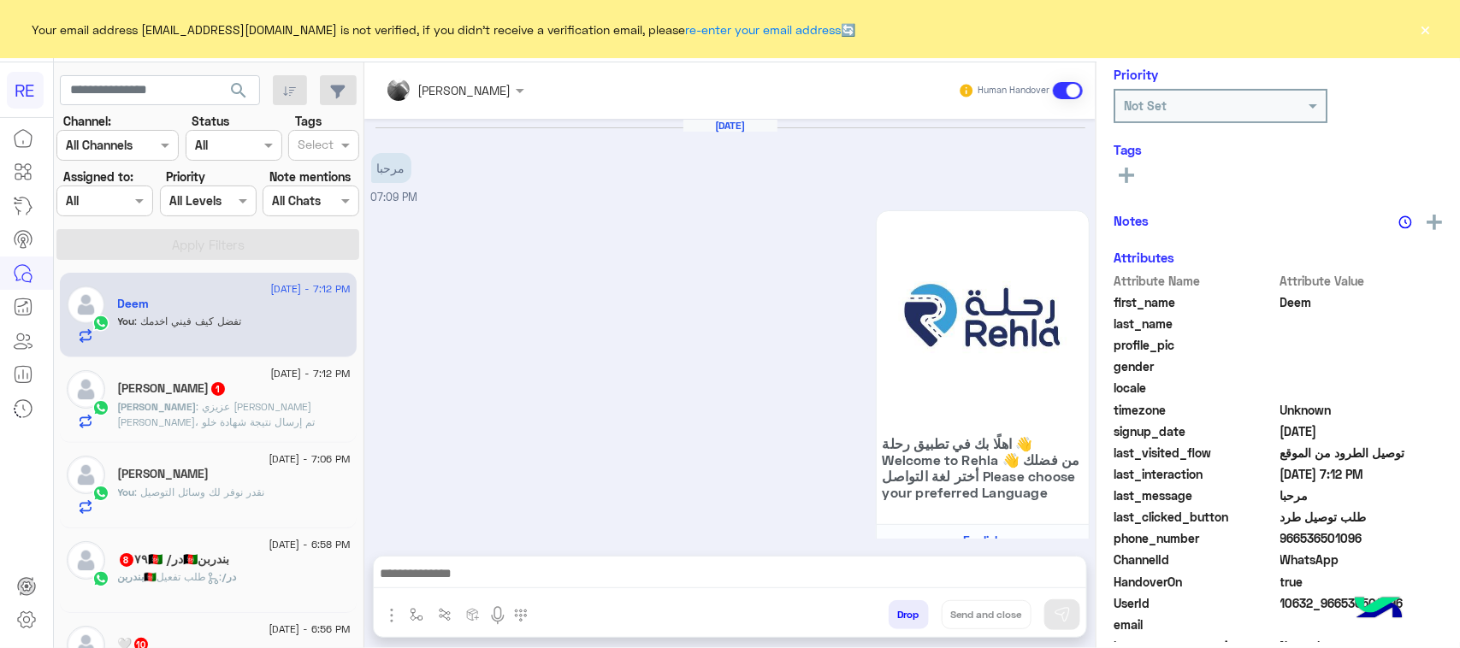
scroll to position [1387, 0]
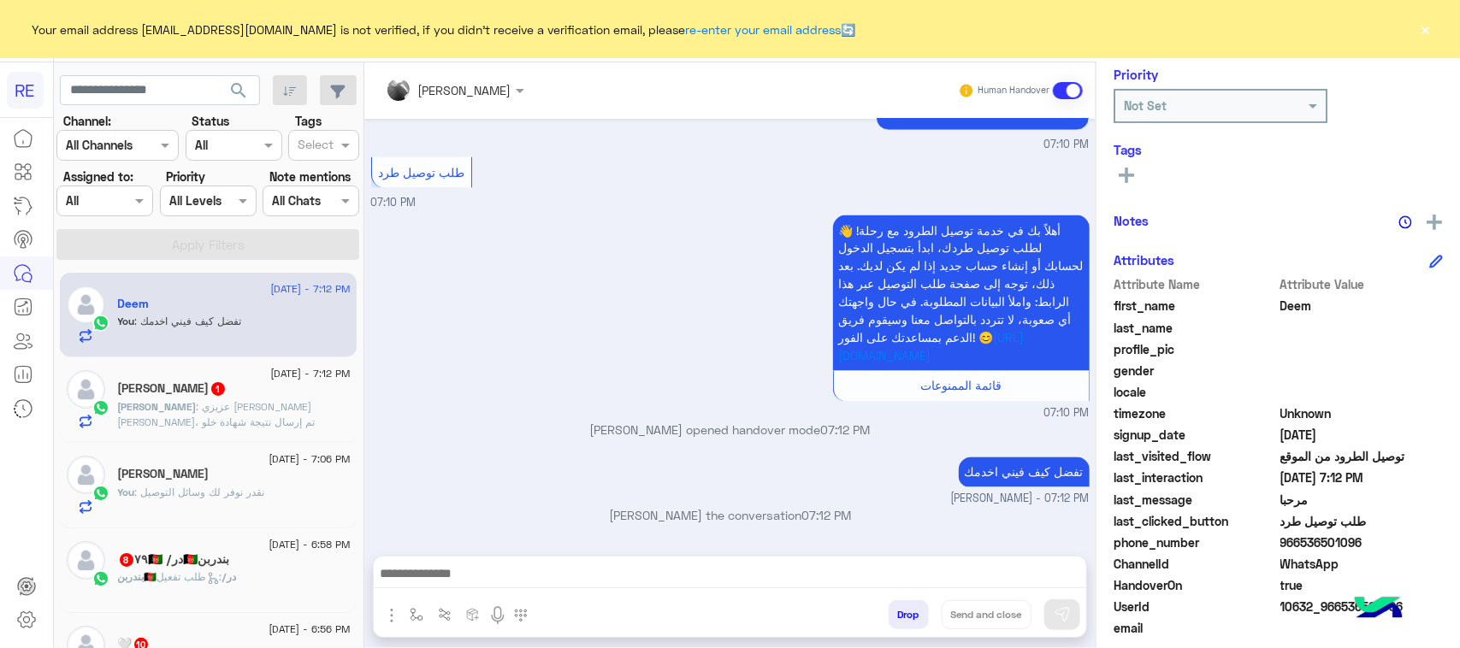
click at [258, 421] on span ": عزيزي محمد شتيري جابر الحربي، تم إرسال نتيجة شهادة خلو السوابق إلى مؤسسة ترحا…" at bounding box center [220, 422] width 205 height 44
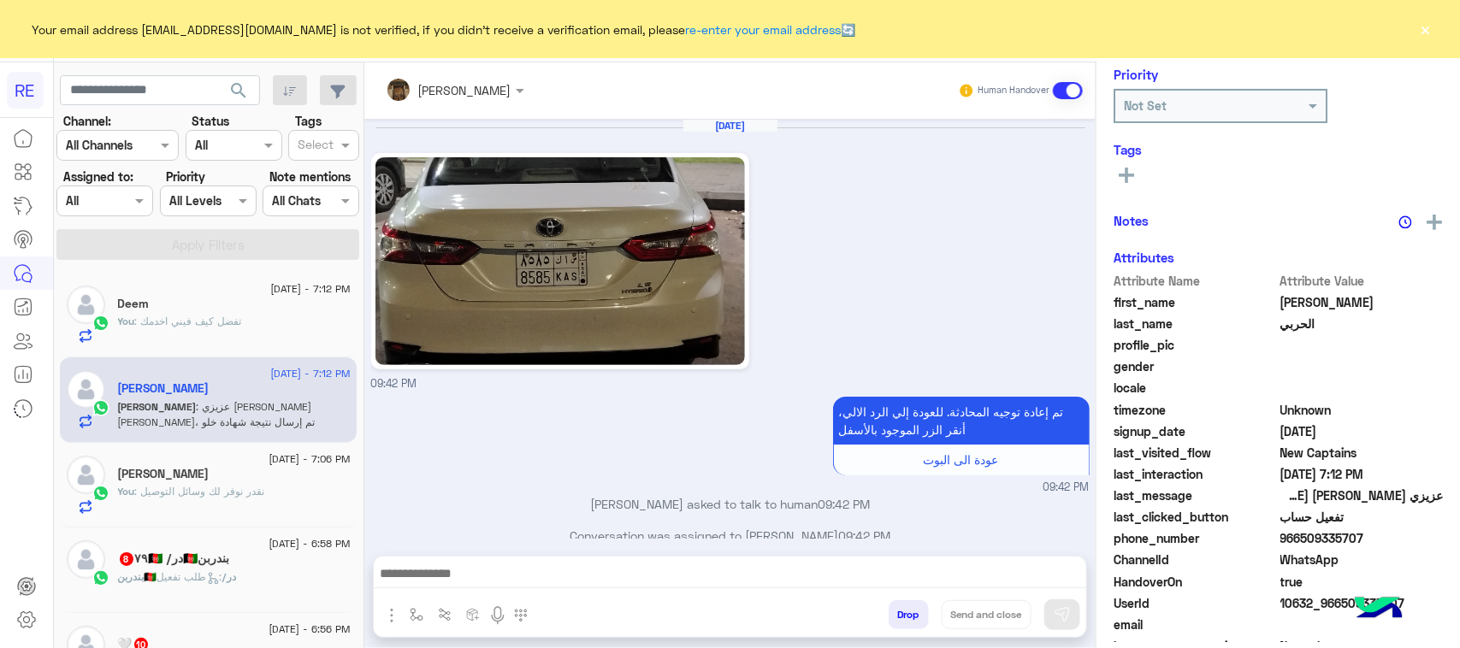
scroll to position [2227, 0]
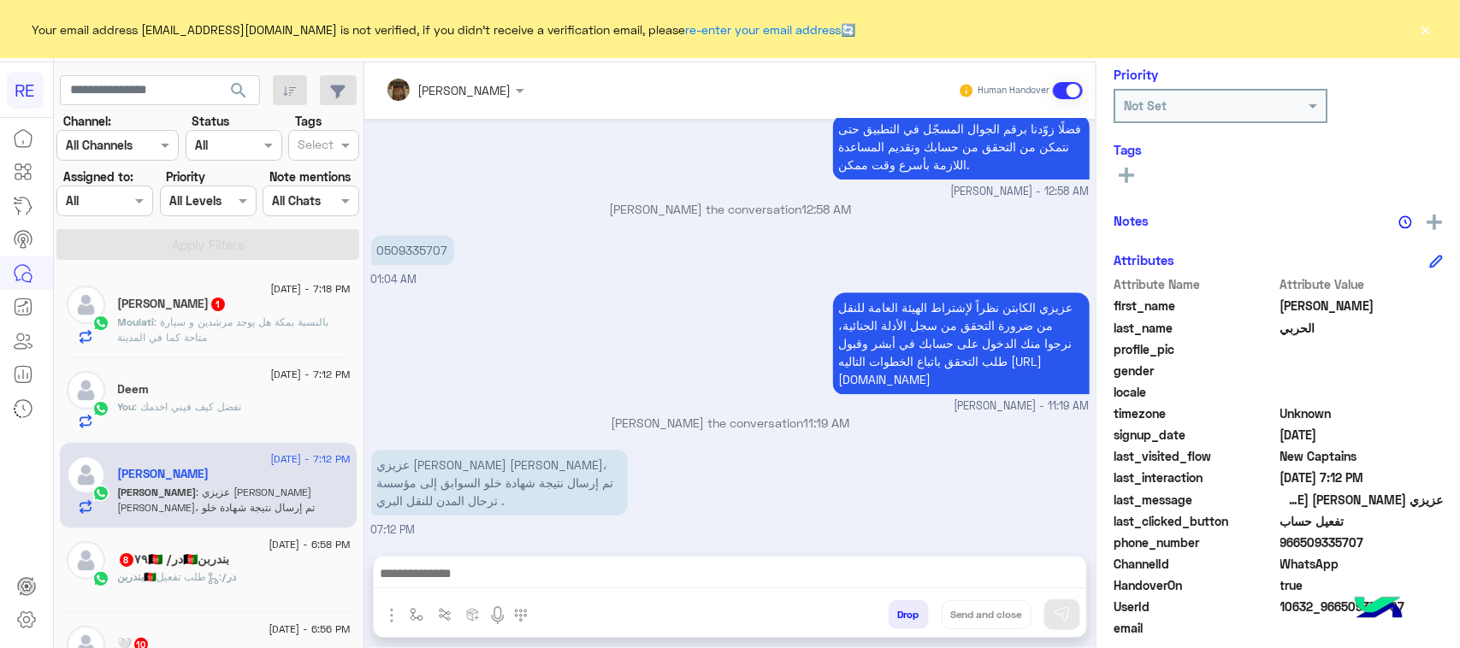
click at [272, 327] on span ": بالنسبة بمكة هل يوجد مرشدين و سيارة متاحة كما في المدينة" at bounding box center [223, 330] width 211 height 28
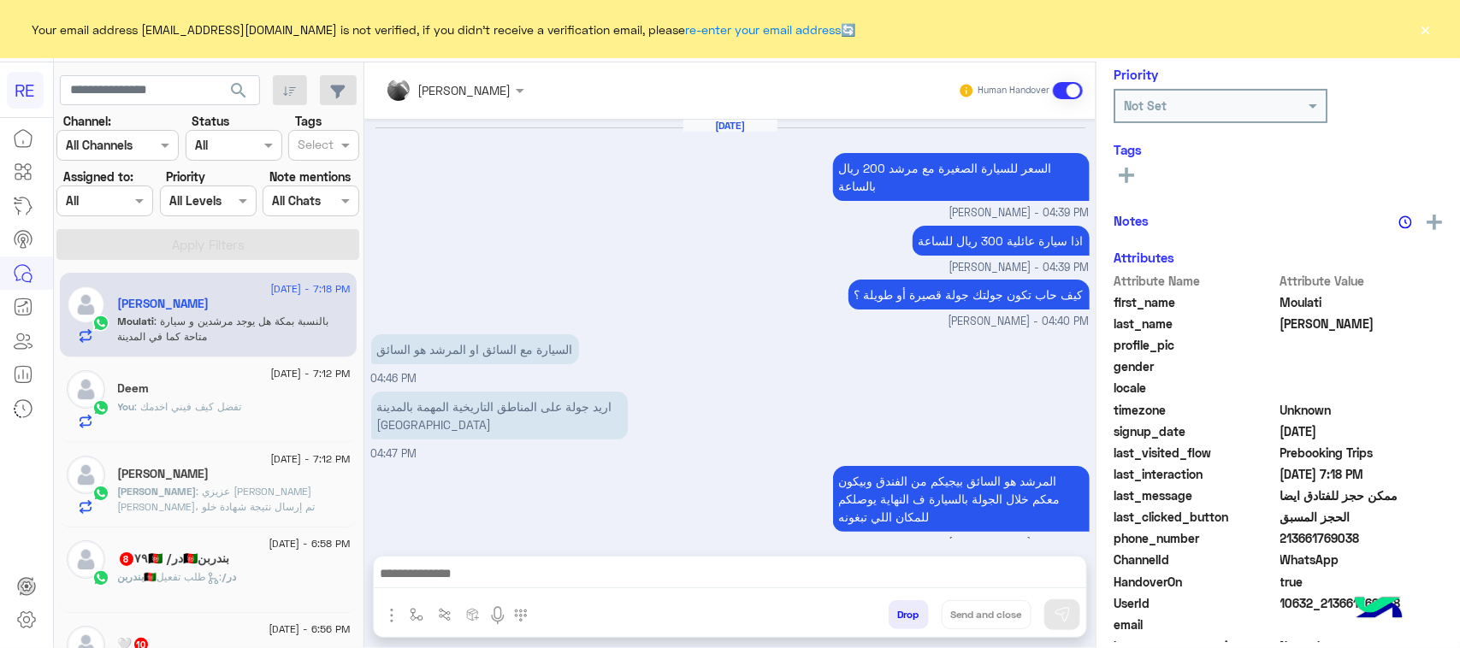
scroll to position [1020, 0]
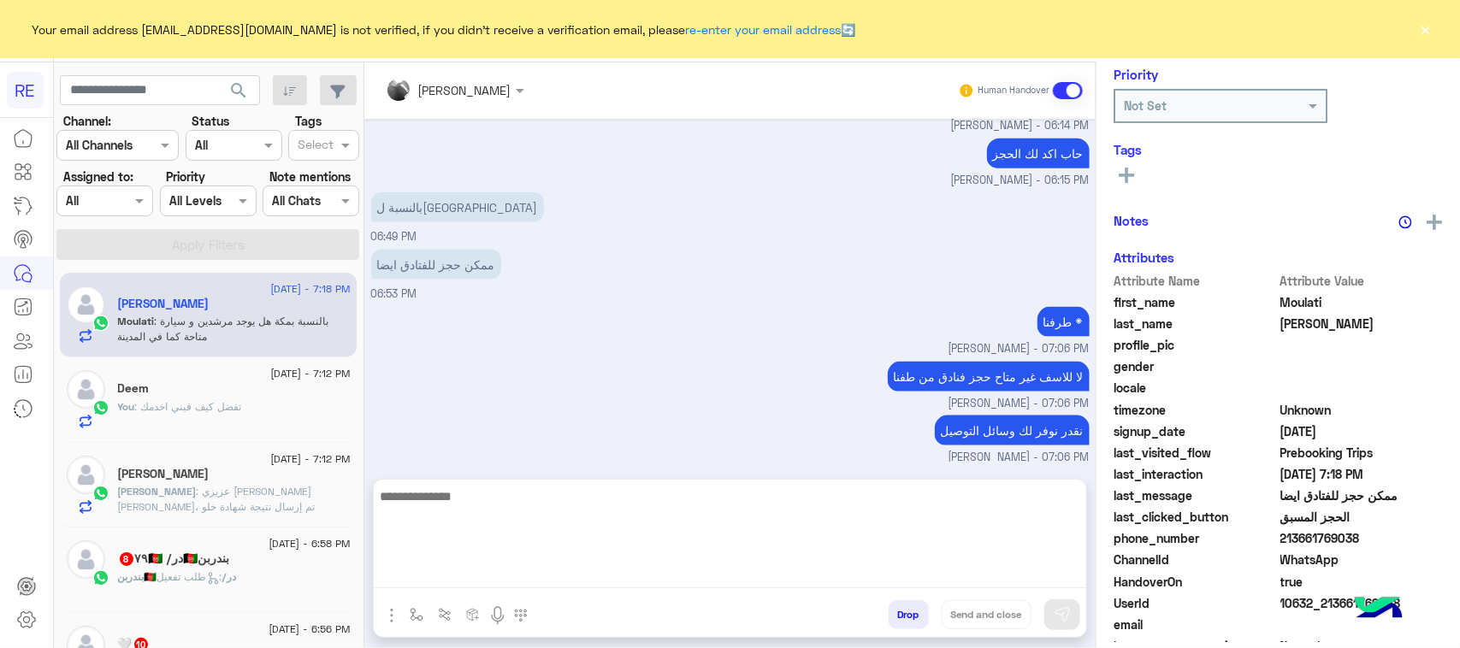
click at [751, 583] on textarea at bounding box center [730, 537] width 713 height 103
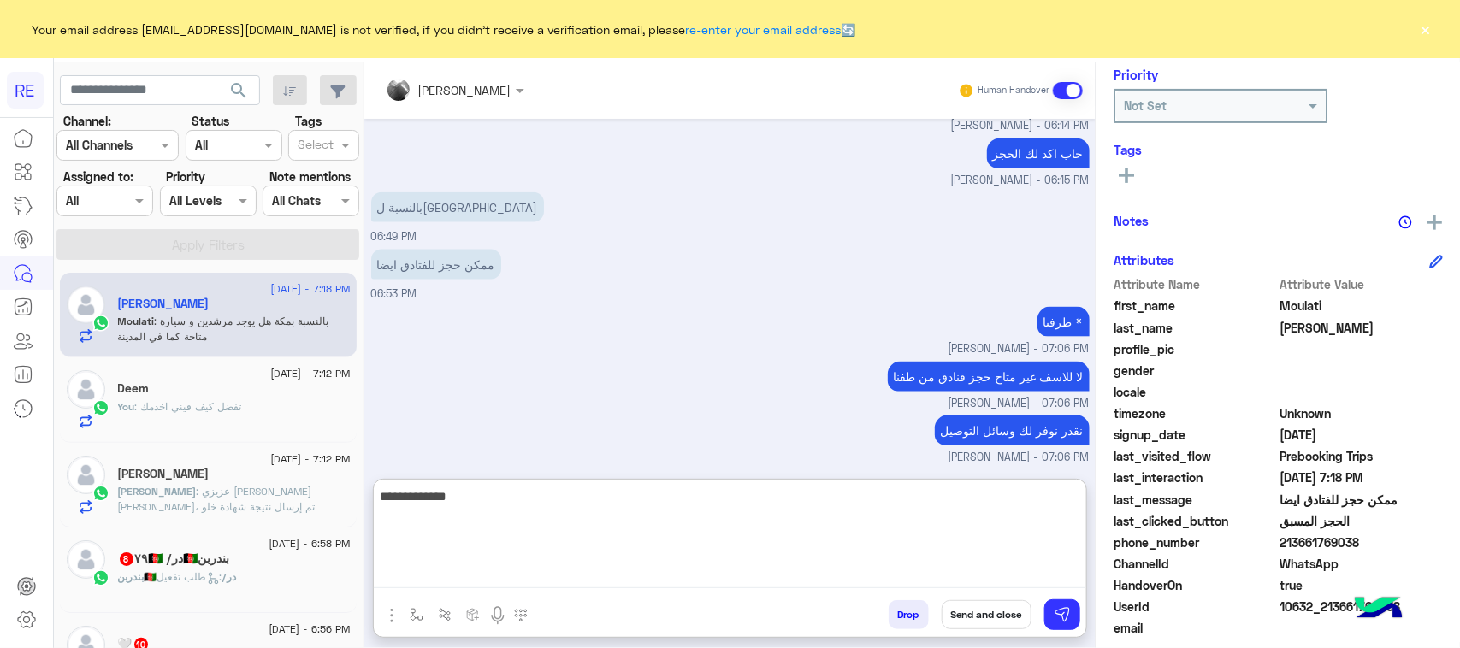
type textarea "**********"
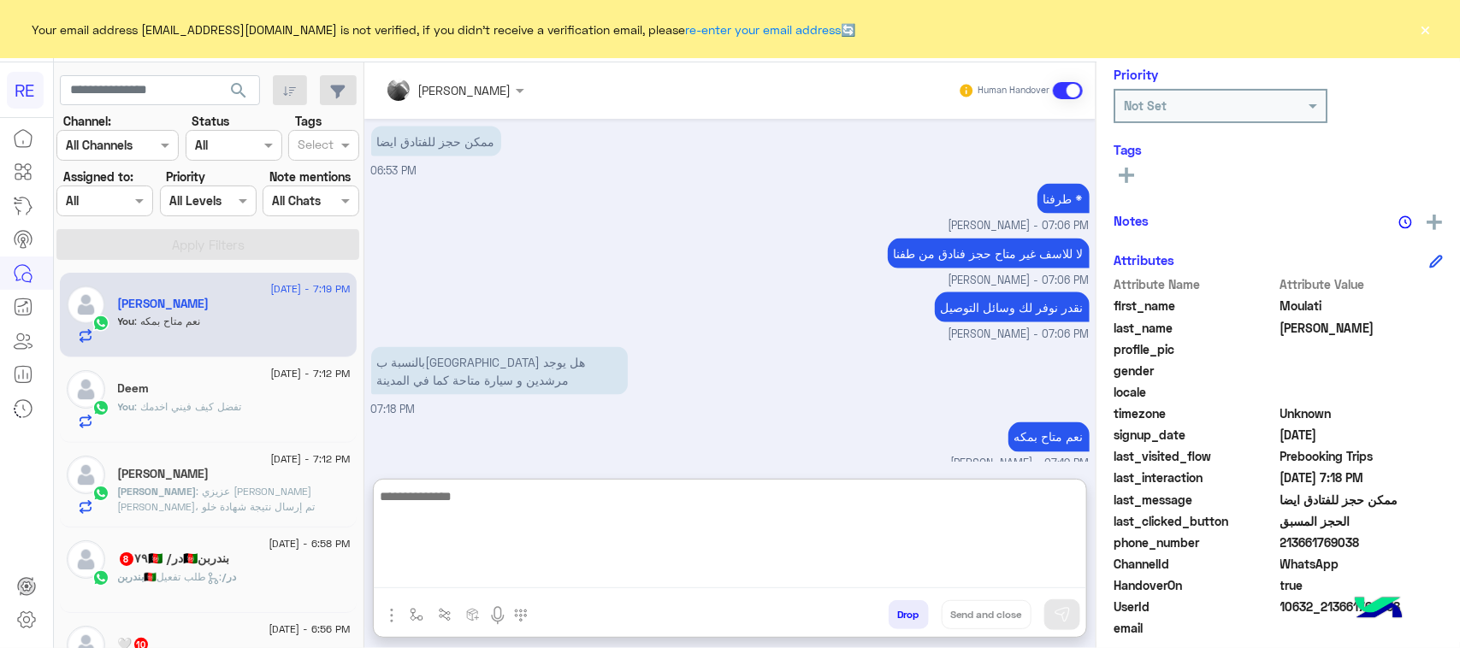
scroll to position [1152, 0]
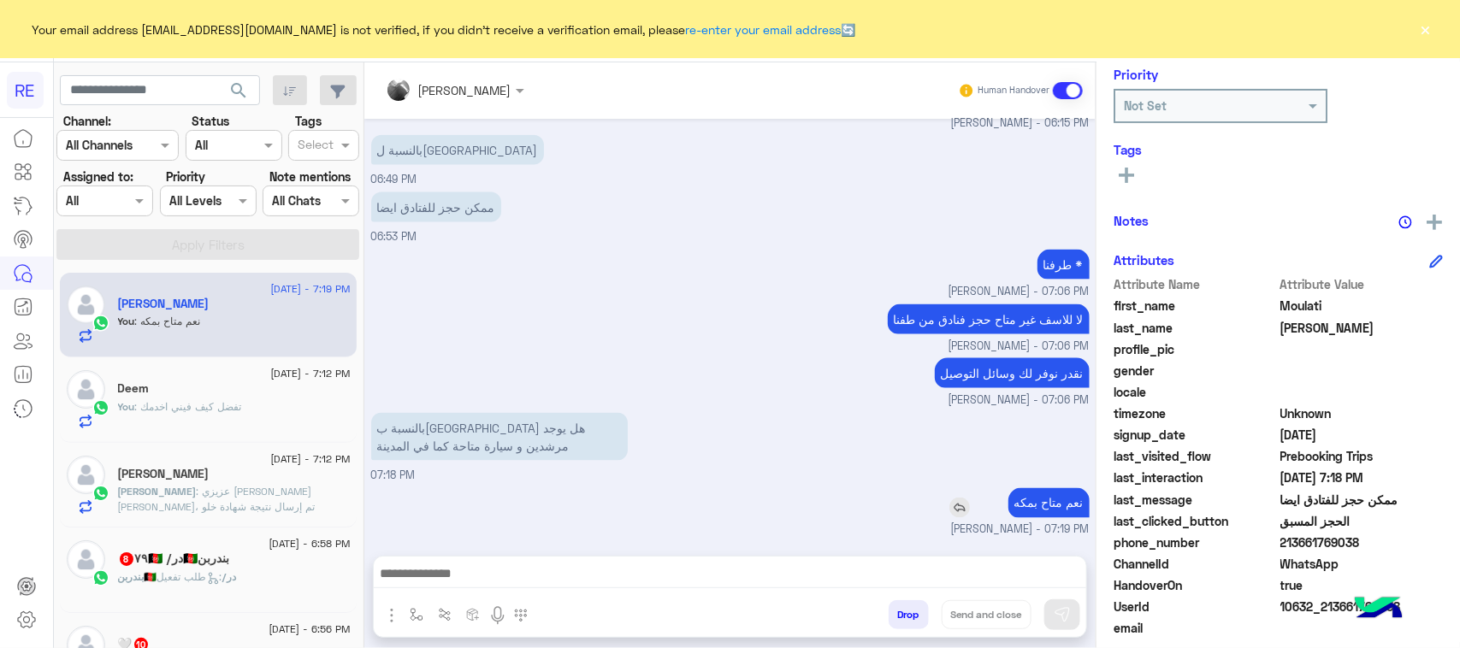
click at [1071, 488] on p "نعم متاح بمكه" at bounding box center [1048, 503] width 81 height 30
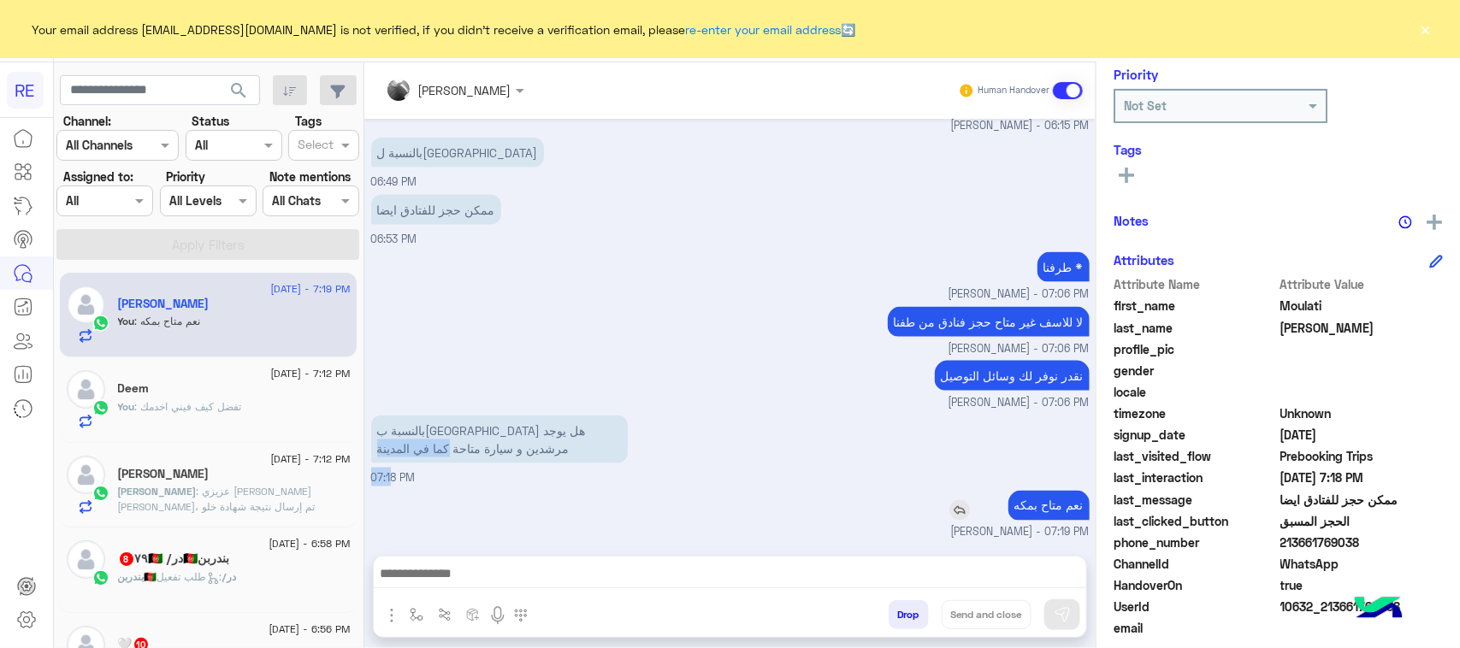
click at [1071, 437] on div "بالنسبة بمكة هل يوجد مرشدين و سيارة متاحة كما في المدينة 07:18 PM" at bounding box center [730, 448] width 719 height 75
click at [640, 435] on div "بالنسبة بمكة هل يوجد مرشدين و سيارة متاحة كما في المدينة" at bounding box center [548, 440] width 354 height 48
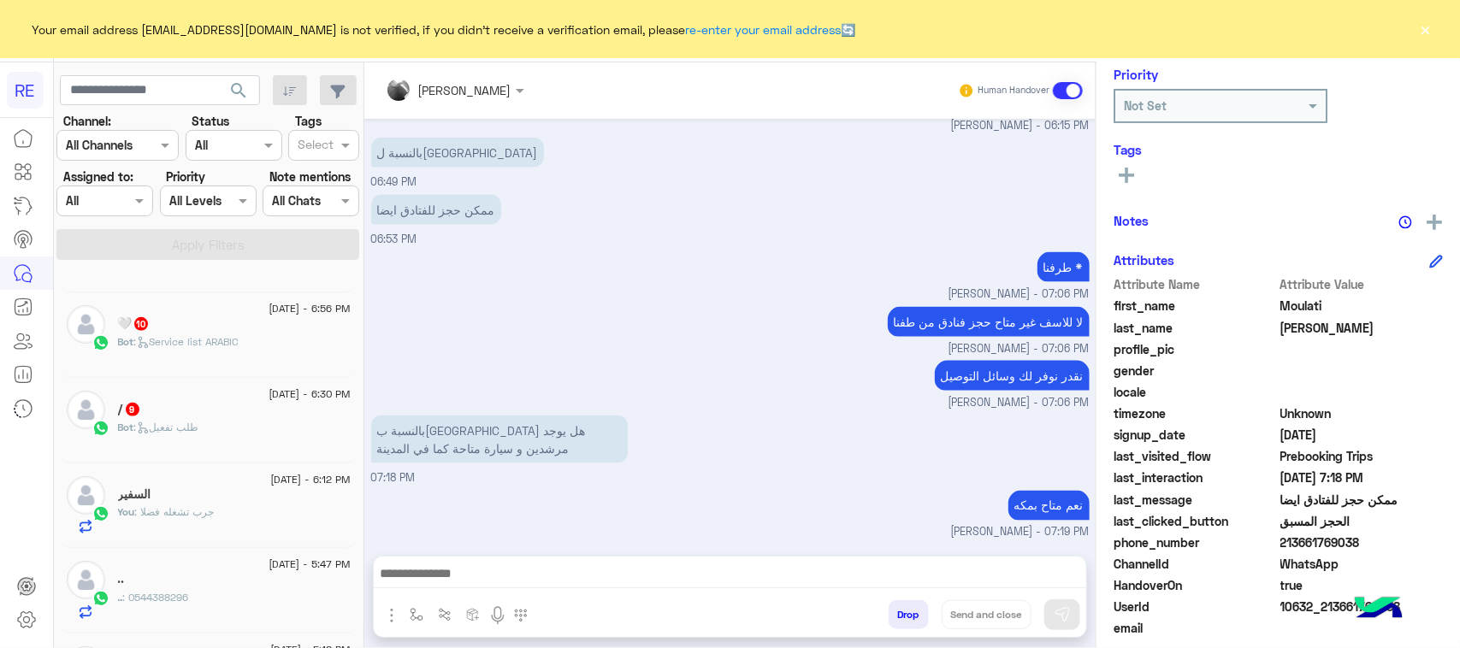
scroll to position [271, 0]
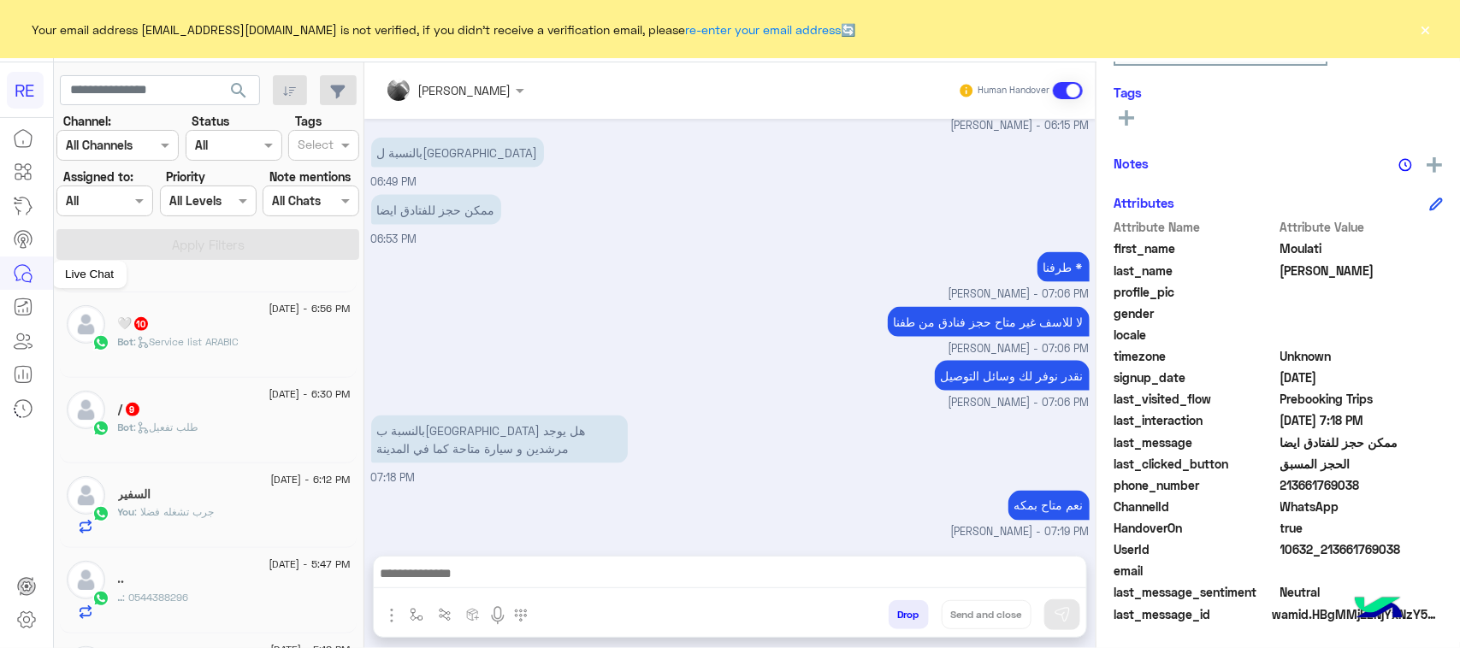
click at [0, 263] on link at bounding box center [23, 273] width 46 height 33
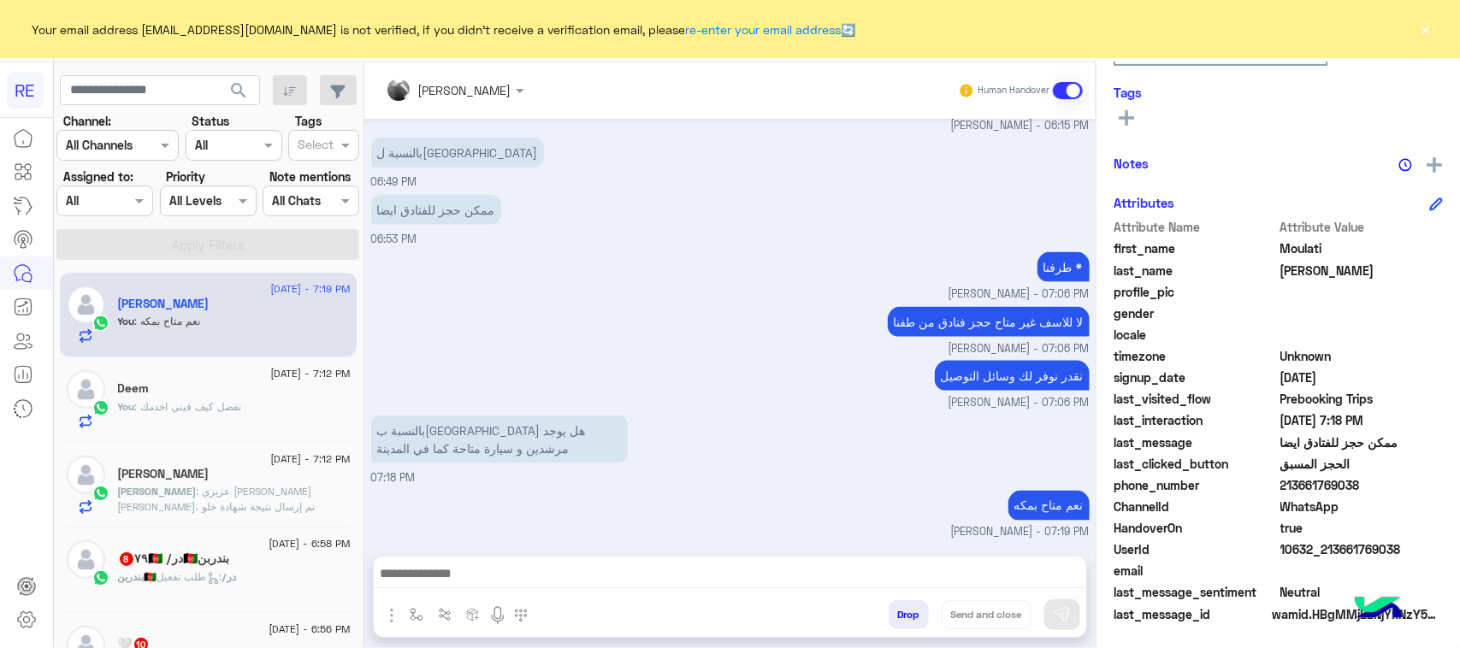
click at [223, 543] on div "3 September - 6:58 PM" at bounding box center [234, 546] width 233 height 11
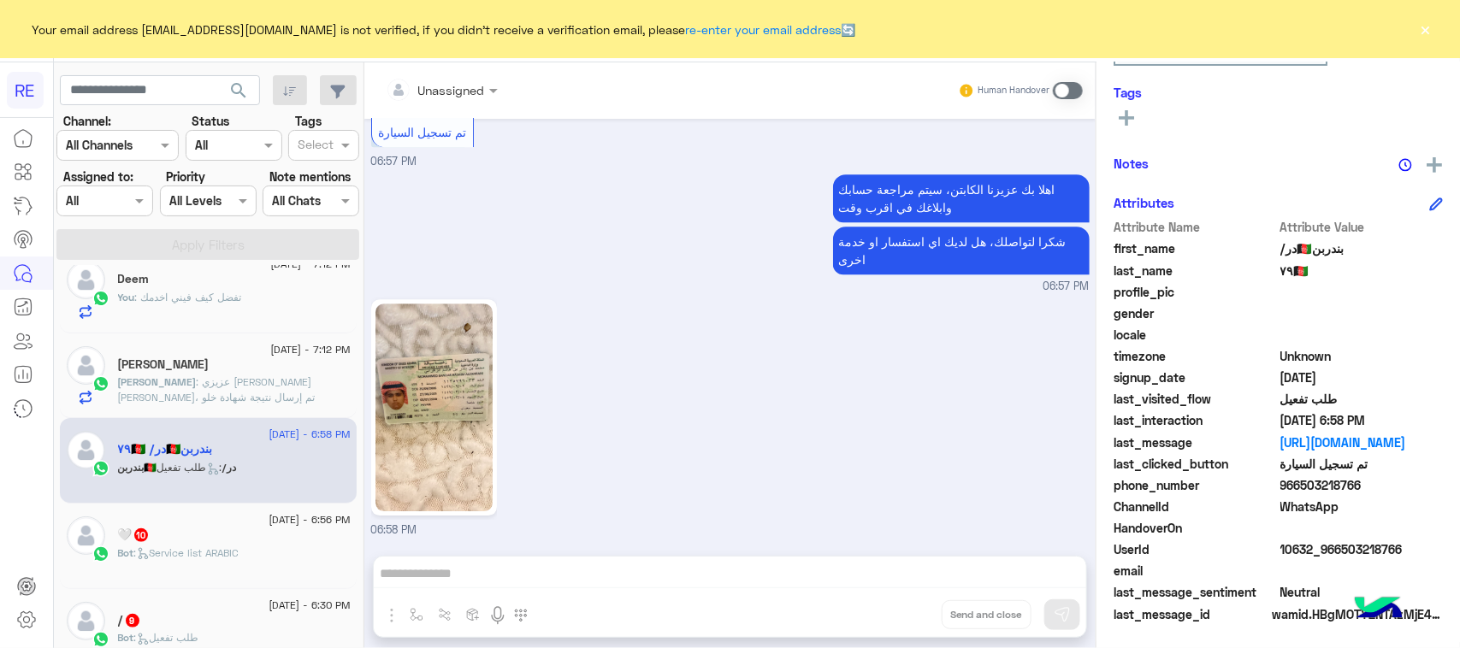
scroll to position [214, 0]
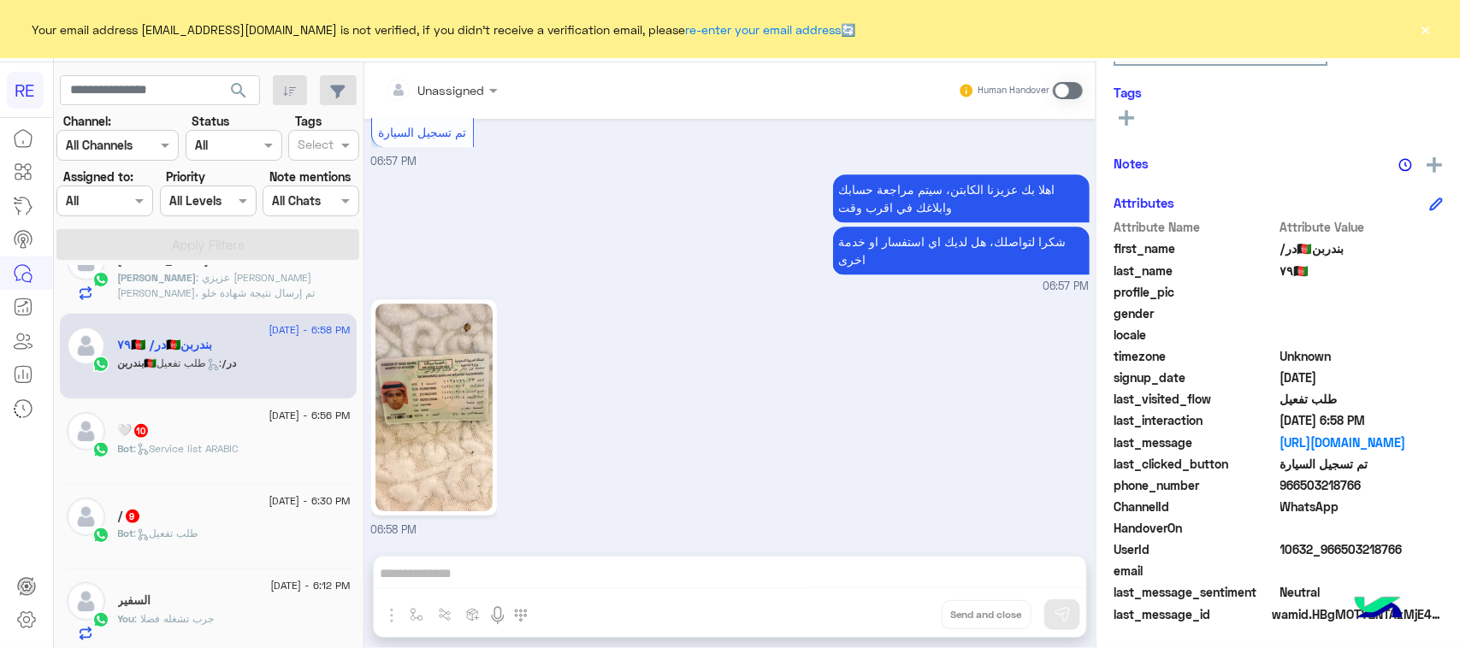
click at [216, 453] on span ": Service list ARABIC" at bounding box center [186, 448] width 105 height 13
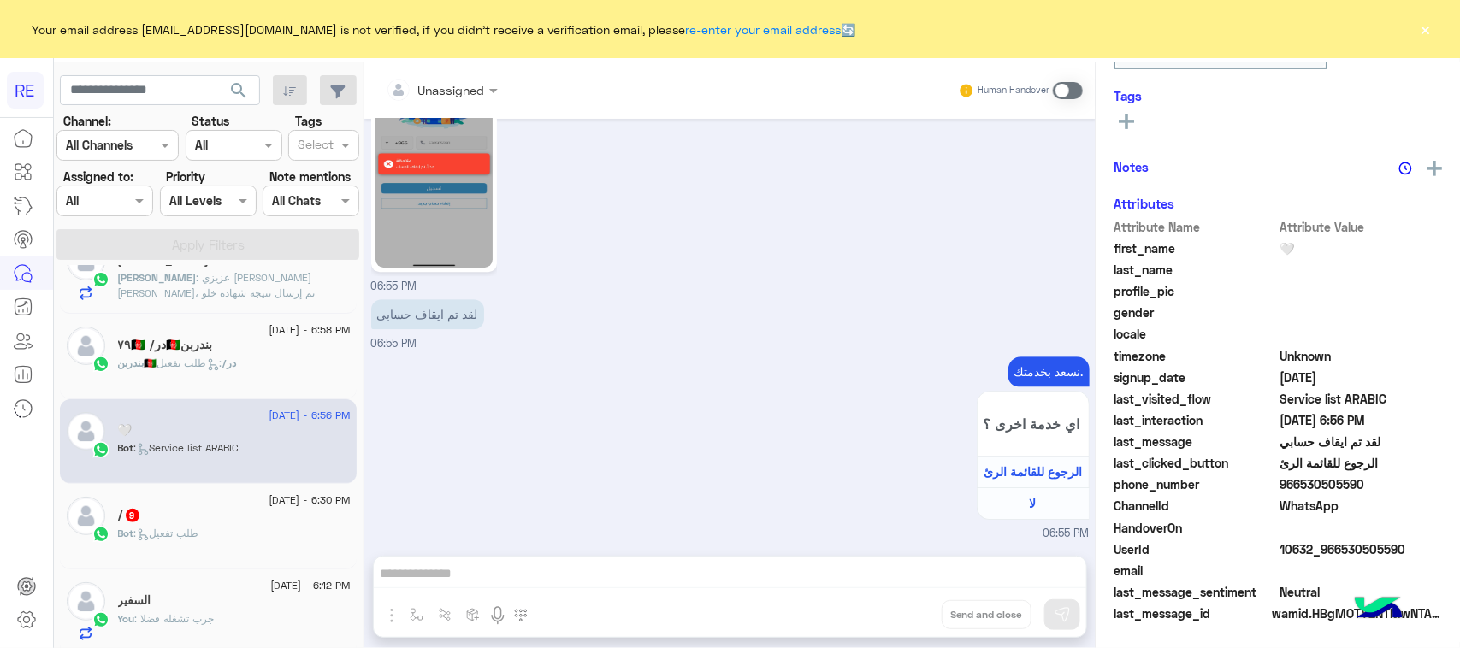
scroll to position [2175, 0]
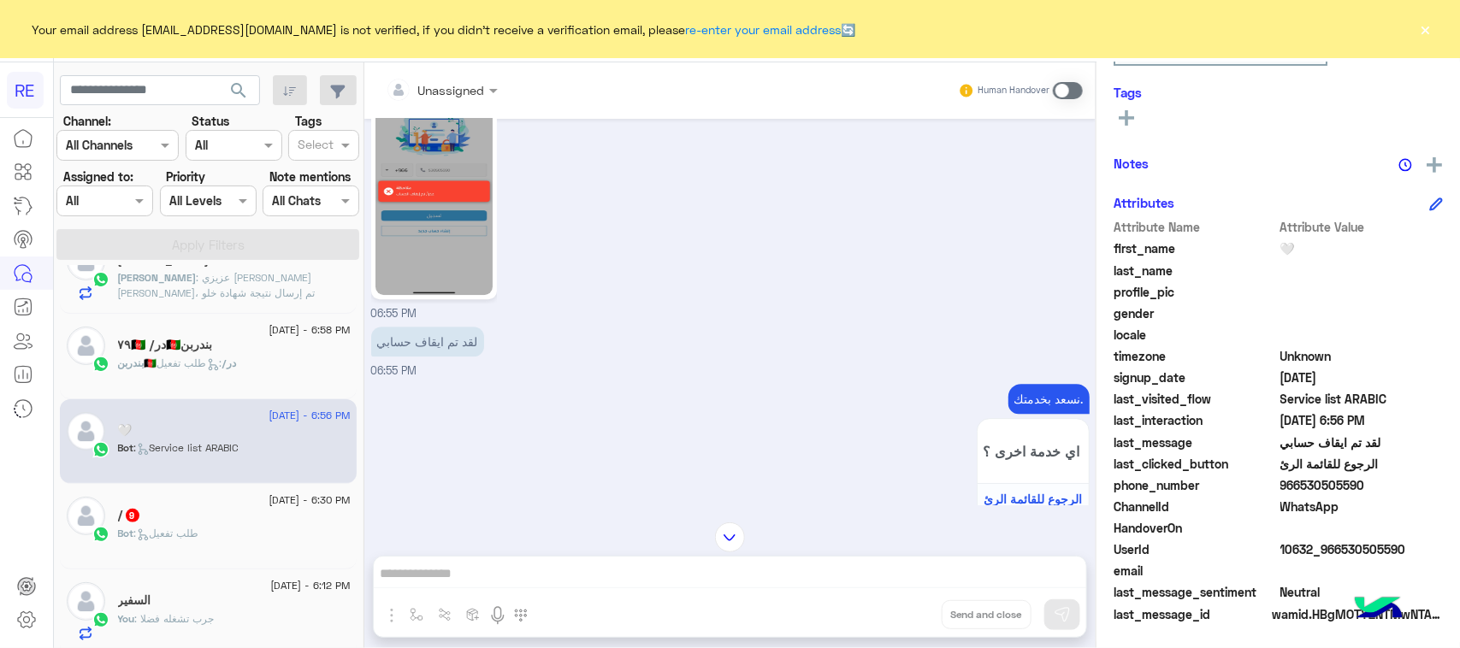
click at [263, 541] on div "Bot : طلب تفعيل" at bounding box center [234, 541] width 233 height 30
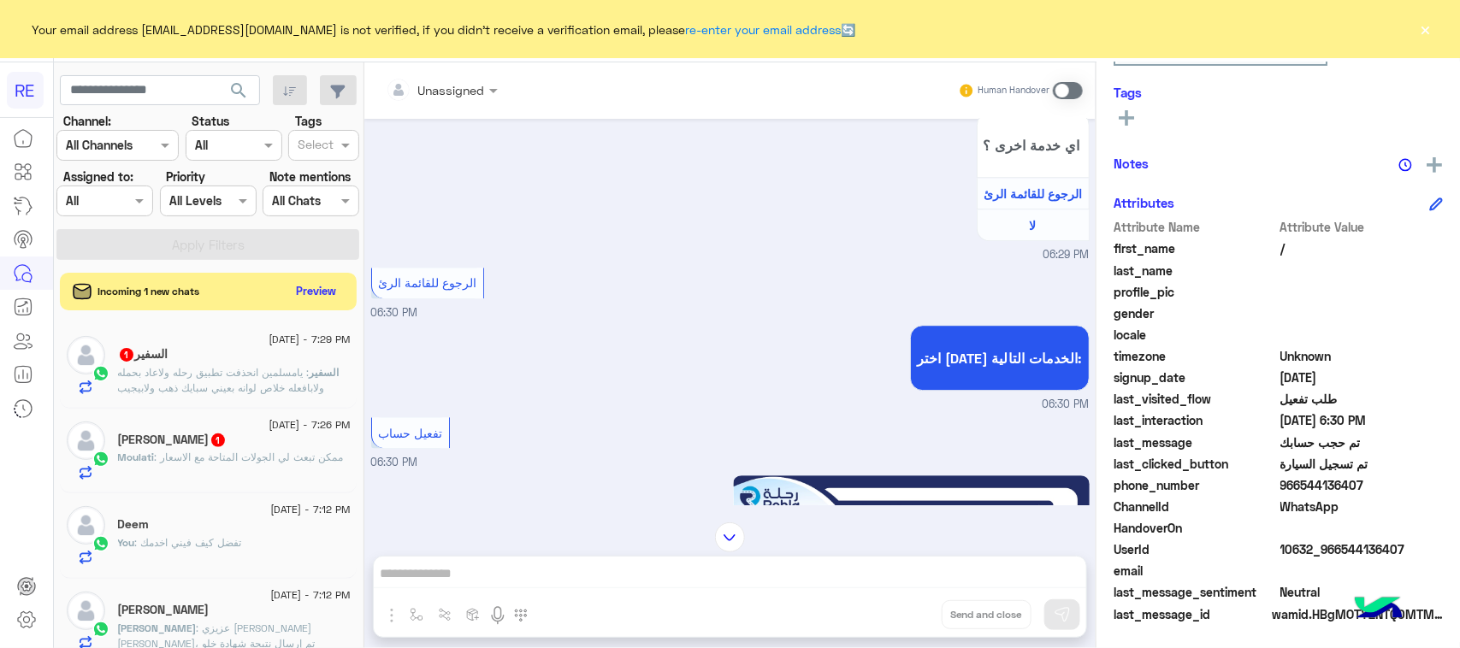
click at [249, 400] on div "3 September - 7:29 PM السفير 1 السفير : يامسلمين انحذفت تطبيق رحله ولاعاد بحمله…" at bounding box center [208, 366] width 297 height 86
click at [252, 372] on span ": يامسلمين انحذفت تطبيق رحله ولاعاد بحمله ولابافعله خلاص لوانه بعيني سبايك ذهب …" at bounding box center [221, 388] width 207 height 44
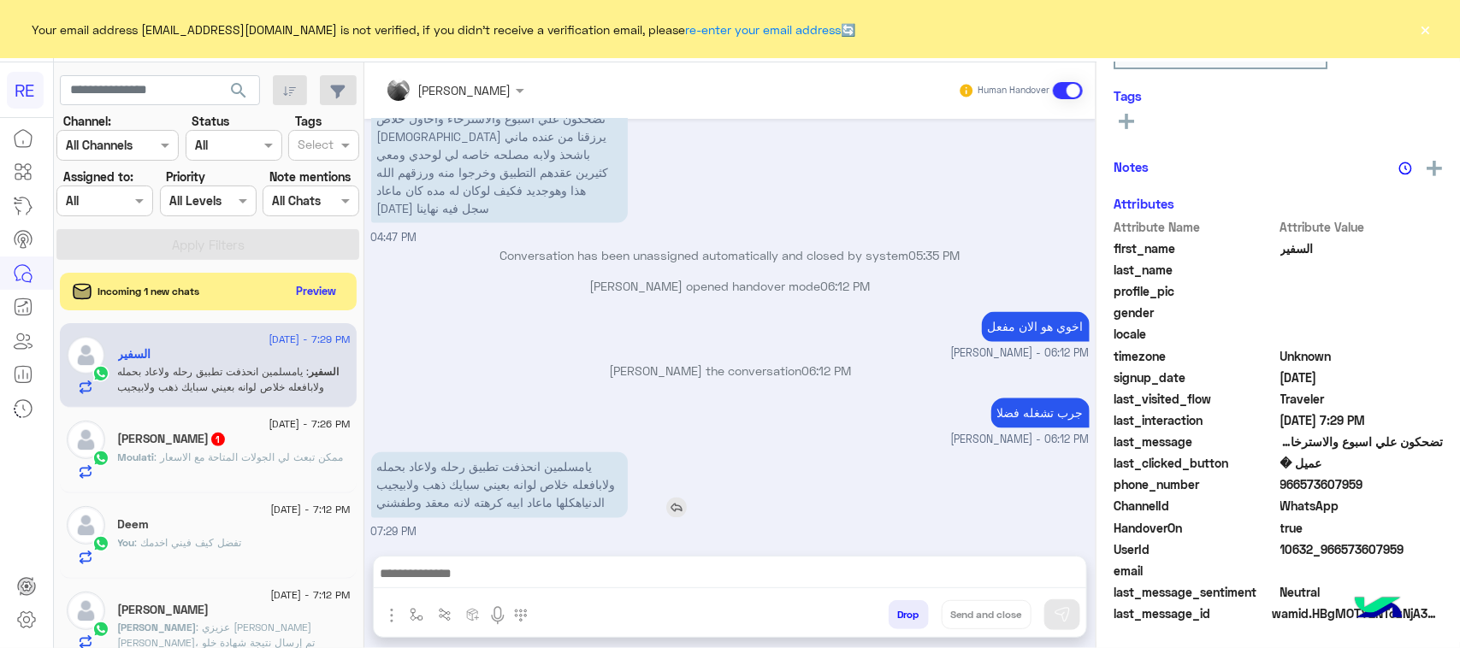
scroll to position [271, 0]
click at [578, 454] on p "يامسلمين انحذفت تطبيق رحله ولاعاد بحمله ولابافعله خلاص لوانه بعيني سبايك ذهب ول…" at bounding box center [499, 485] width 257 height 66
click at [575, 490] on p "يامسلمين انحذفت تطبيق رحله ولاعاد بحمله ولابافعله خلاص لوانه بعيني سبايك ذهب ول…" at bounding box center [499, 485] width 257 height 66
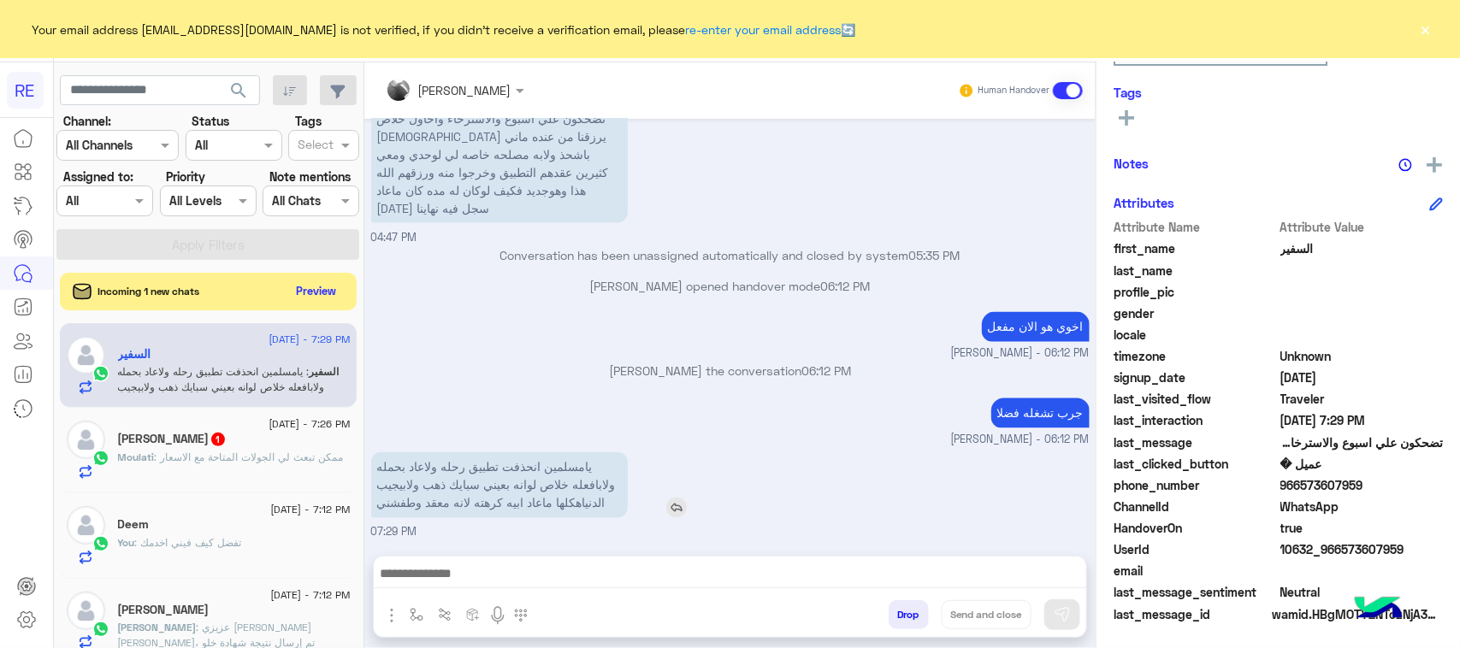
click at [547, 485] on p "يامسلمين انحذفت تطبيق رحله ولاعاد بحمله ولابافعله خلاص لوانه بعيني سبايك ذهب ول…" at bounding box center [499, 485] width 257 height 66
click at [180, 459] on span ": ممكن تبعث لي الجولات المتاحة مع الاسعار" at bounding box center [249, 457] width 189 height 13
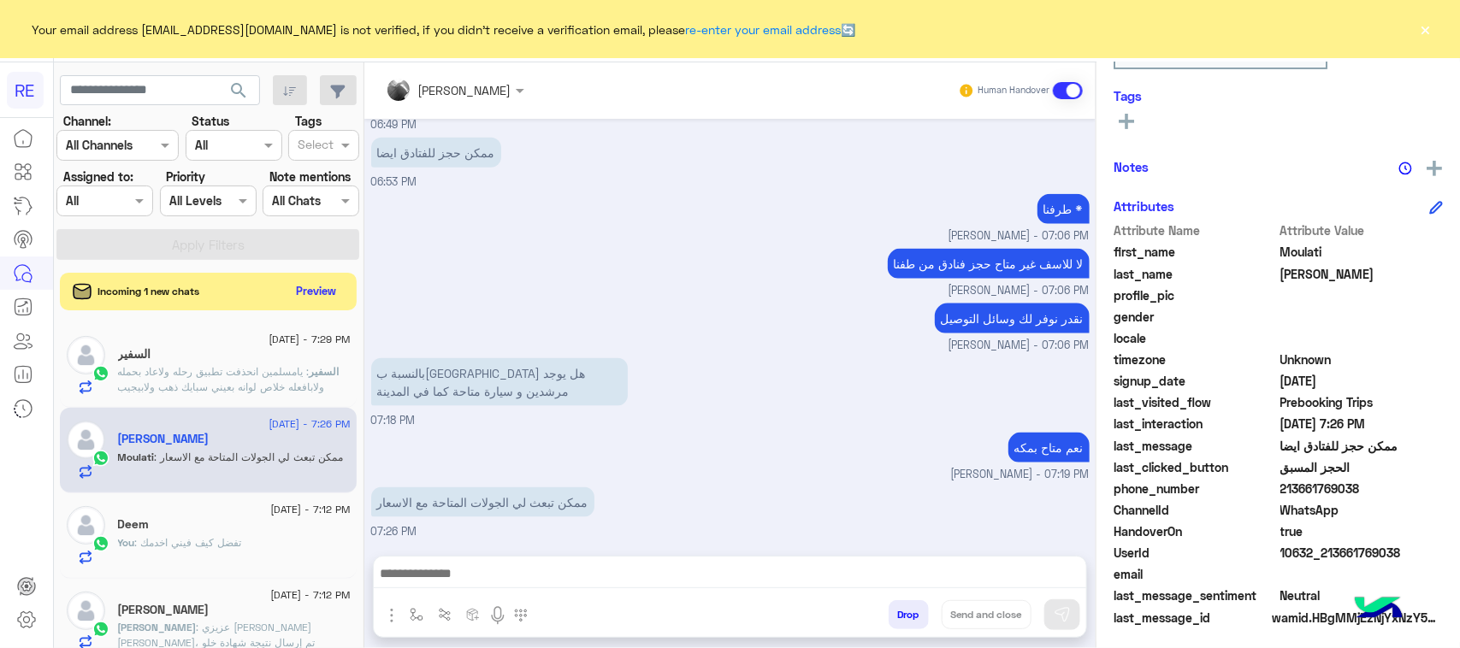
scroll to position [271, 0]
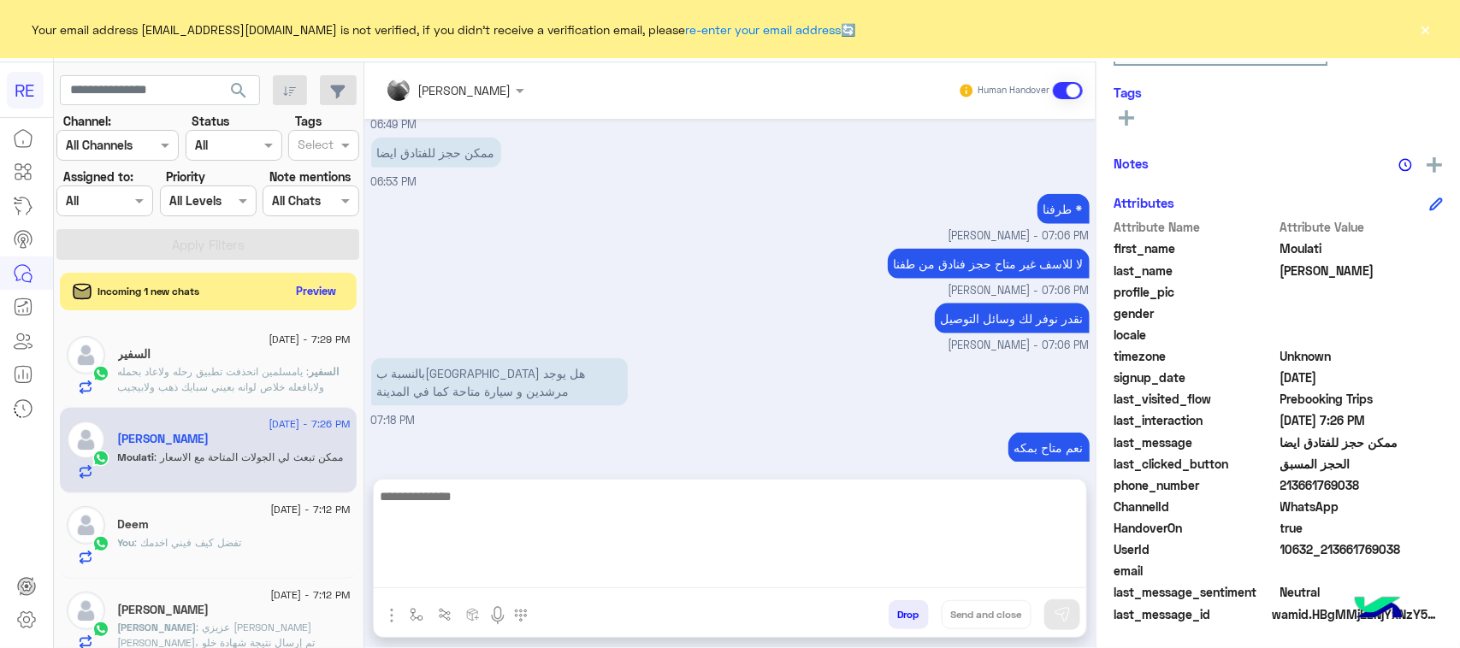
click at [644, 570] on textarea at bounding box center [730, 537] width 713 height 103
type textarea "**********"
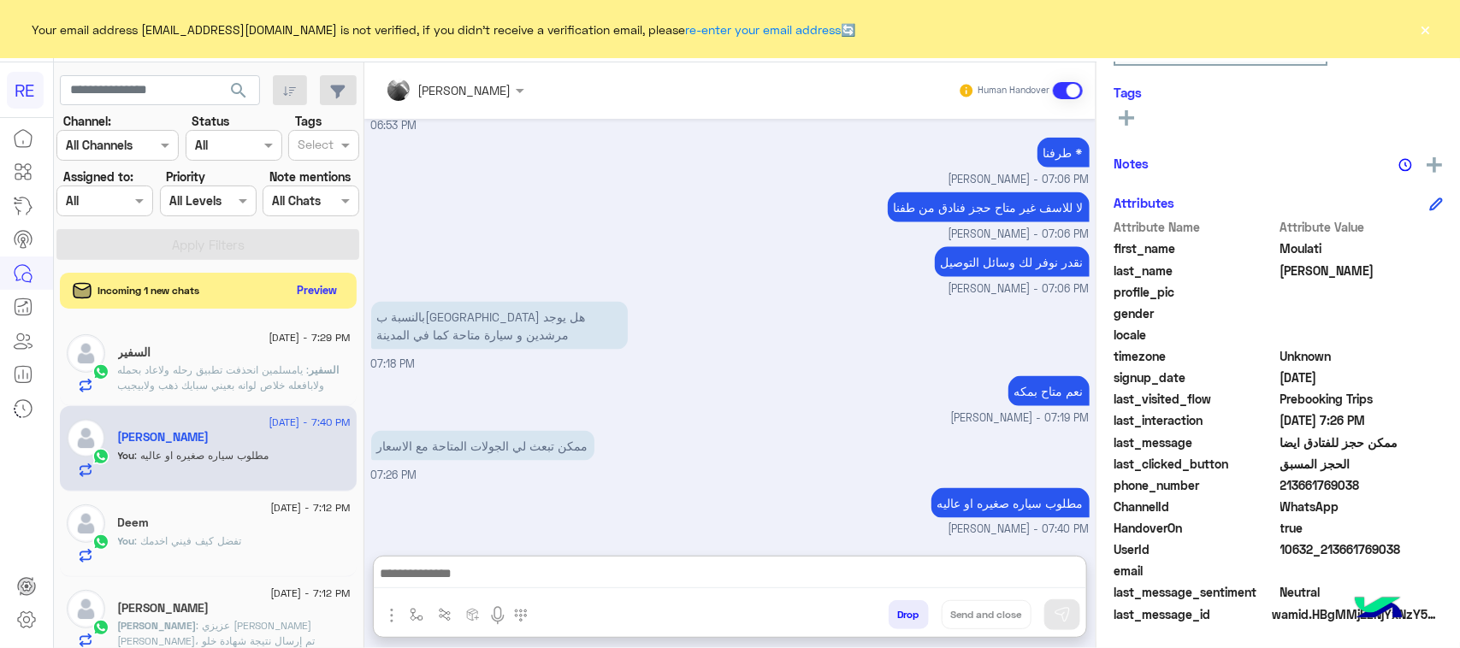
click at [310, 287] on button "Preview" at bounding box center [317, 290] width 53 height 23
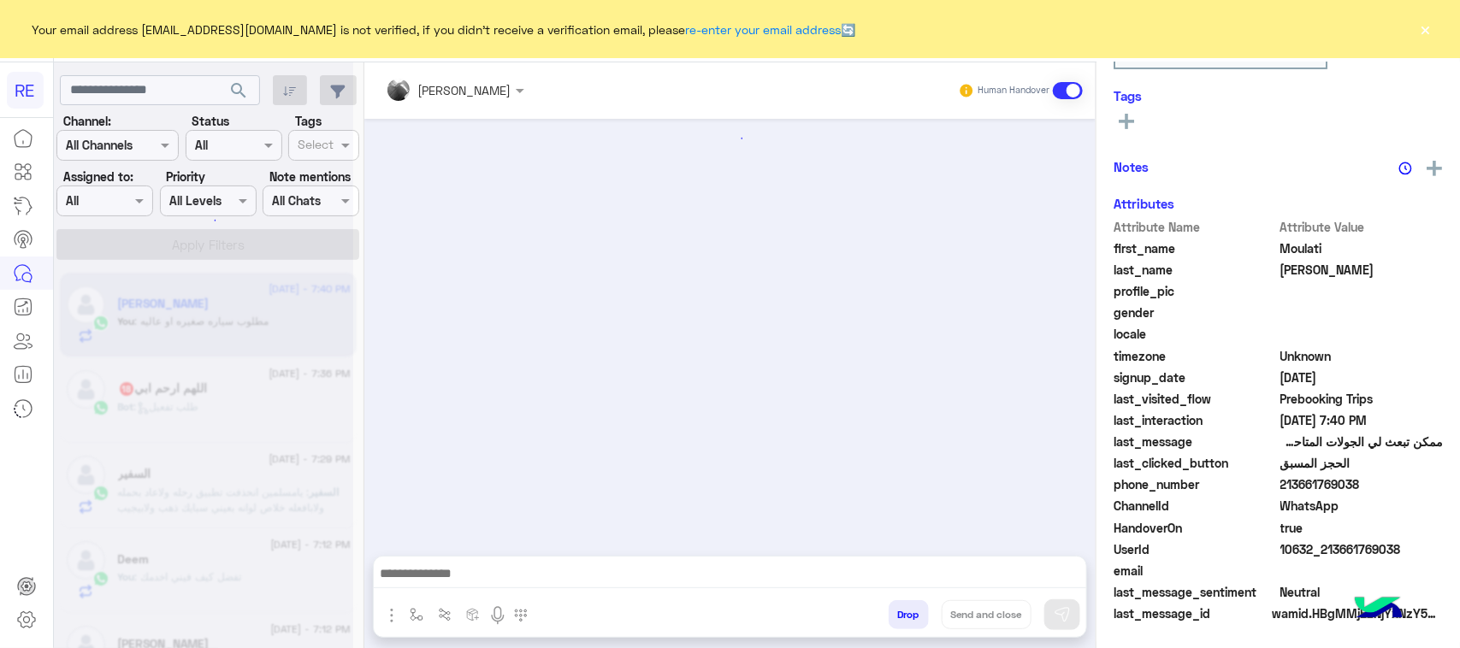
scroll to position [1006, 0]
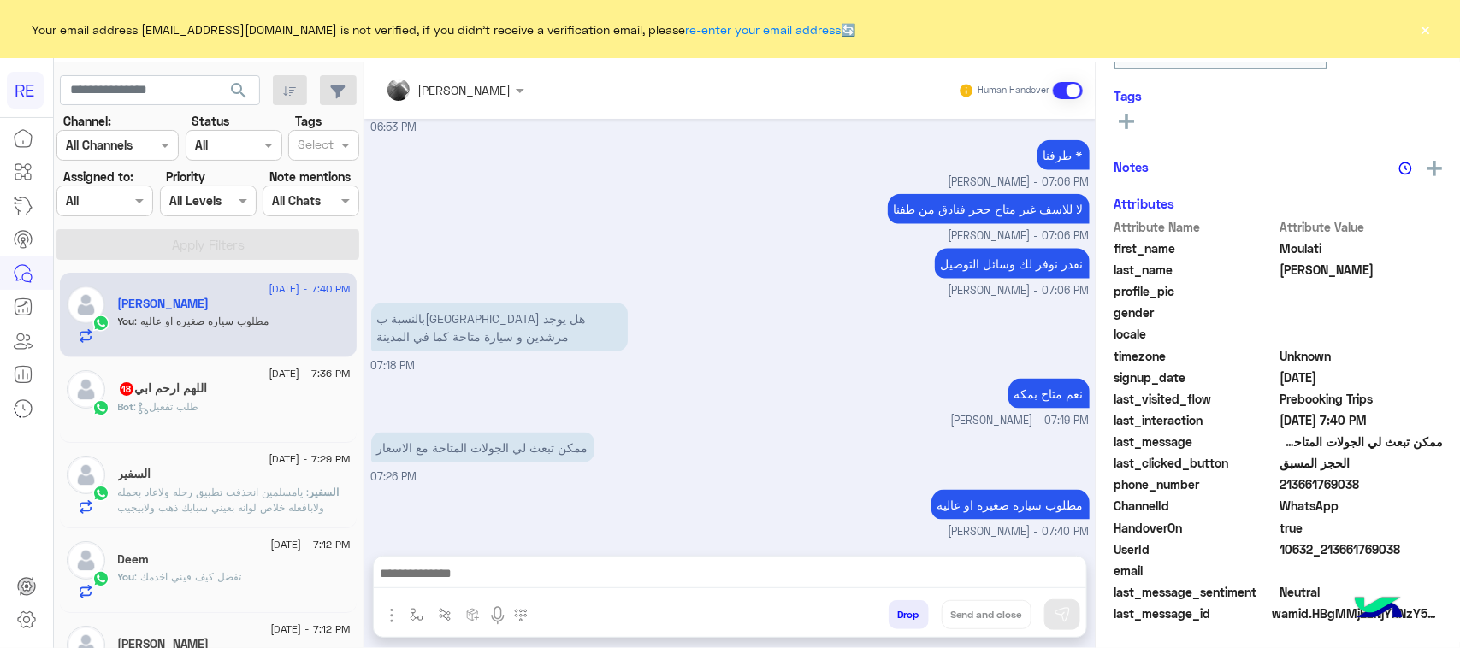
click at [227, 420] on div "Bot : طلب تفعيل" at bounding box center [234, 414] width 233 height 30
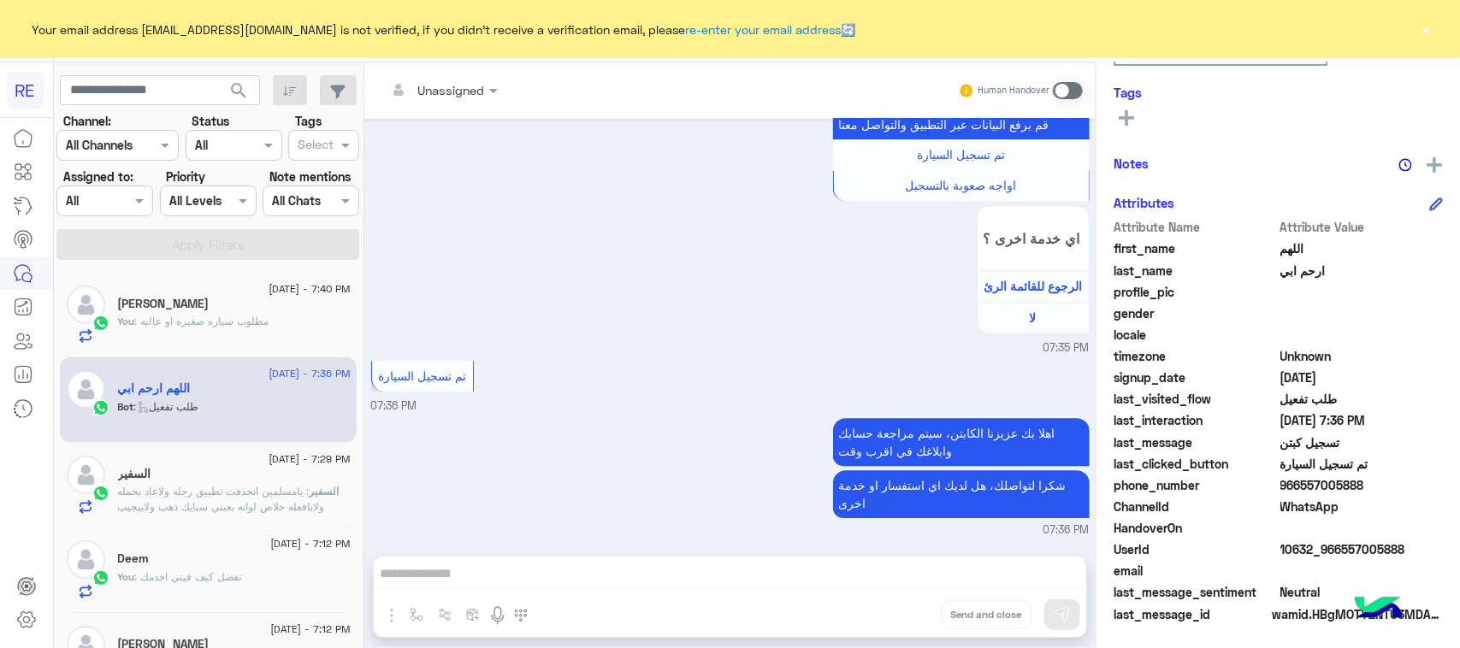
click at [223, 315] on span ": مطلوب سياره صغيره او عاليه" at bounding box center [202, 321] width 134 height 13
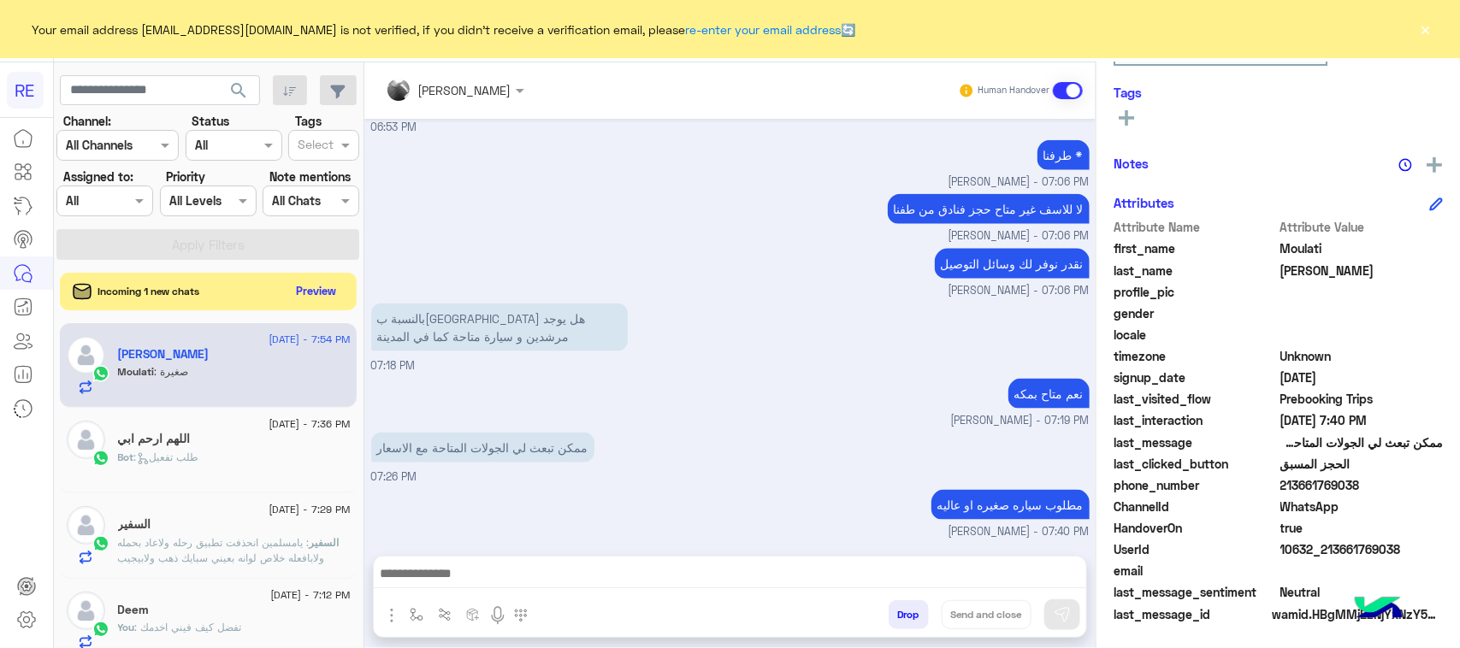
scroll to position [1062, 0]
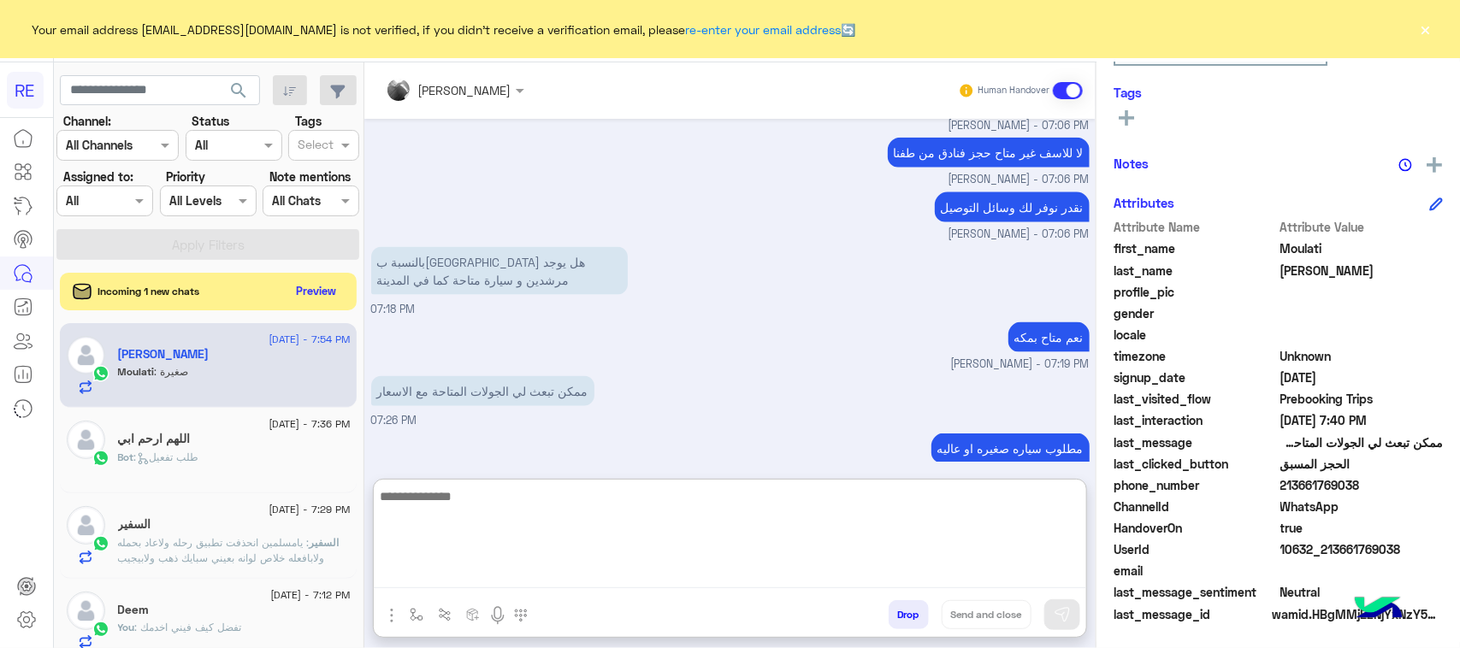
click at [482, 586] on textarea at bounding box center [730, 537] width 713 height 103
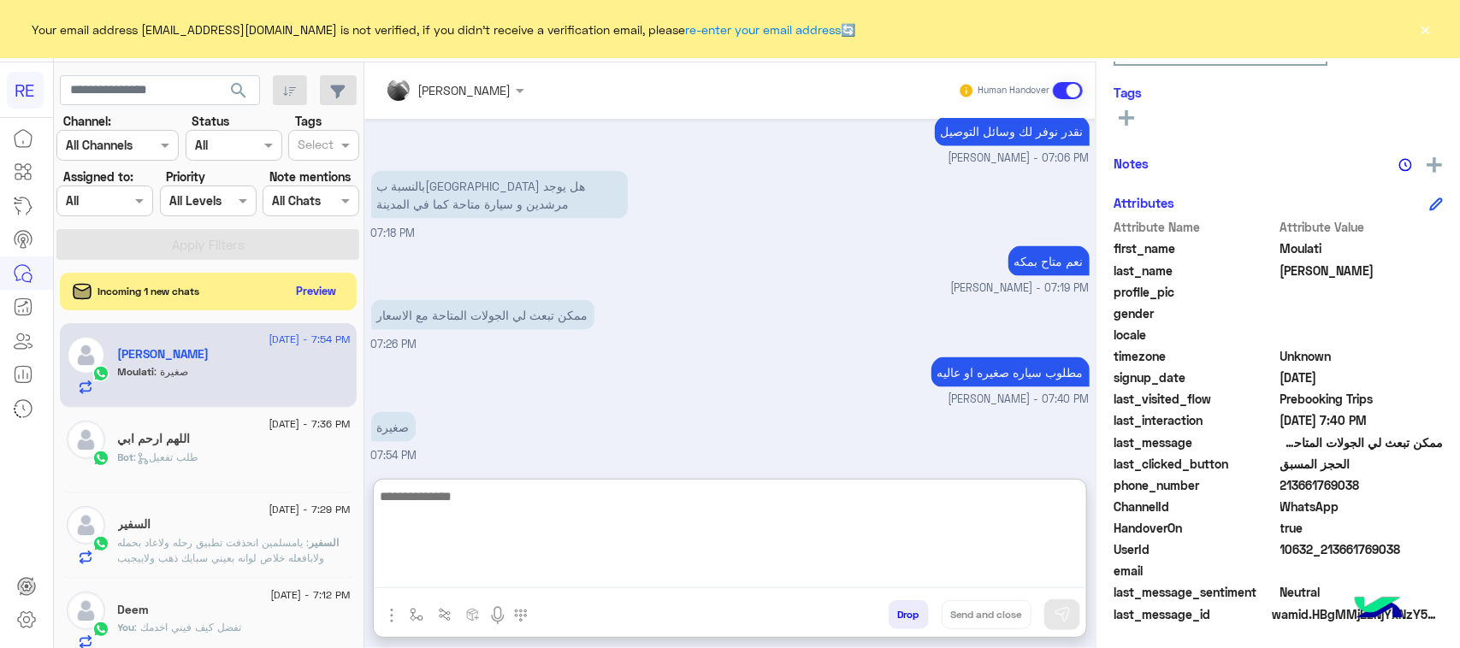
click at [511, 503] on textarea at bounding box center [730, 537] width 713 height 103
type textarea "**********"
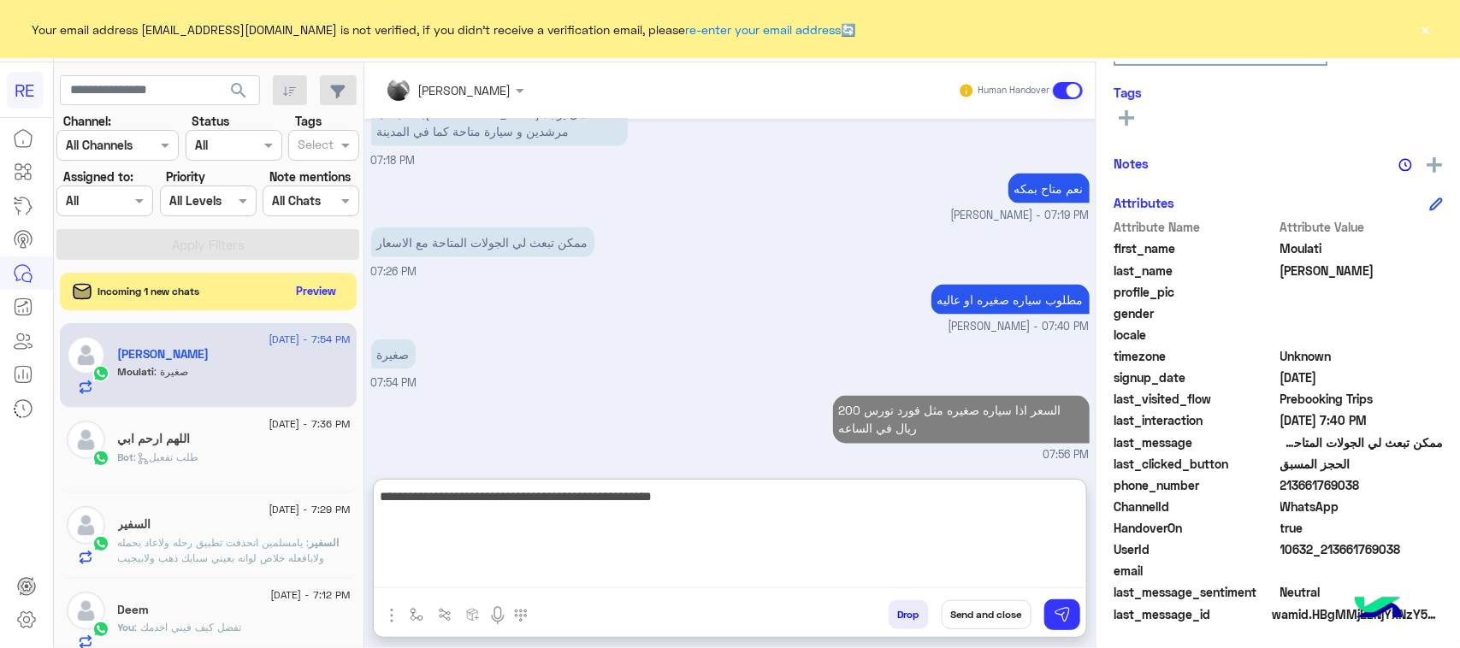
type textarea "**********"
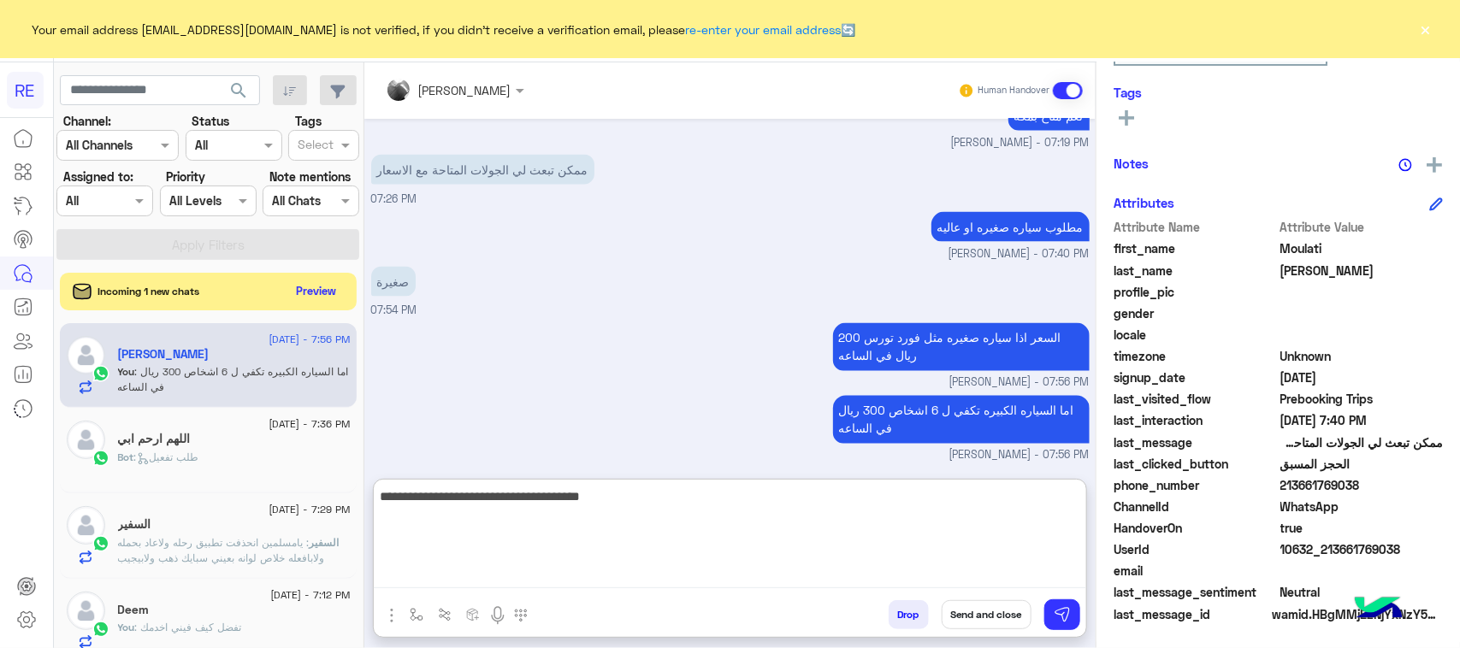
type textarea "**********"
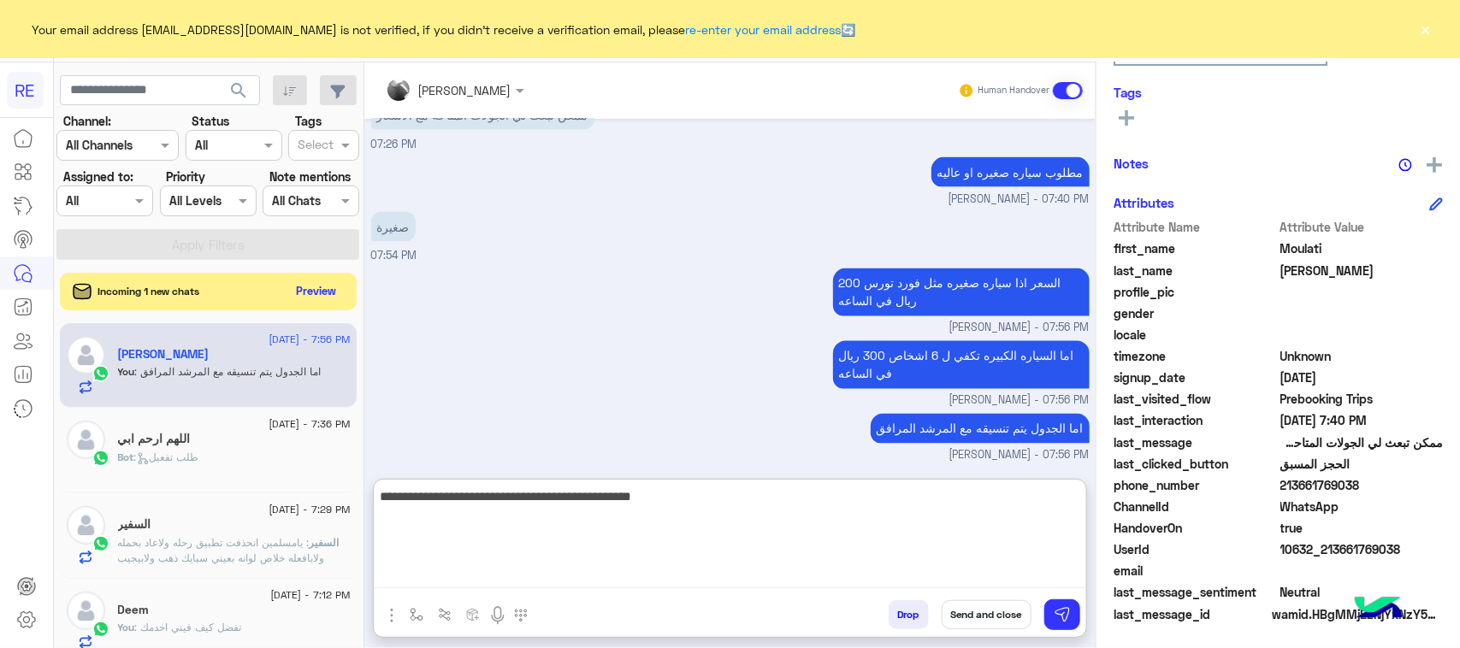
type textarea "**********"
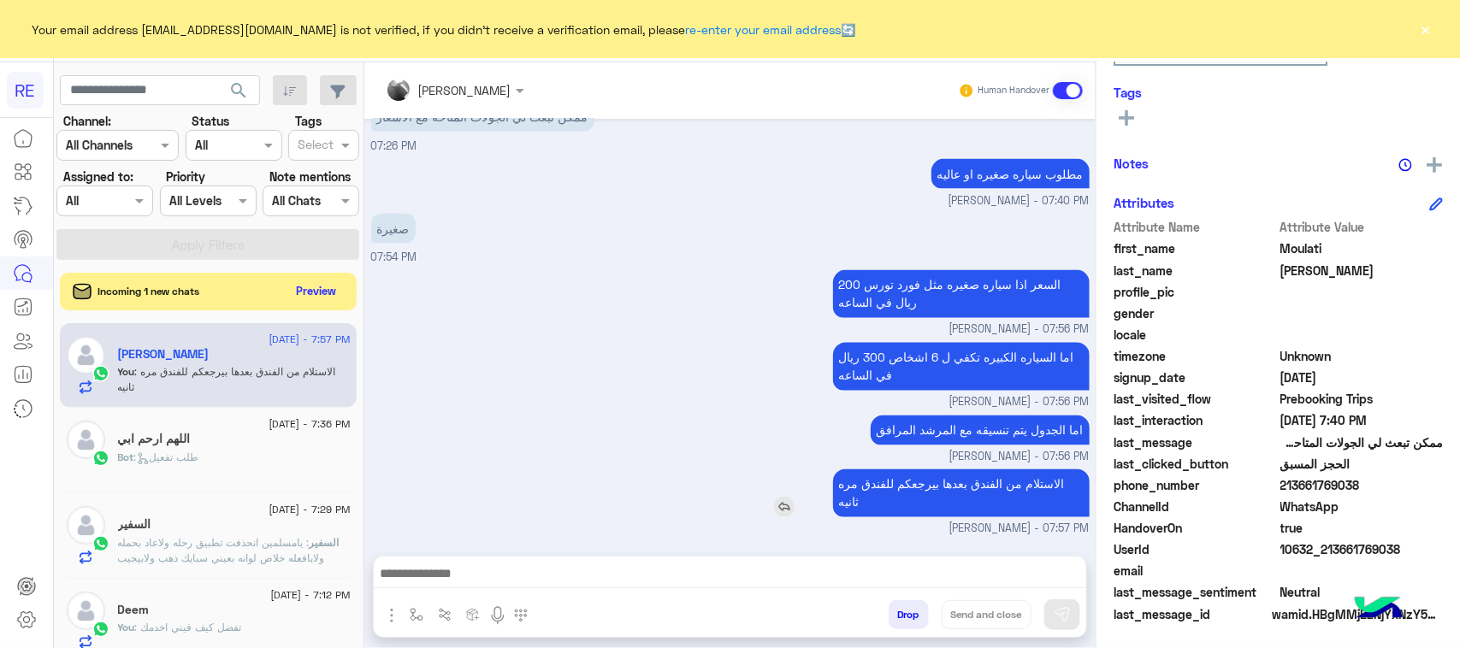
scroll to position [1334, 0]
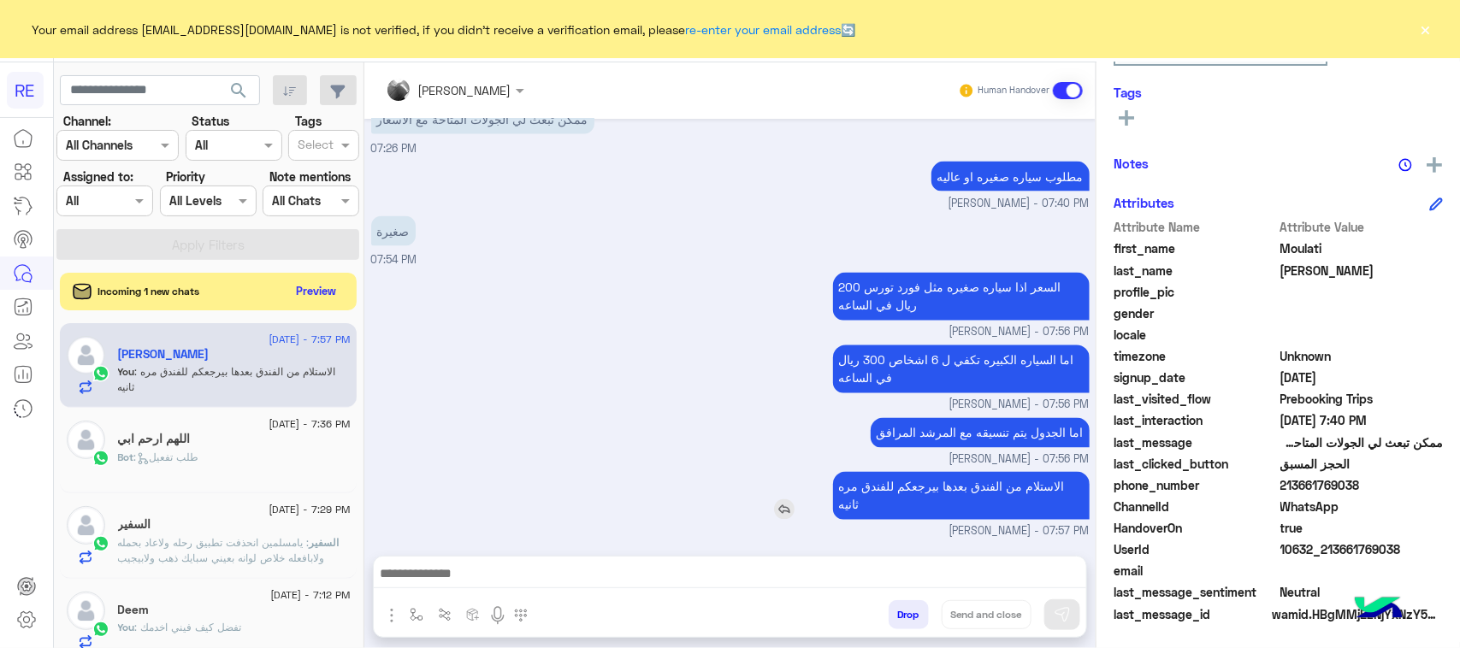
click at [900, 411] on div "Sep 3, 2025 السيارة مع السائق او المرشد هو السائق 04:46 PM اريد جولة على المناط…" at bounding box center [729, 329] width 731 height 420
click at [918, 423] on p "اما الجدول يتم تنسيقه مع المرشد المرافق" at bounding box center [980, 433] width 219 height 30
click at [714, 381] on div "اما السياره الكبيره تكفي ل 6 اشخاص 300 ريال في الساعه مروه احمد - 07:56 PM" at bounding box center [730, 377] width 719 height 73
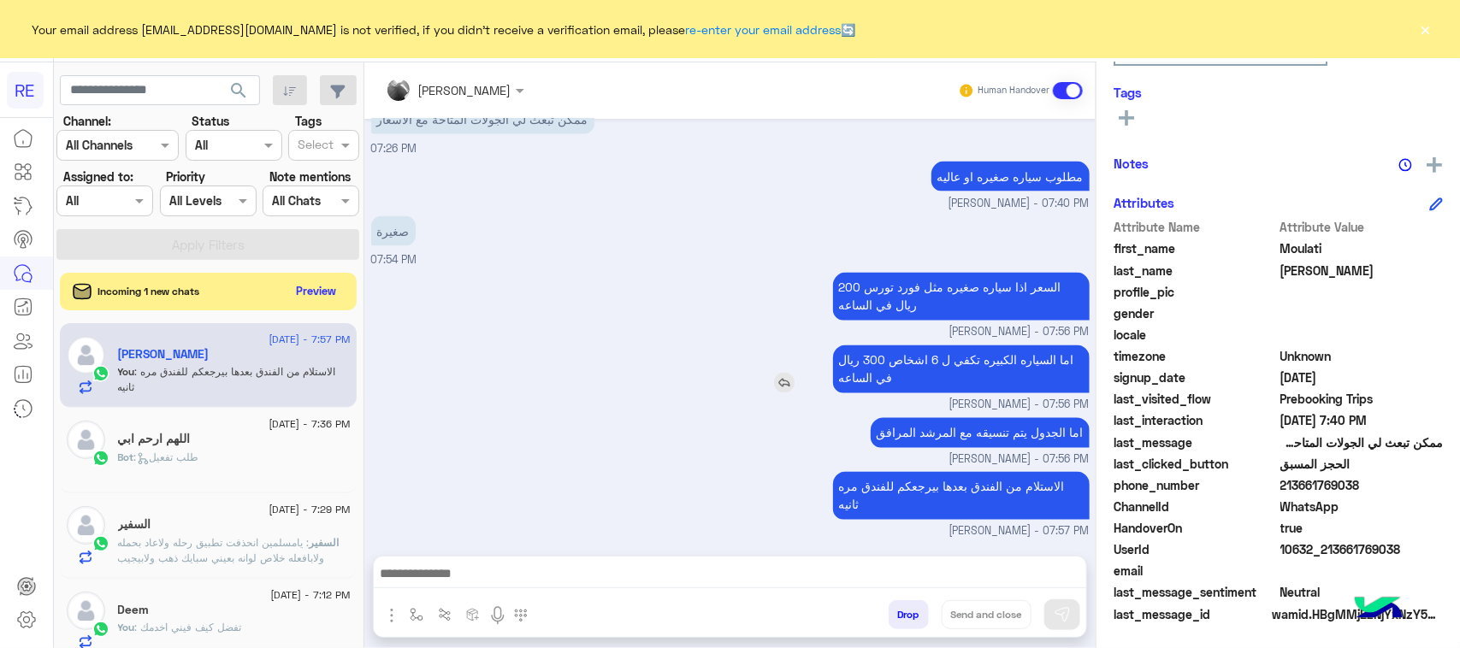
click at [891, 361] on p "اما السياره الكبيره تكفي ل 6 اشخاص 300 ريال في الساعه" at bounding box center [961, 370] width 257 height 48
click at [891, 362] on p "اما السياره الكبيره تكفي ل 6 اشخاص 300 ريال في الساعه" at bounding box center [961, 370] width 257 height 48
click at [860, 386] on p "اما السياره الكبيره تكفي ل 6 اشخاص 300 ريال في الساعه" at bounding box center [961, 370] width 257 height 48
click at [684, 378] on div "اما السياره الكبيره تكفي ل 6 اشخاص 300 ريال في الساعه مروه احمد - 07:56 PM" at bounding box center [730, 377] width 719 height 73
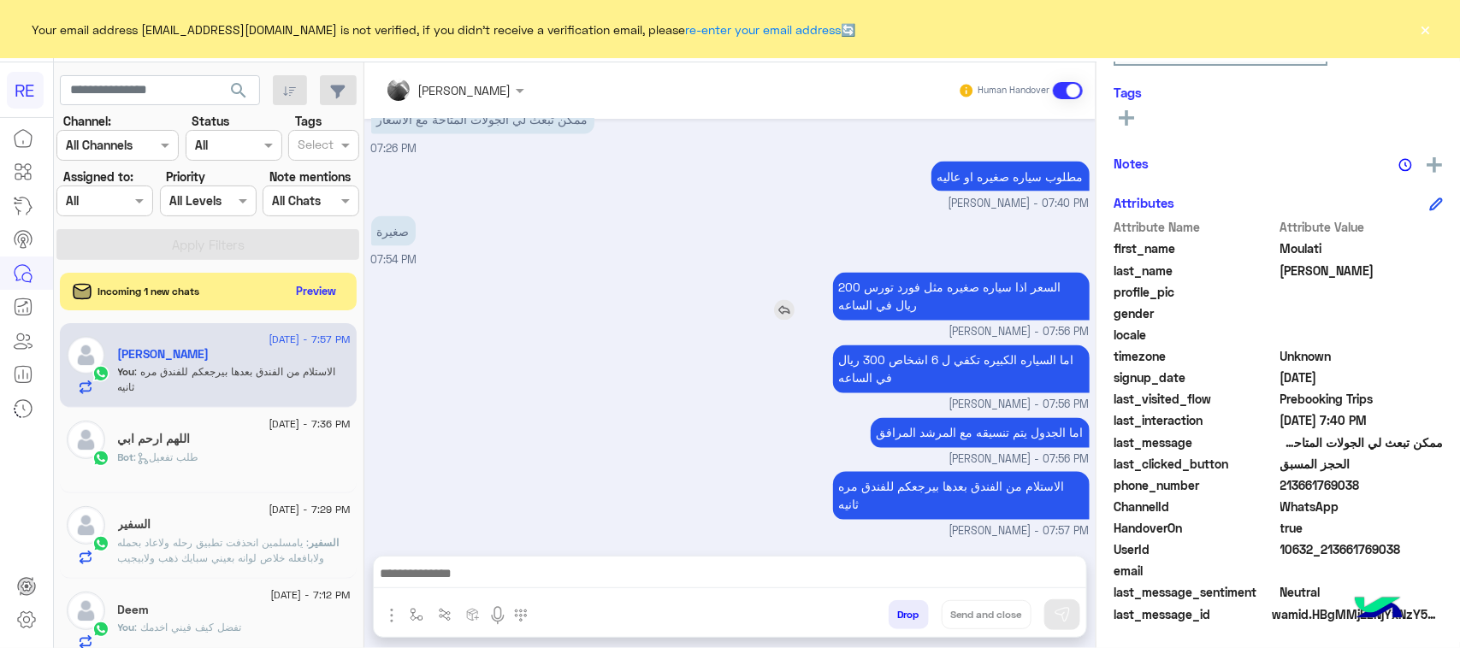
click at [1014, 283] on p "السعر اذا سياره صغيره مثل فورد تورس 200 ريال في الساعه" at bounding box center [961, 297] width 257 height 48
click at [951, 276] on p "السعر اذا سياره صغيره مثل فورد تورس 200 ريال في الساعه" at bounding box center [961, 297] width 257 height 48
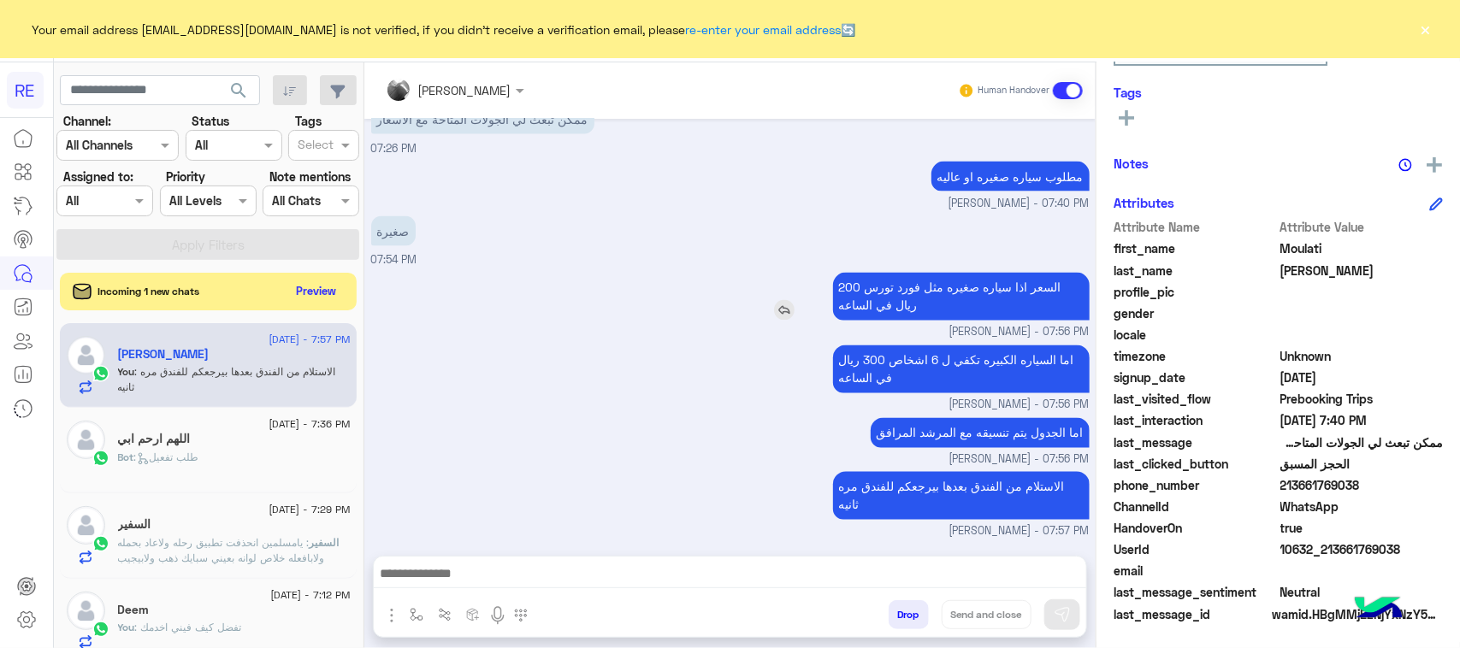
click at [951, 276] on p "السعر اذا سياره صغيره مثل فورد تورس 200 ريال في الساعه" at bounding box center [961, 297] width 257 height 48
click at [924, 229] on div "صغيرة 07:54 PM" at bounding box center [730, 240] width 719 height 57
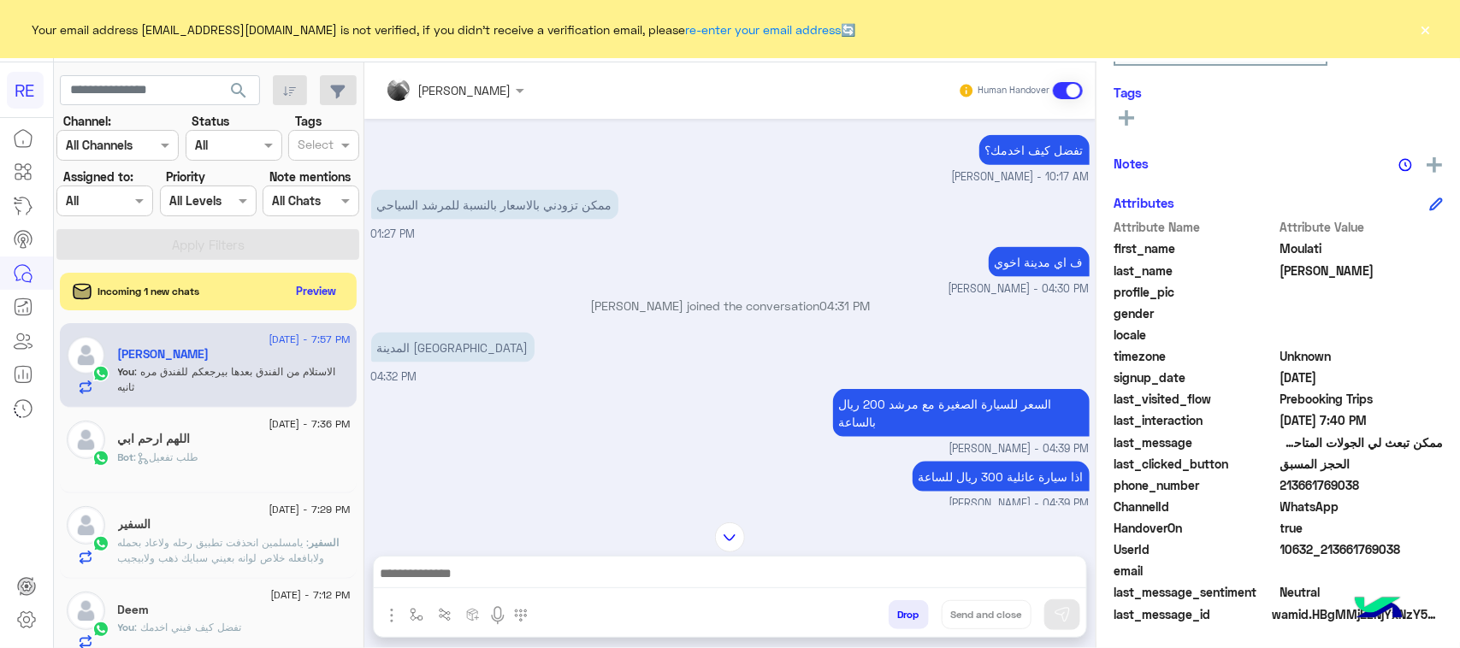
scroll to position [971, 0]
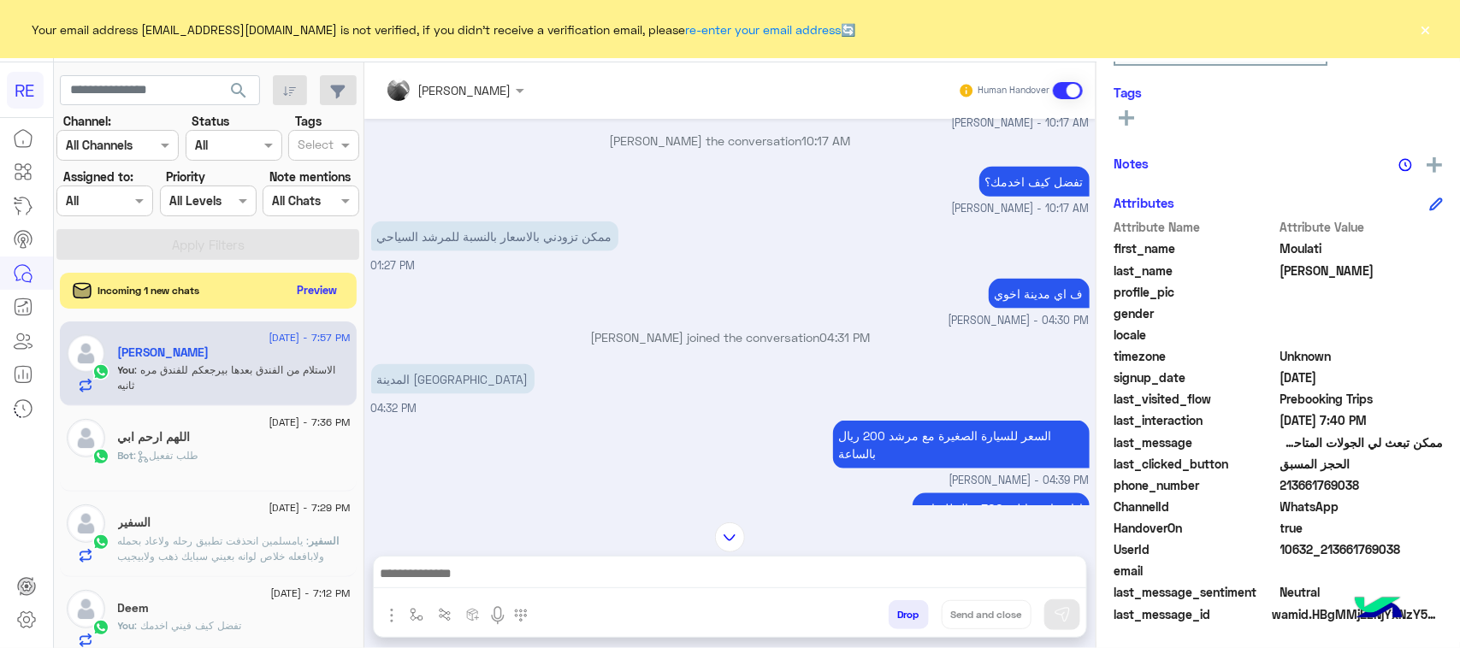
click at [315, 296] on button "Preview" at bounding box center [317, 290] width 53 height 23
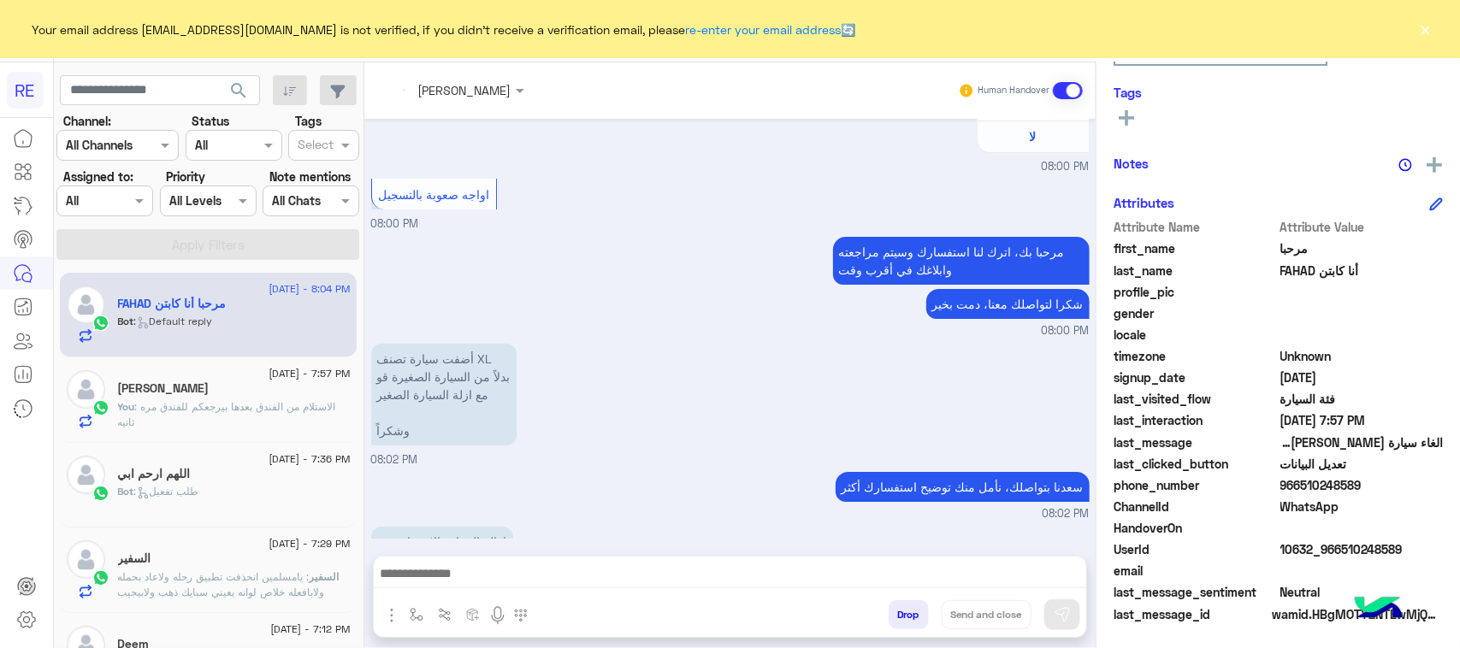
scroll to position [3056, 0]
